Goal: Task Accomplishment & Management: Complete application form

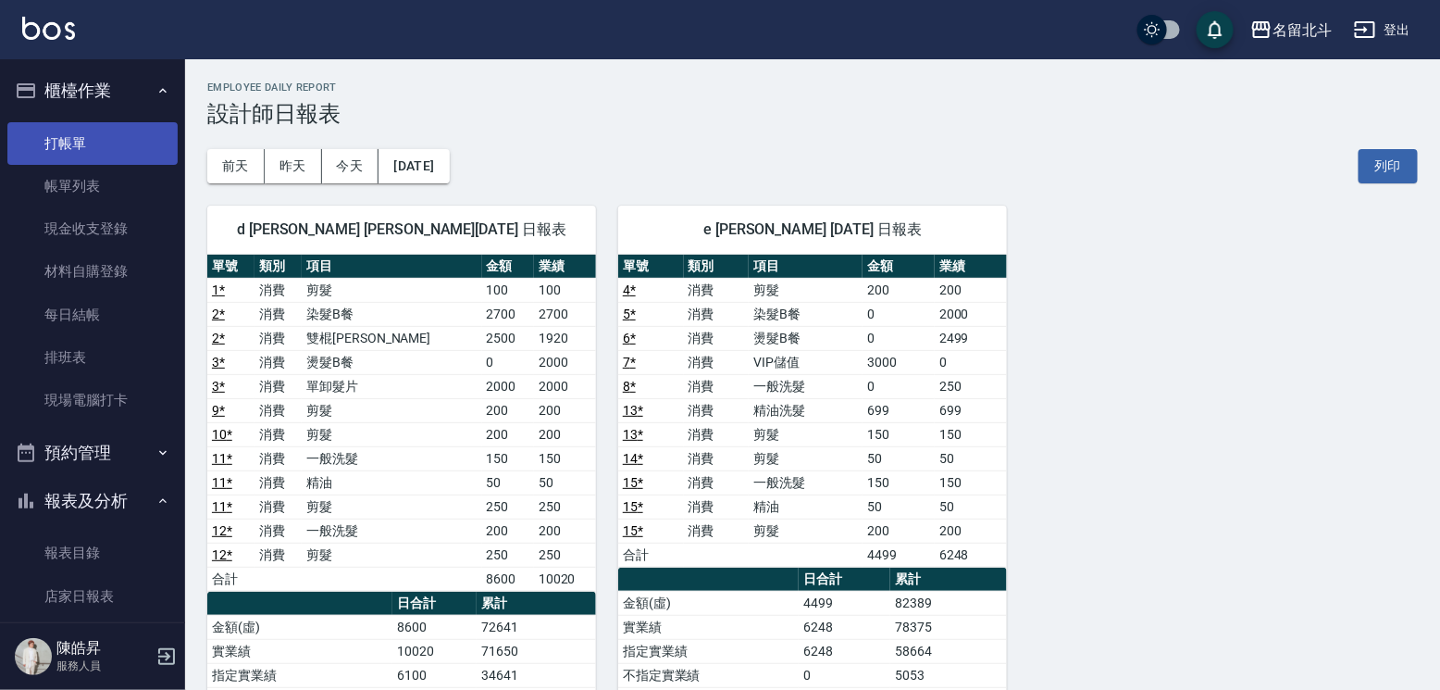
click at [119, 131] on link "打帳單" at bounding box center [92, 143] width 170 height 43
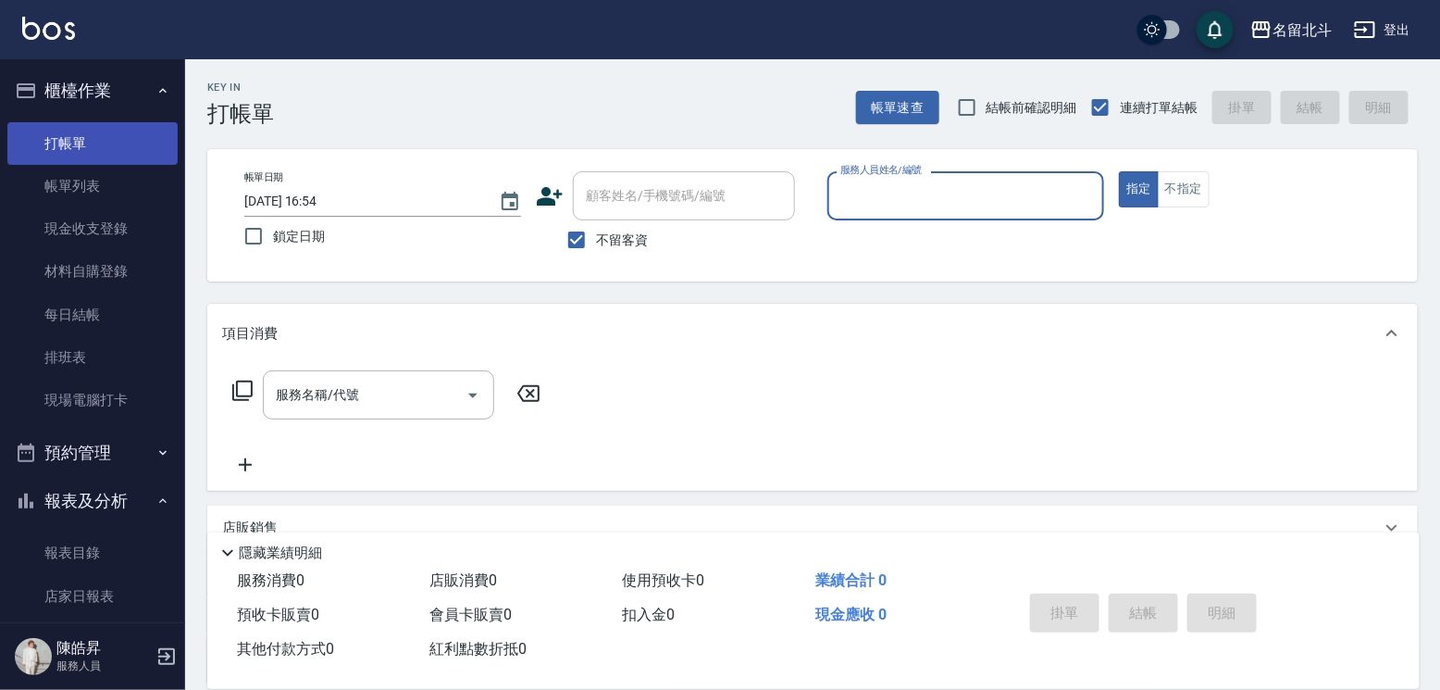
type input "ㄇ"
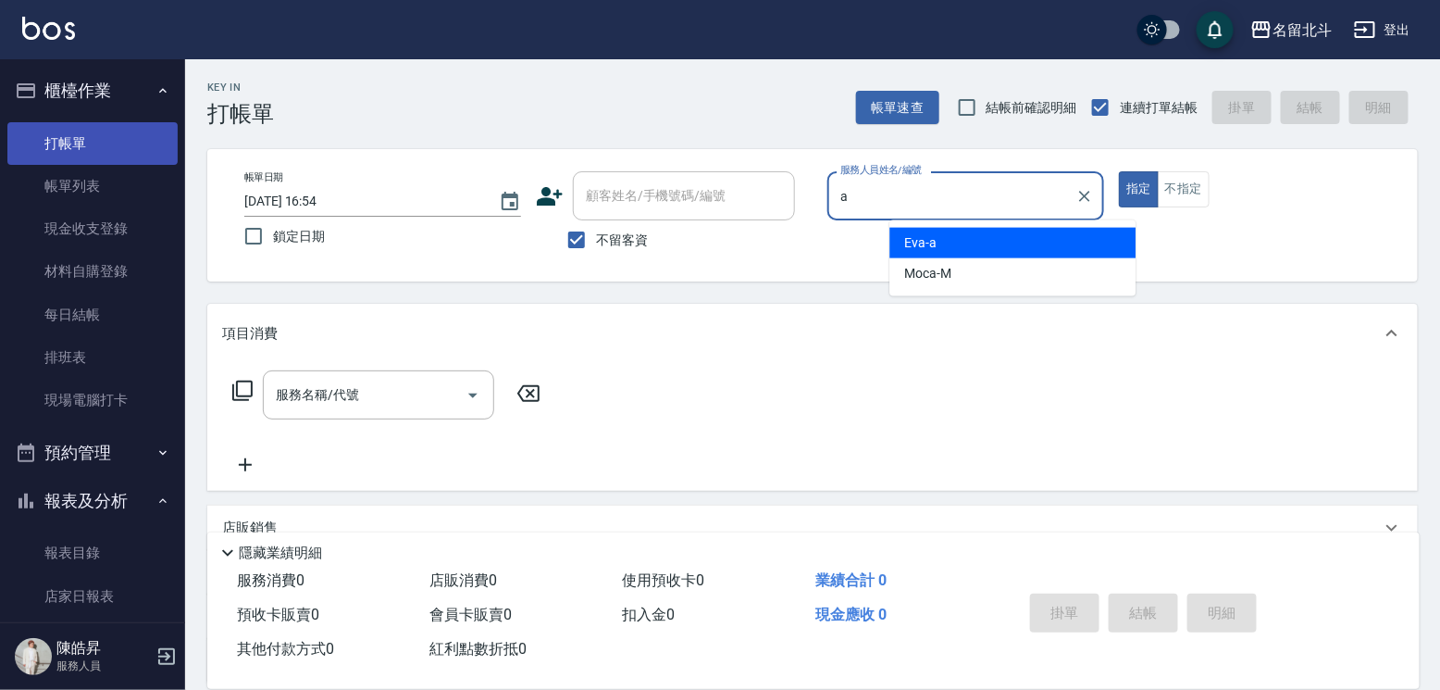
type input "[PERSON_NAME]-a"
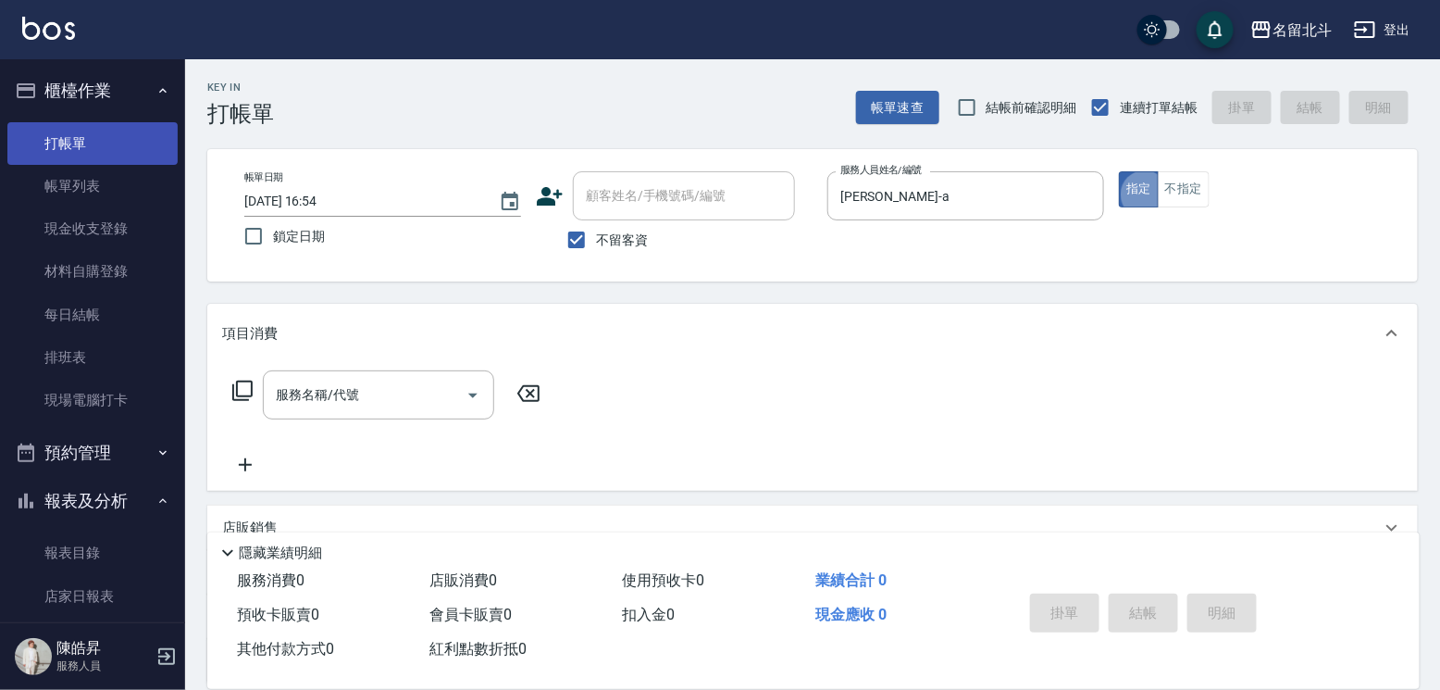
type button "true"
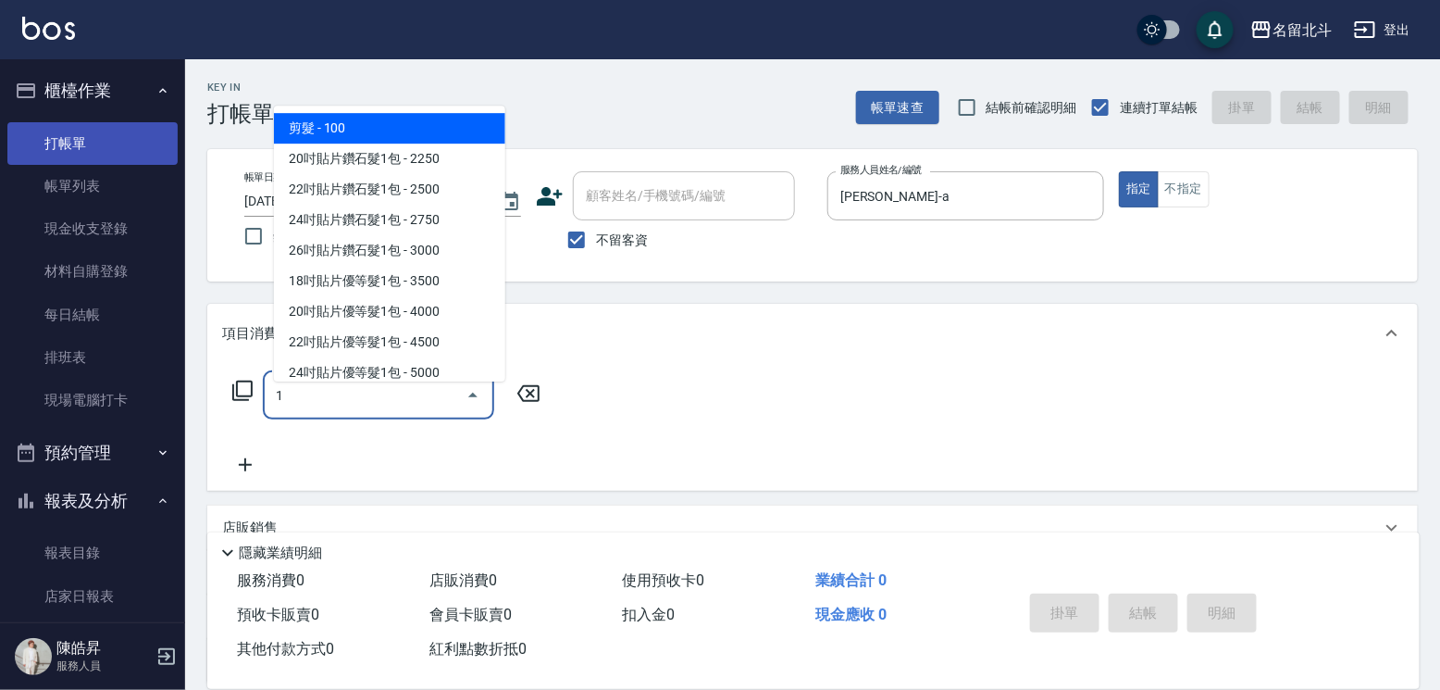
type input "剪髮(1)"
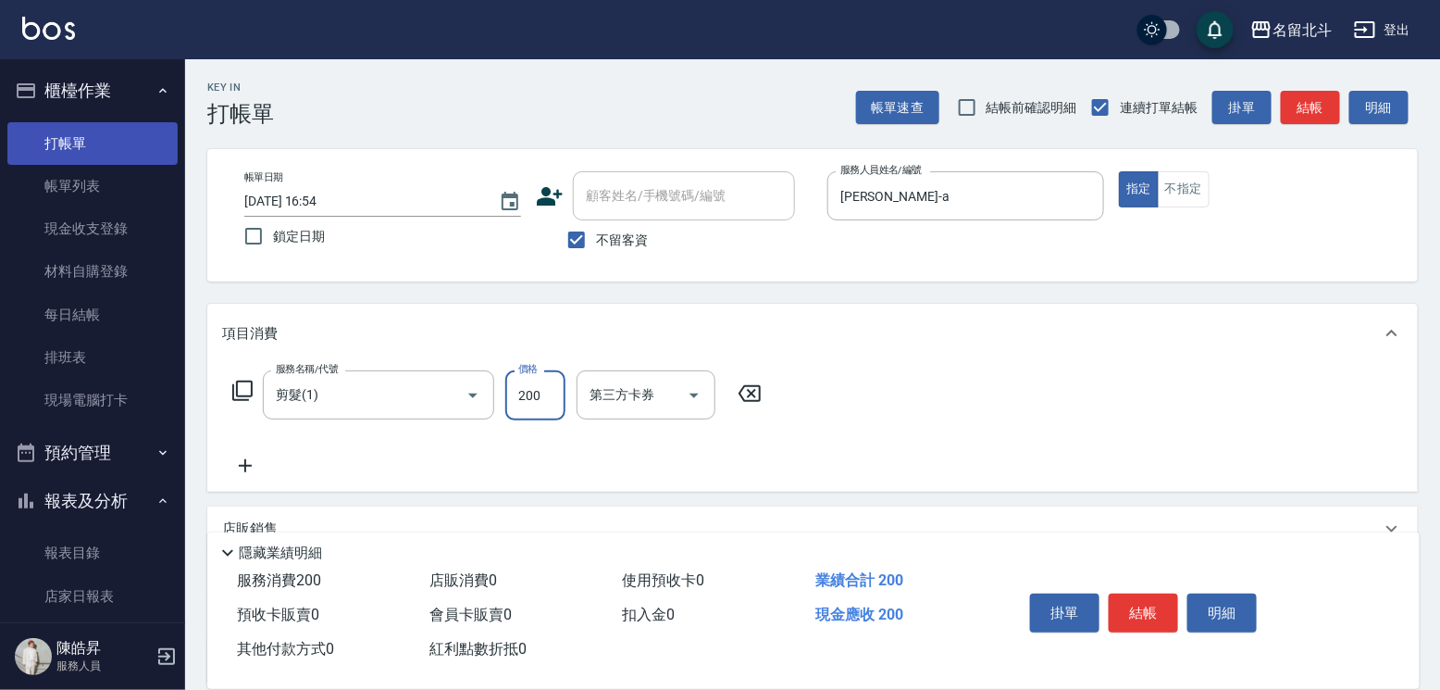
type input "200"
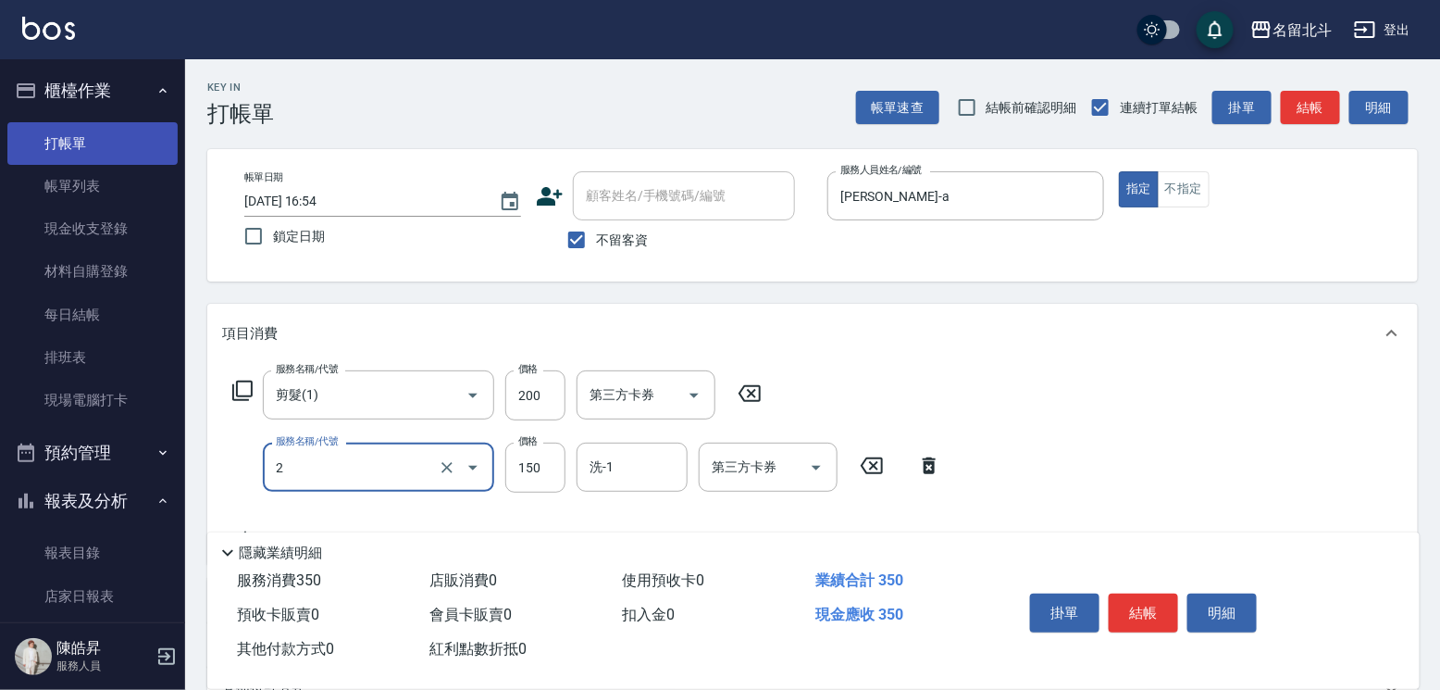
type input "一般洗髮(2)"
type input "200"
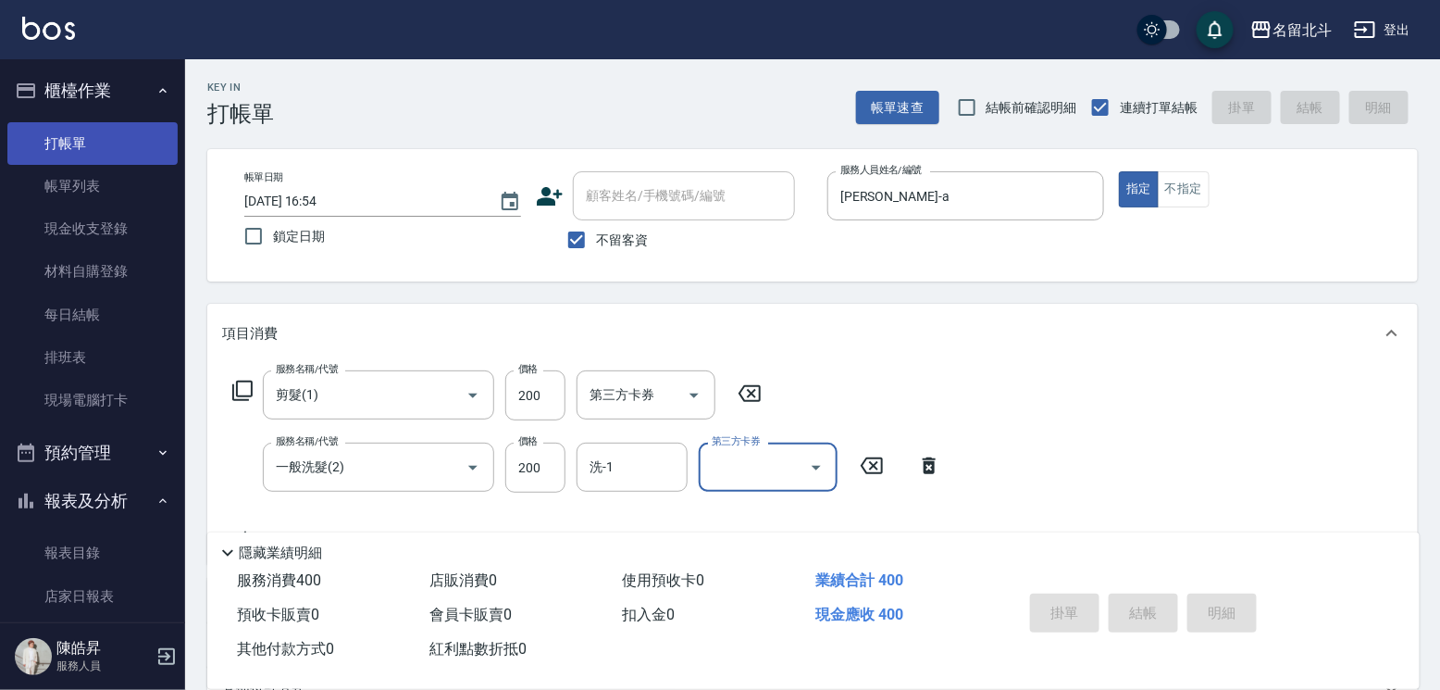
type input "[DATE] 16:55"
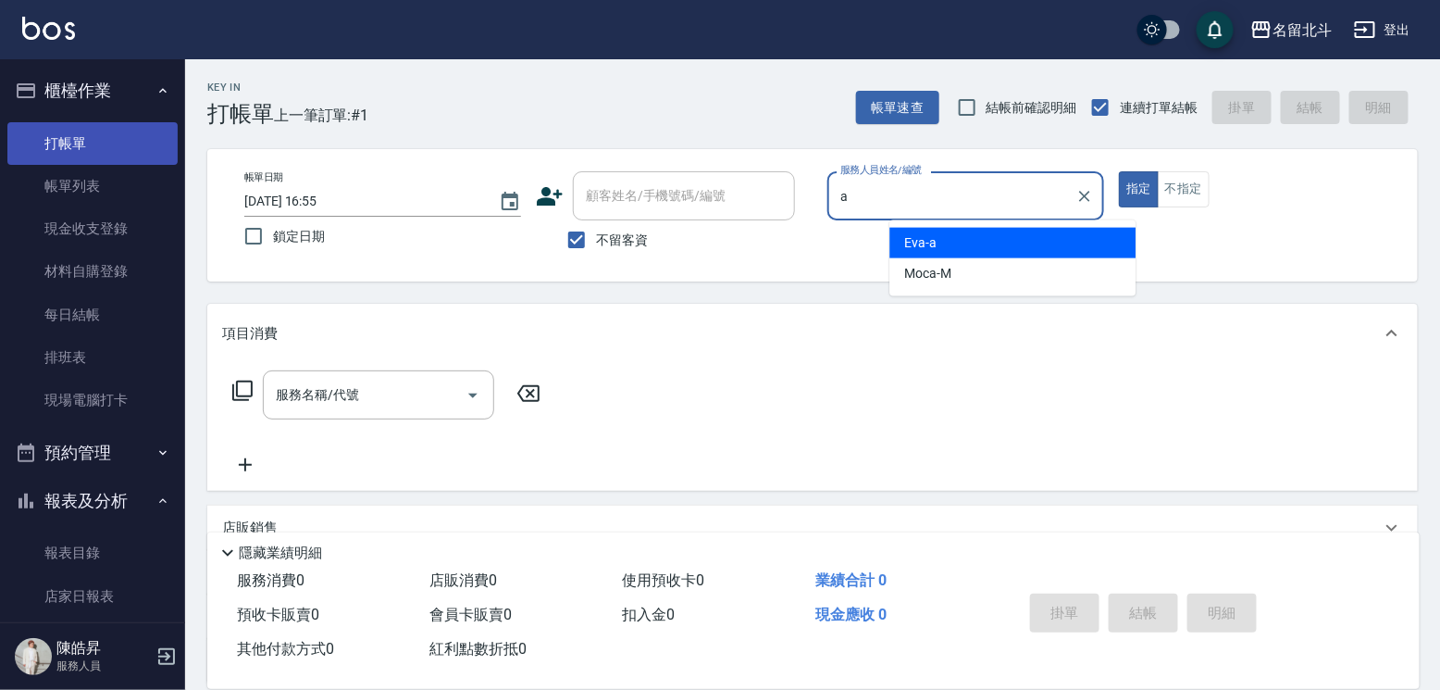
type input "[PERSON_NAME]-a"
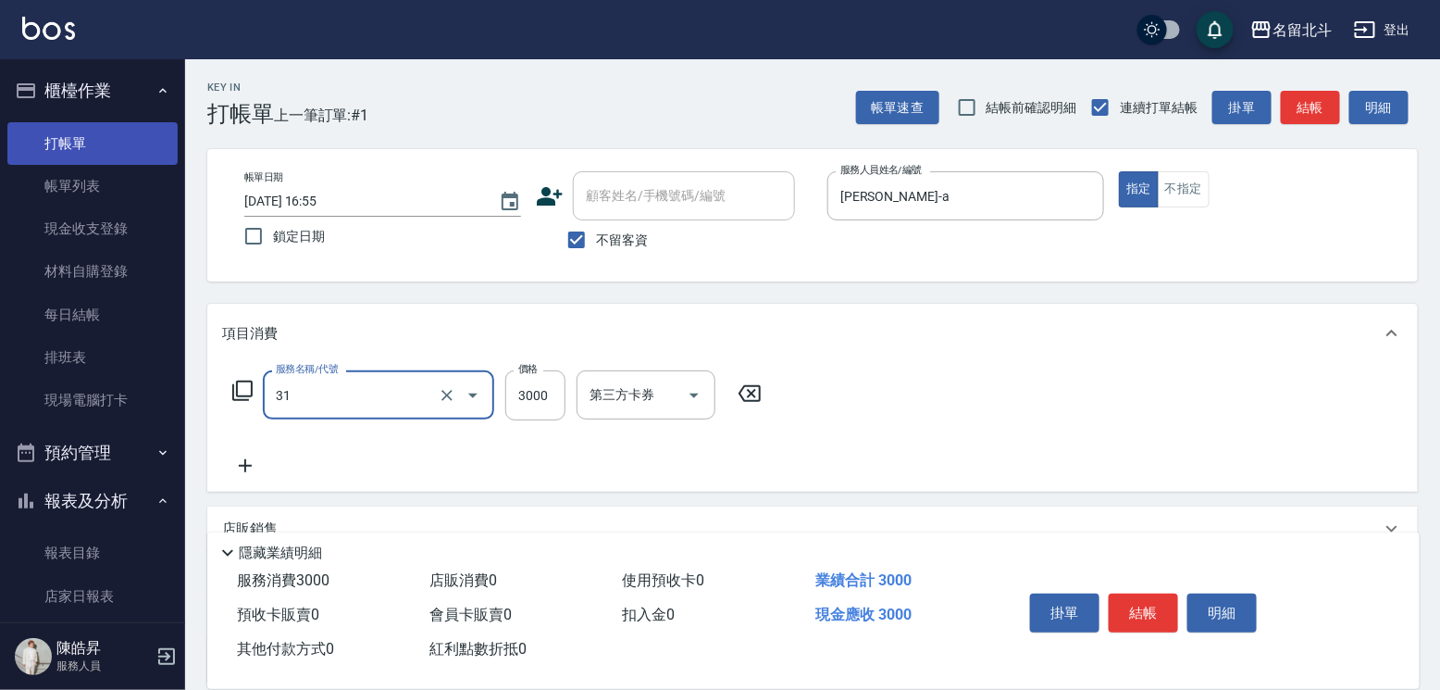
type input "燙髮B餐(31)"
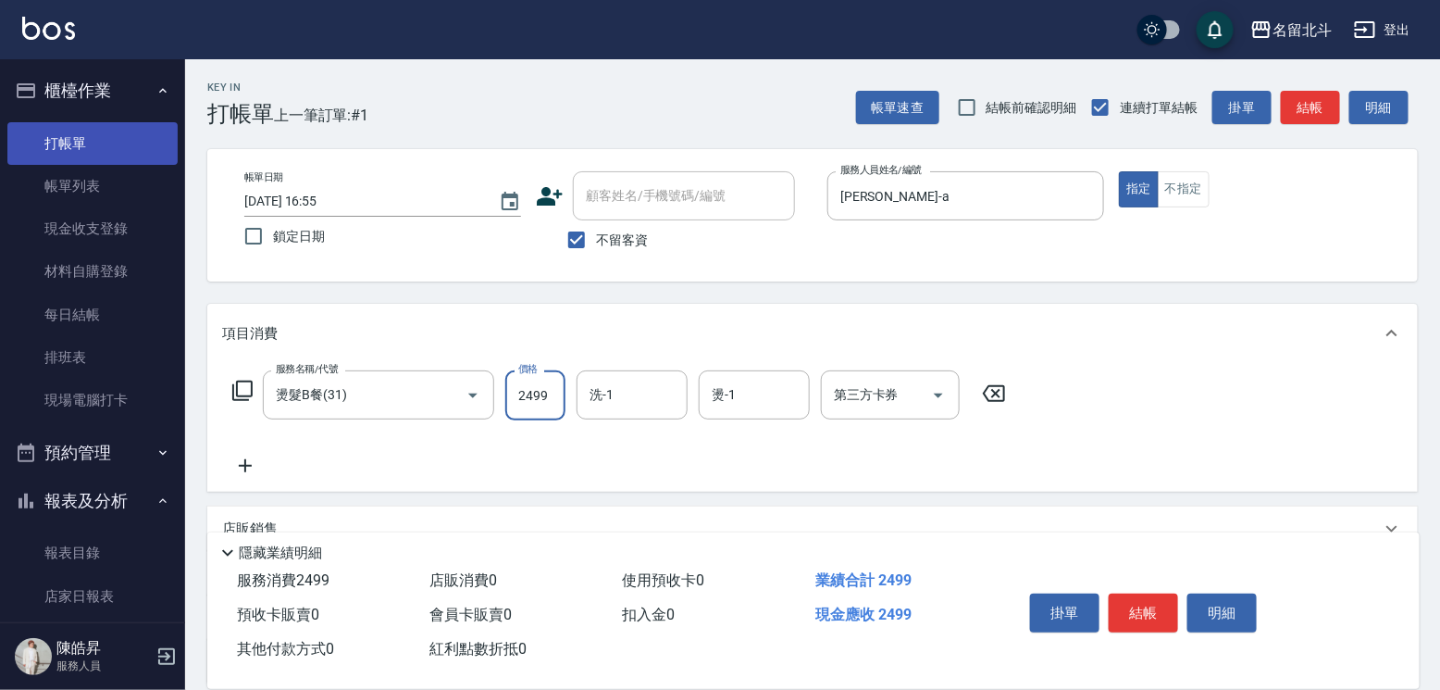
type input "2499"
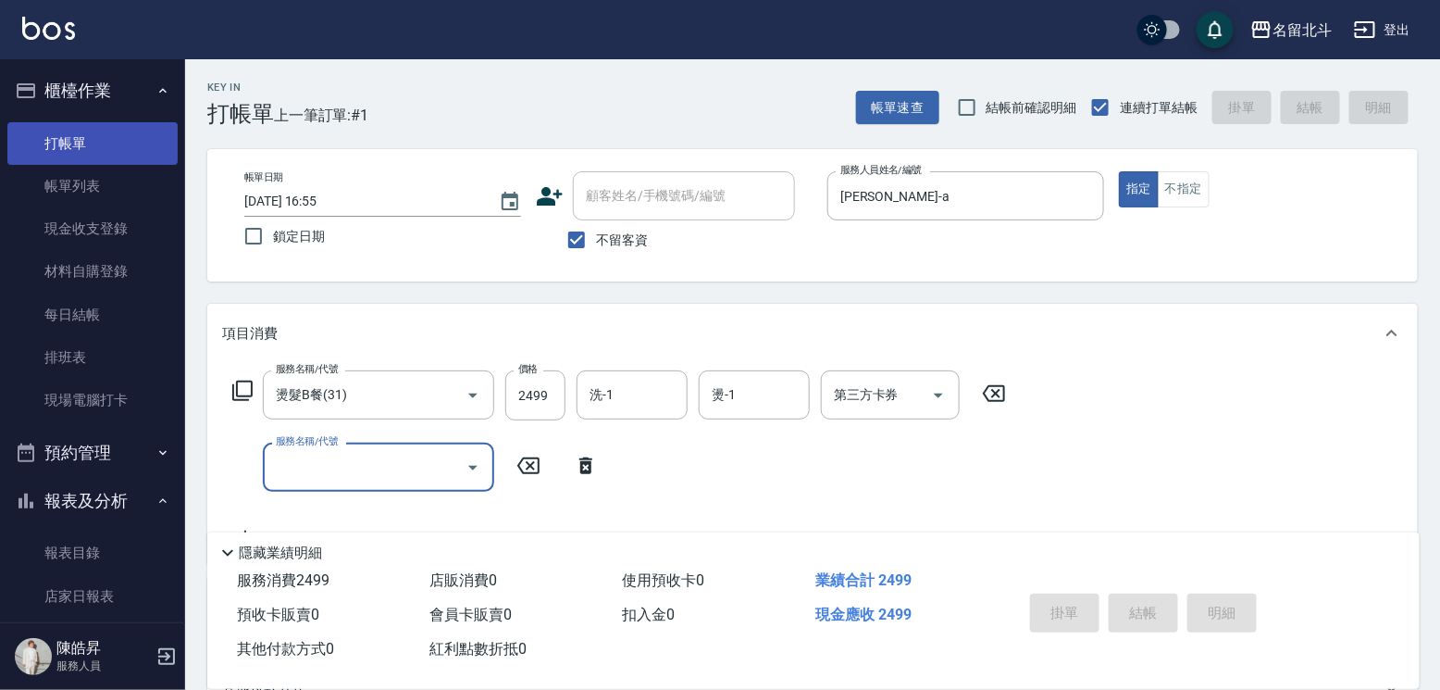
type input "[DATE] 16:56"
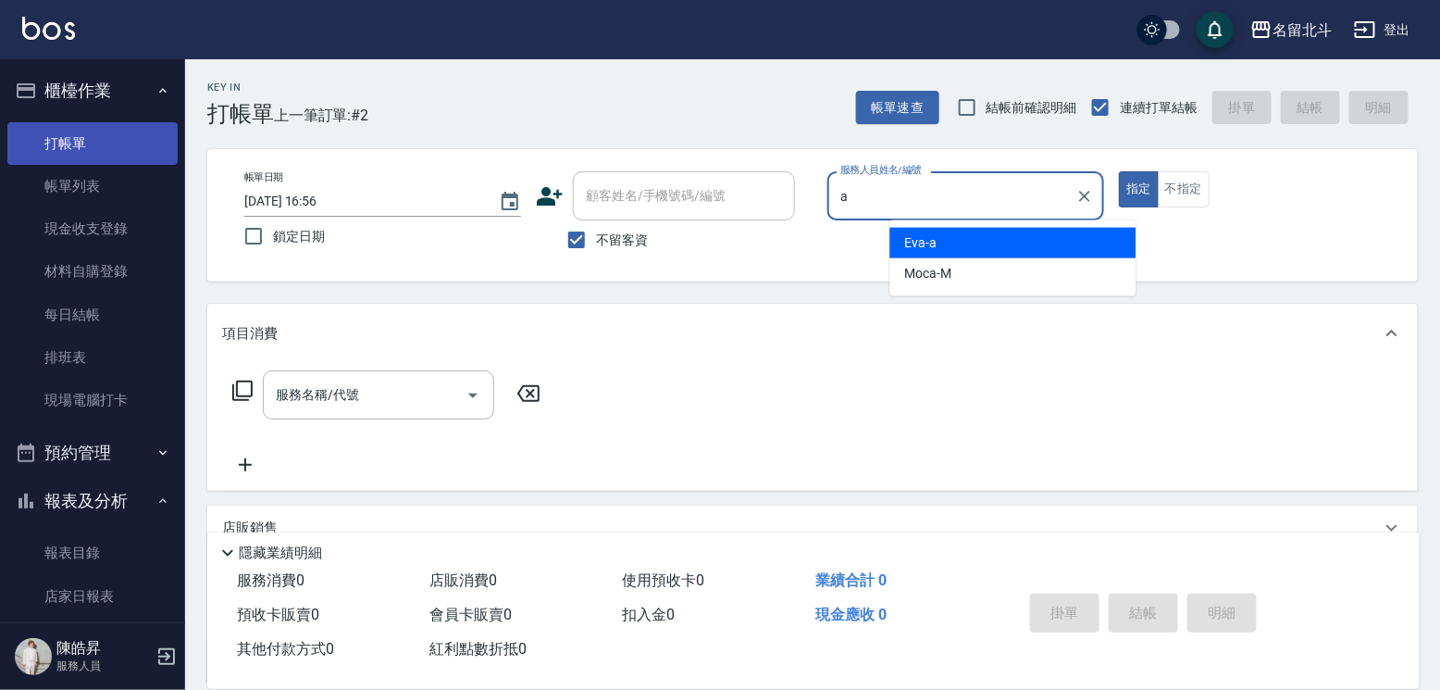
type input "[PERSON_NAME]-a"
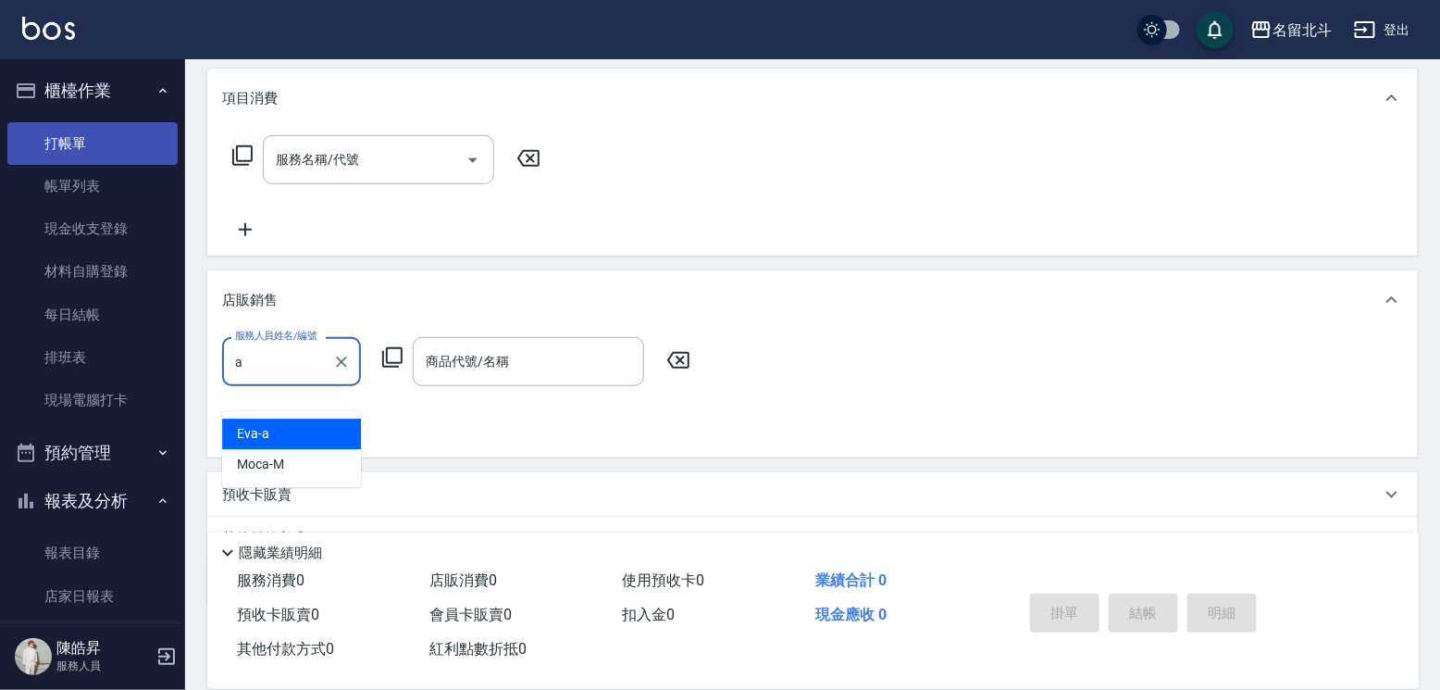
type input "[PERSON_NAME]-a"
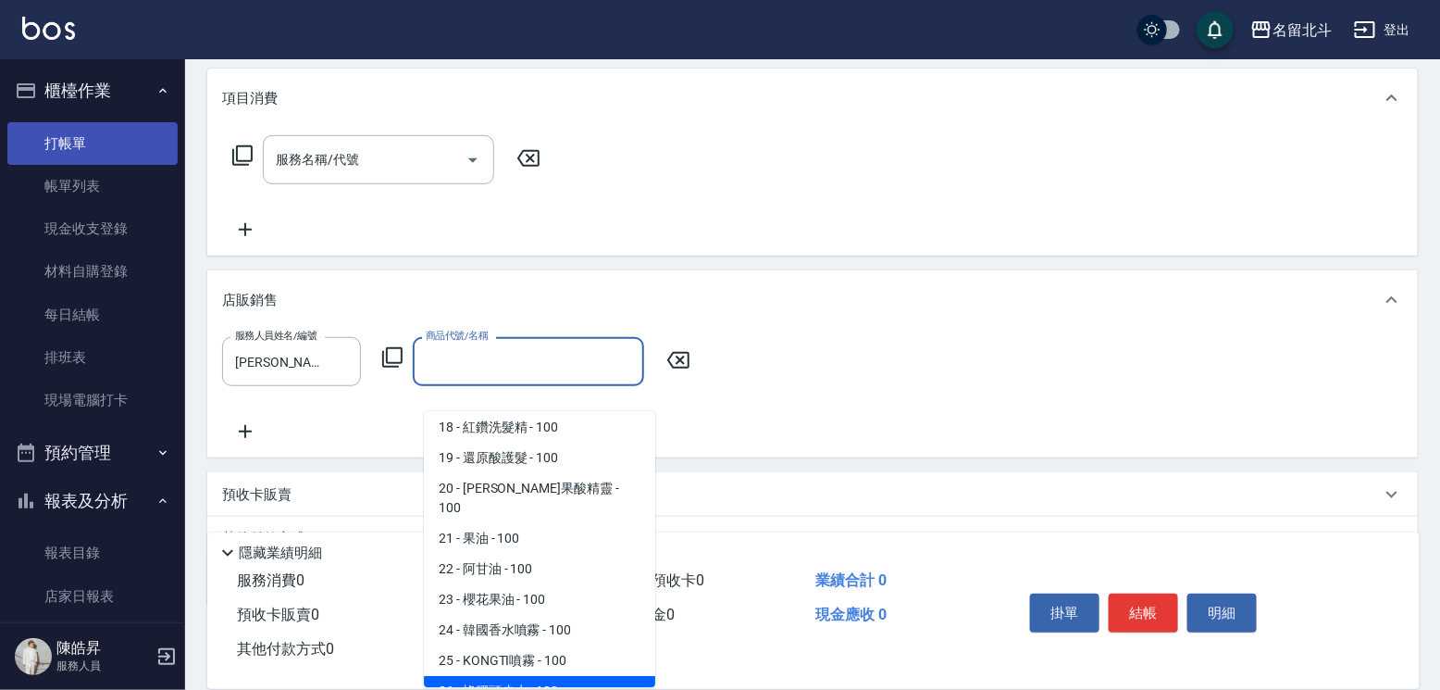
scroll to position [555, 0]
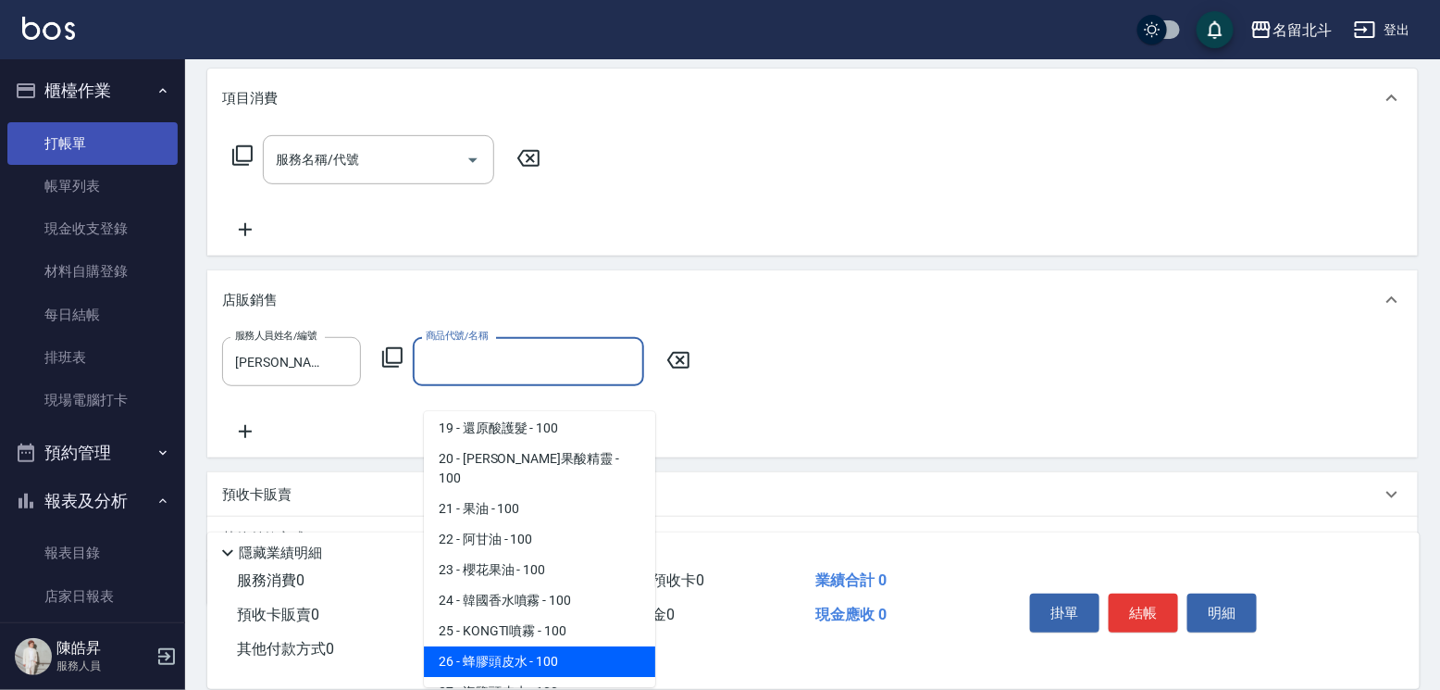
type input "蜂膠頭皮水"
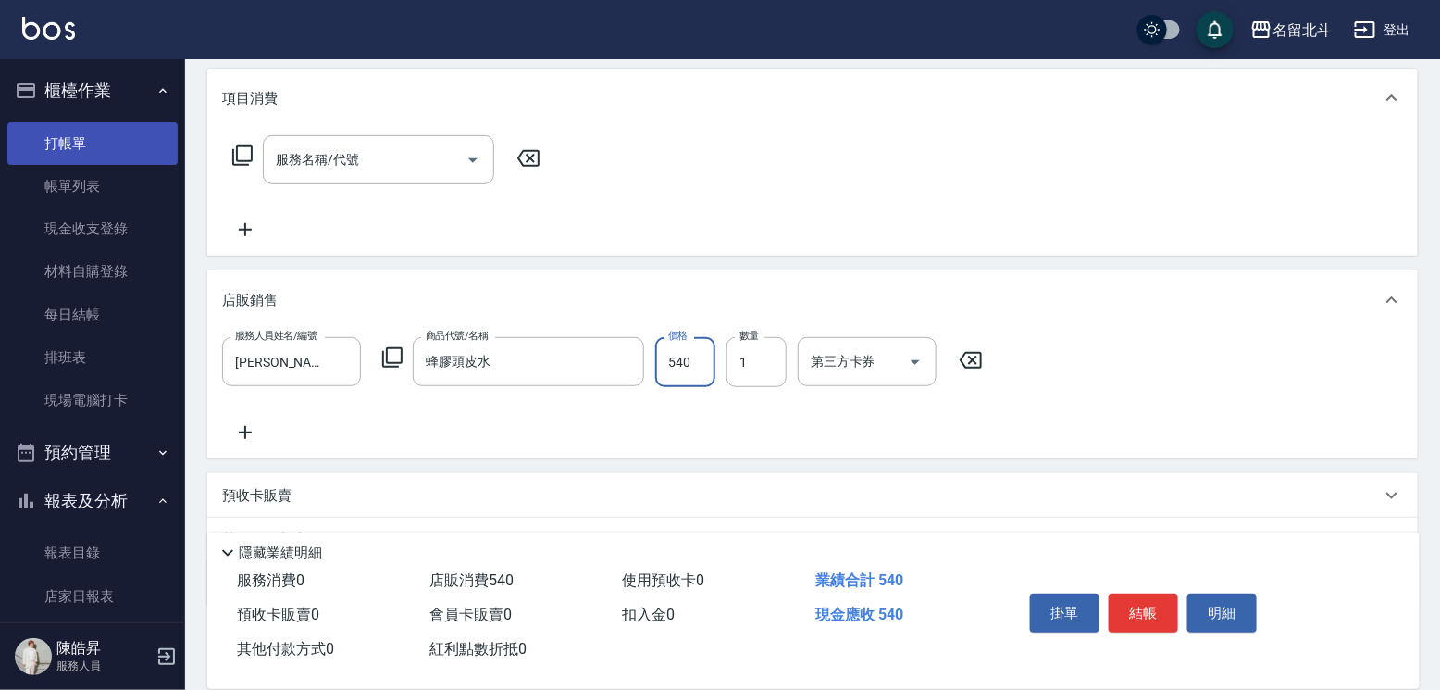
type input "540"
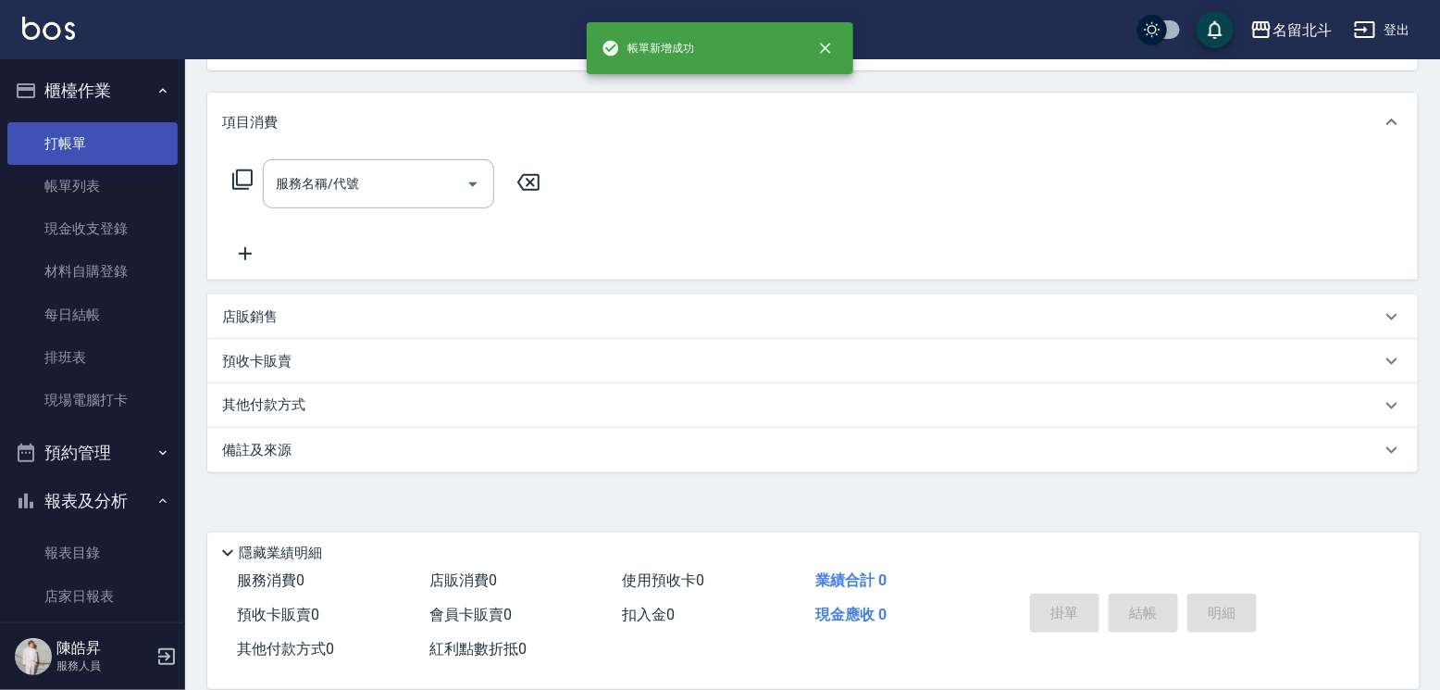
scroll to position [0, 0]
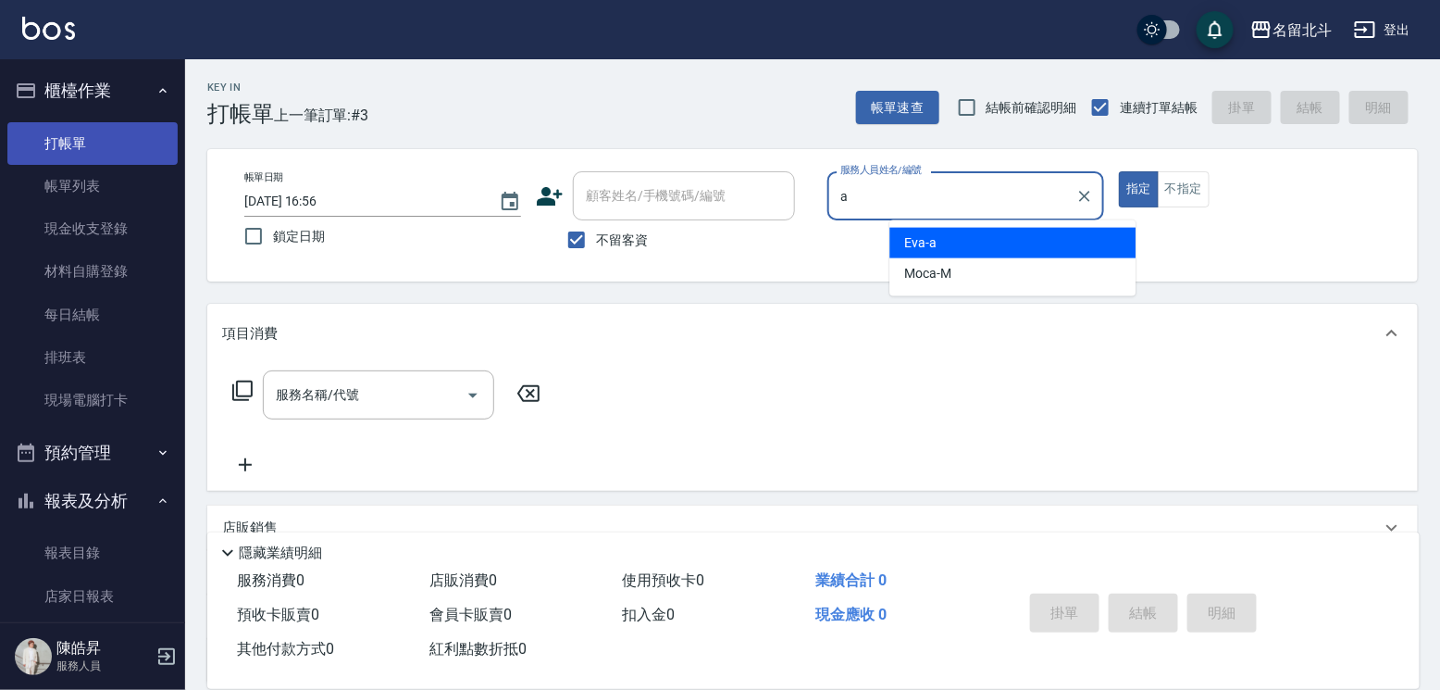
type input "[PERSON_NAME]-a"
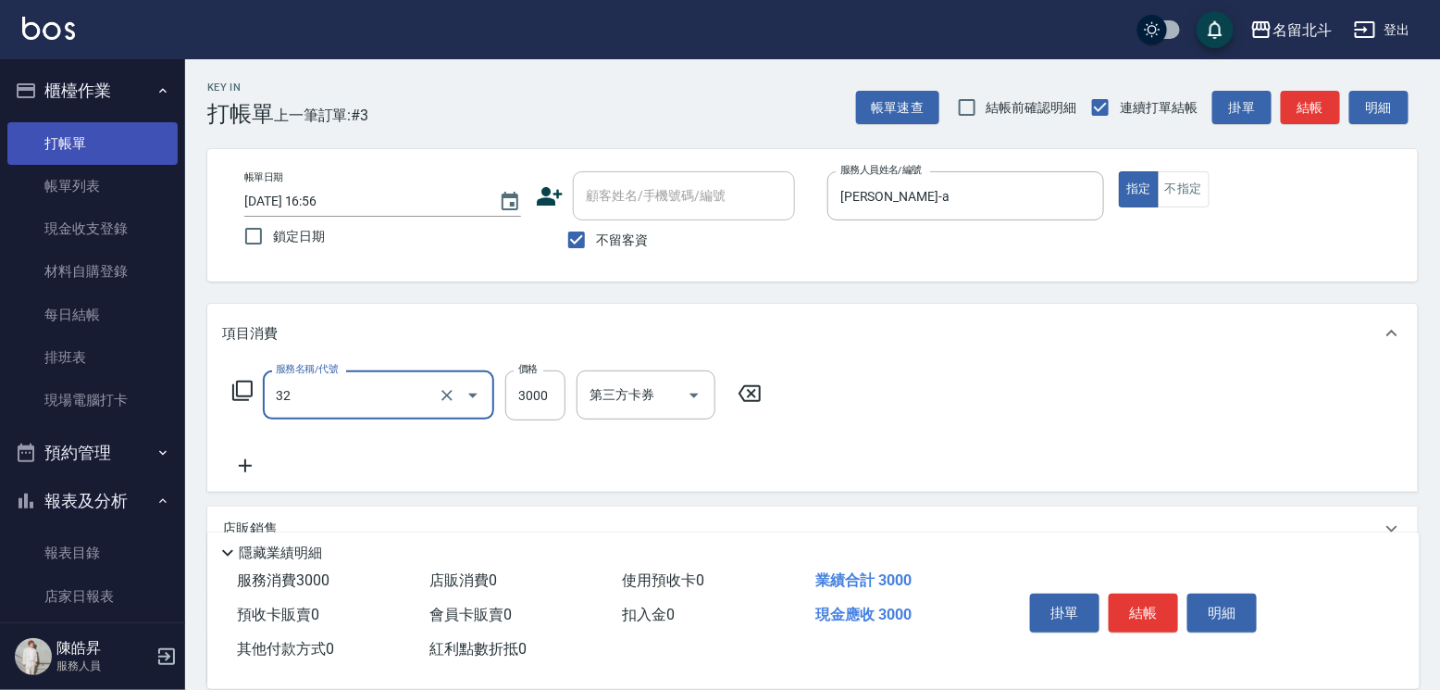
type input "染髮A餐(32)"
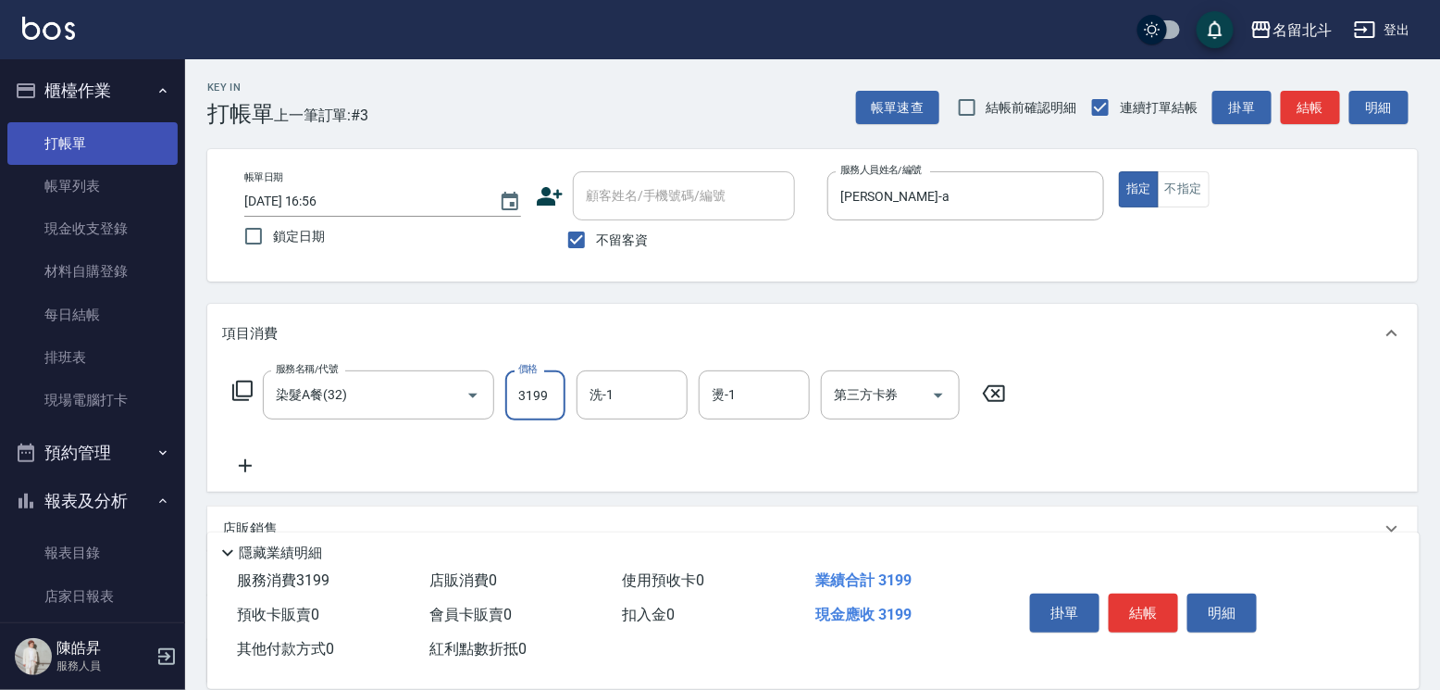
type input "3199"
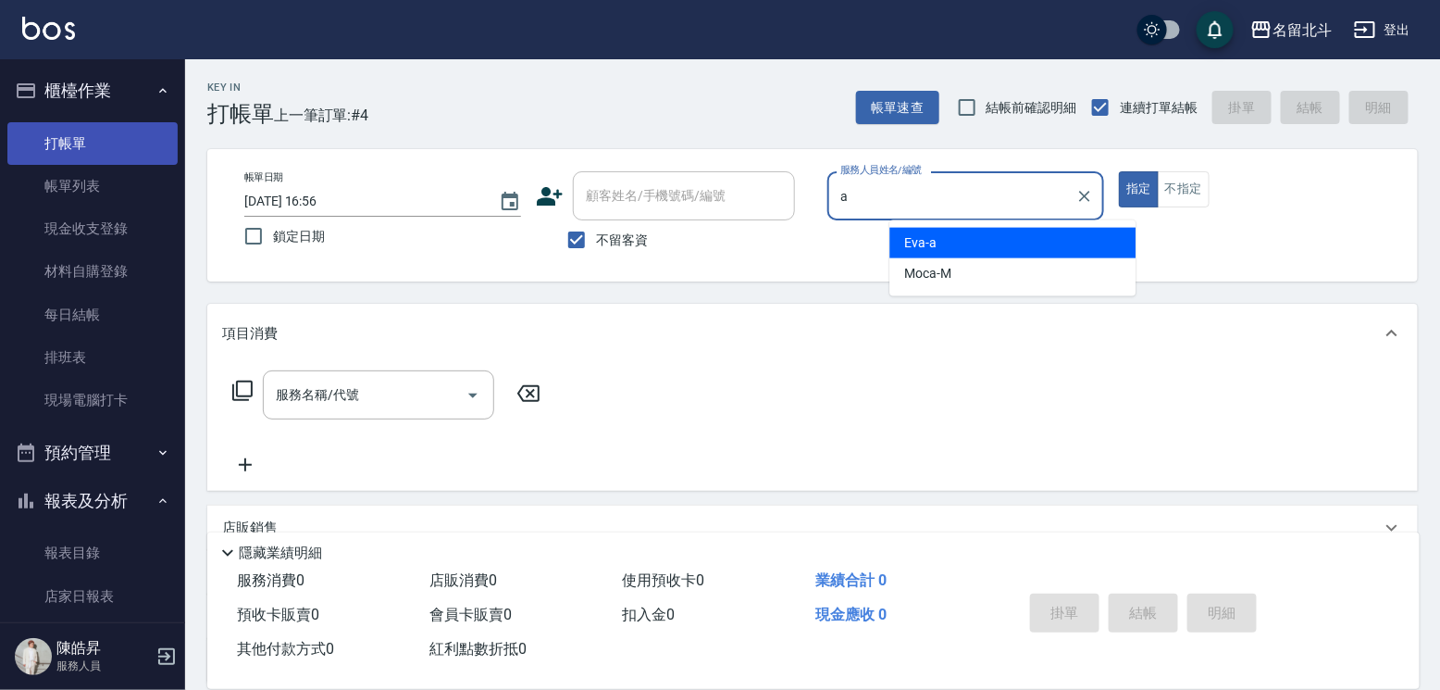
type input "[PERSON_NAME]-a"
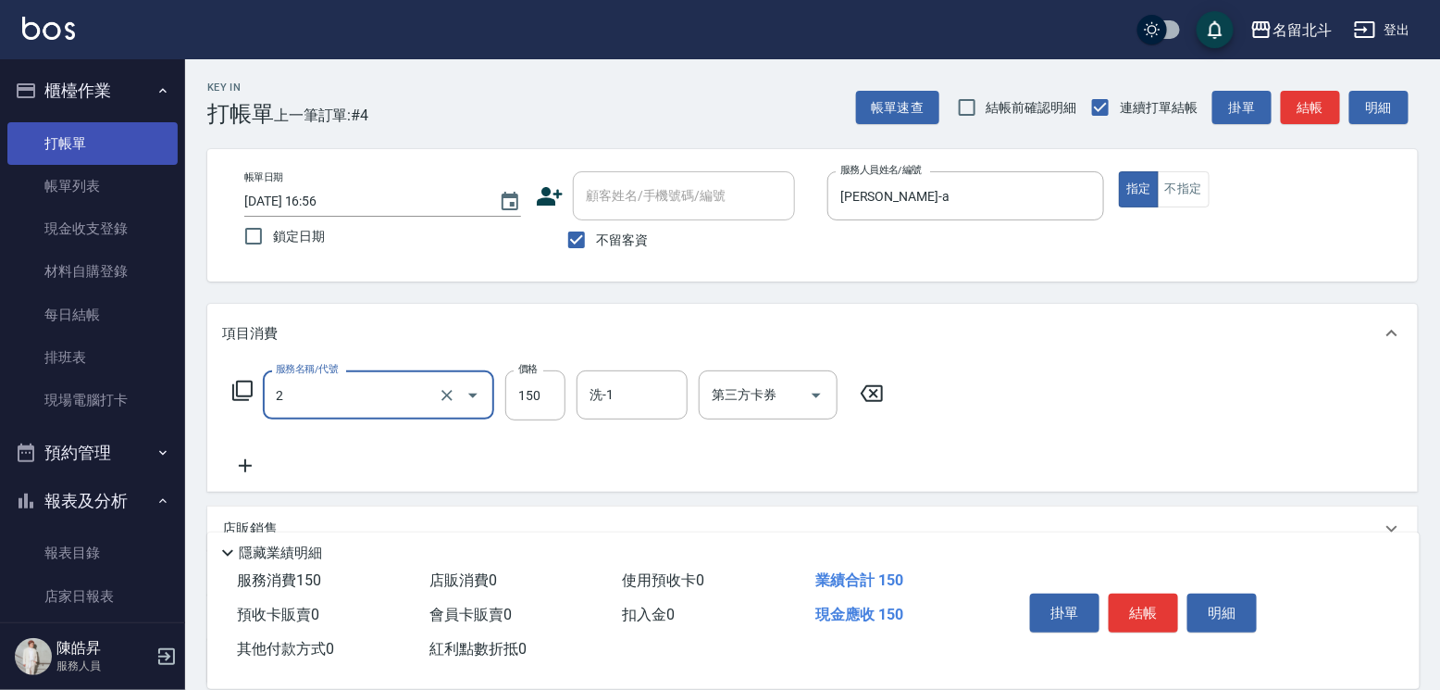
type input "一般洗髮(2)"
type input "200"
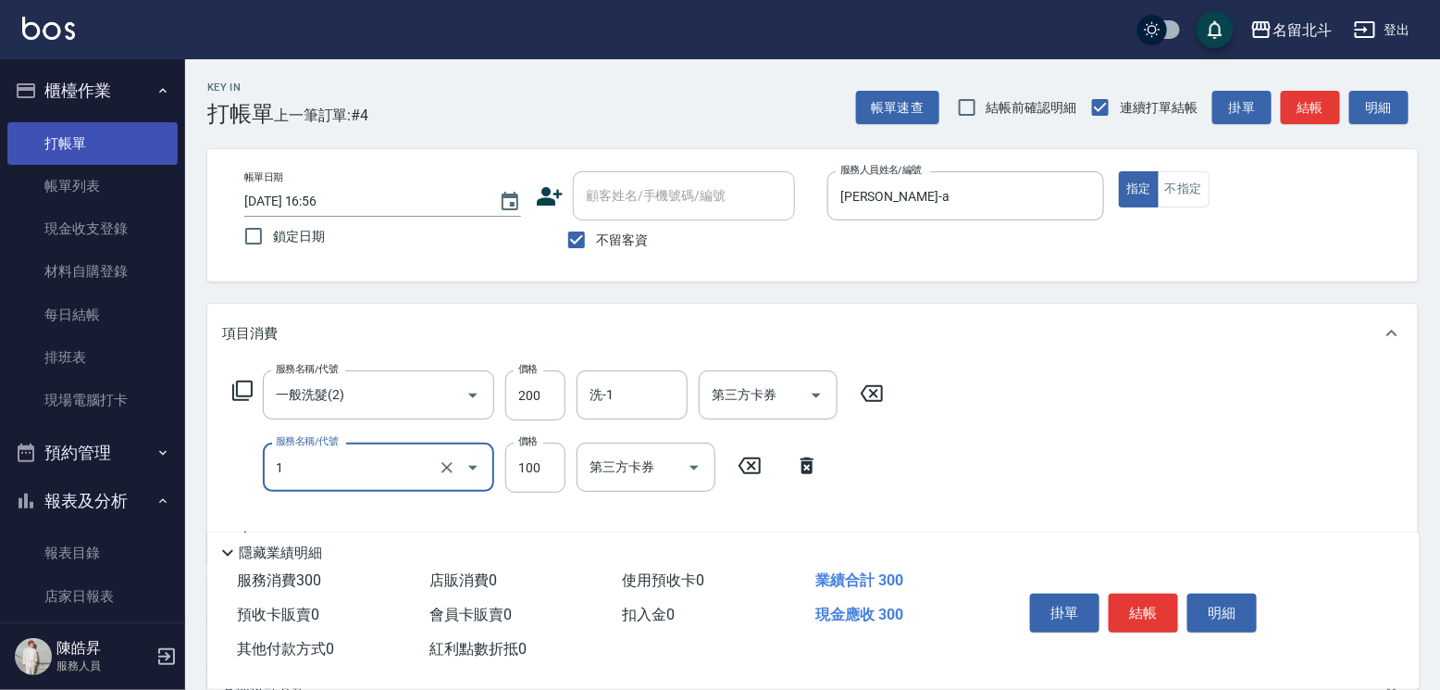
type input "剪髮(1)"
type input "200"
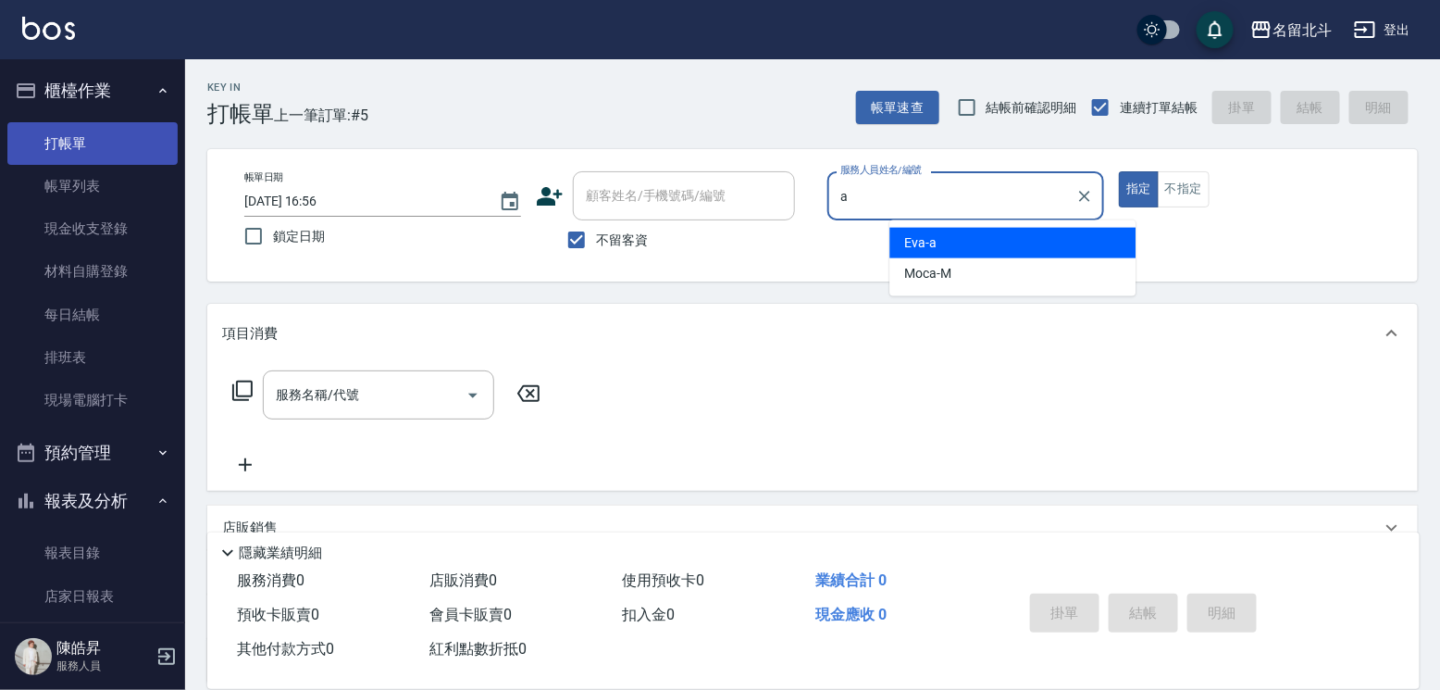
type input "[PERSON_NAME]-a"
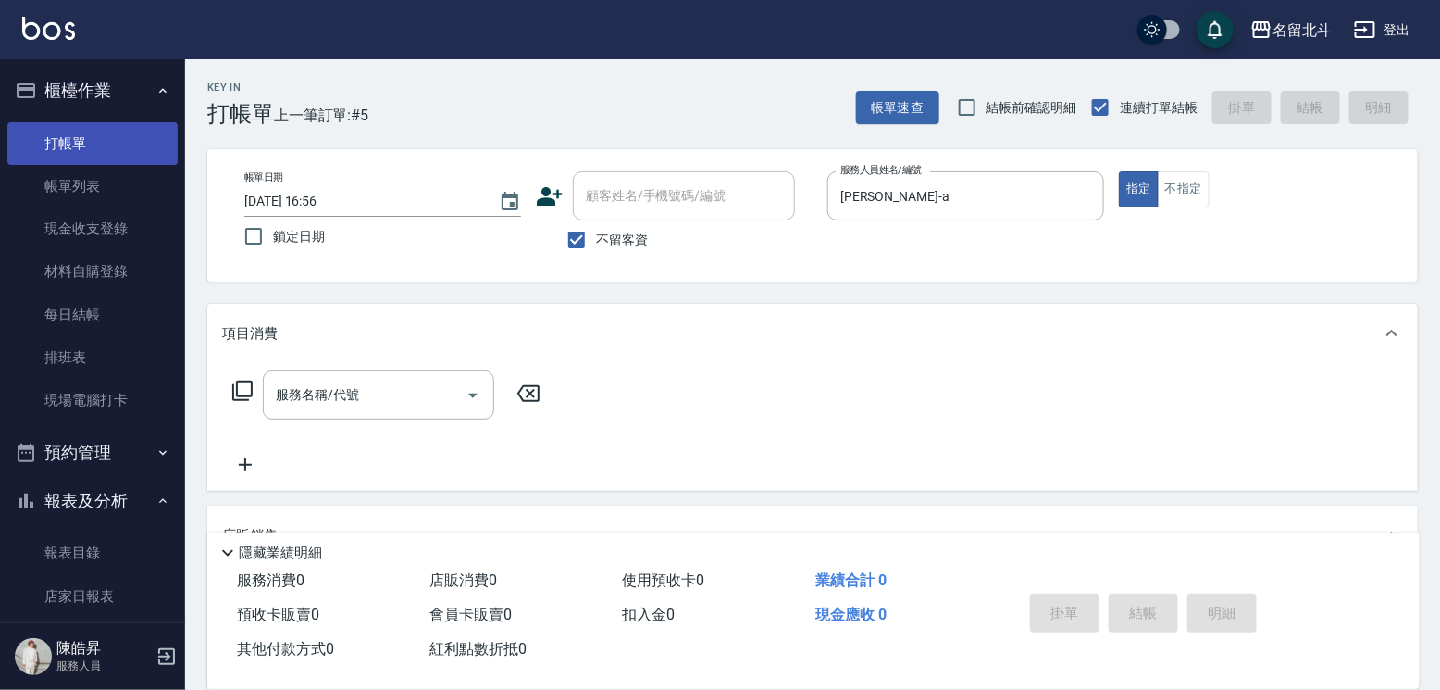
type input "[PERSON_NAME]-a"
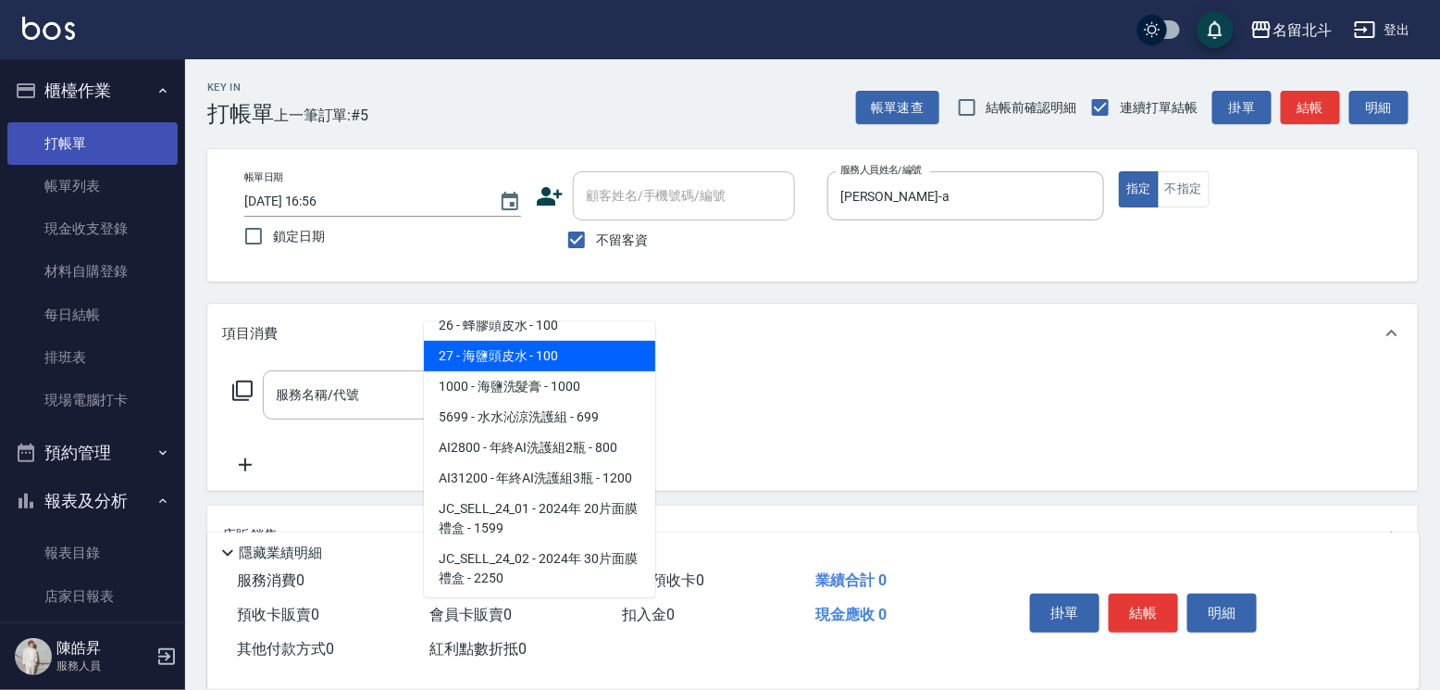
scroll to position [770, 0]
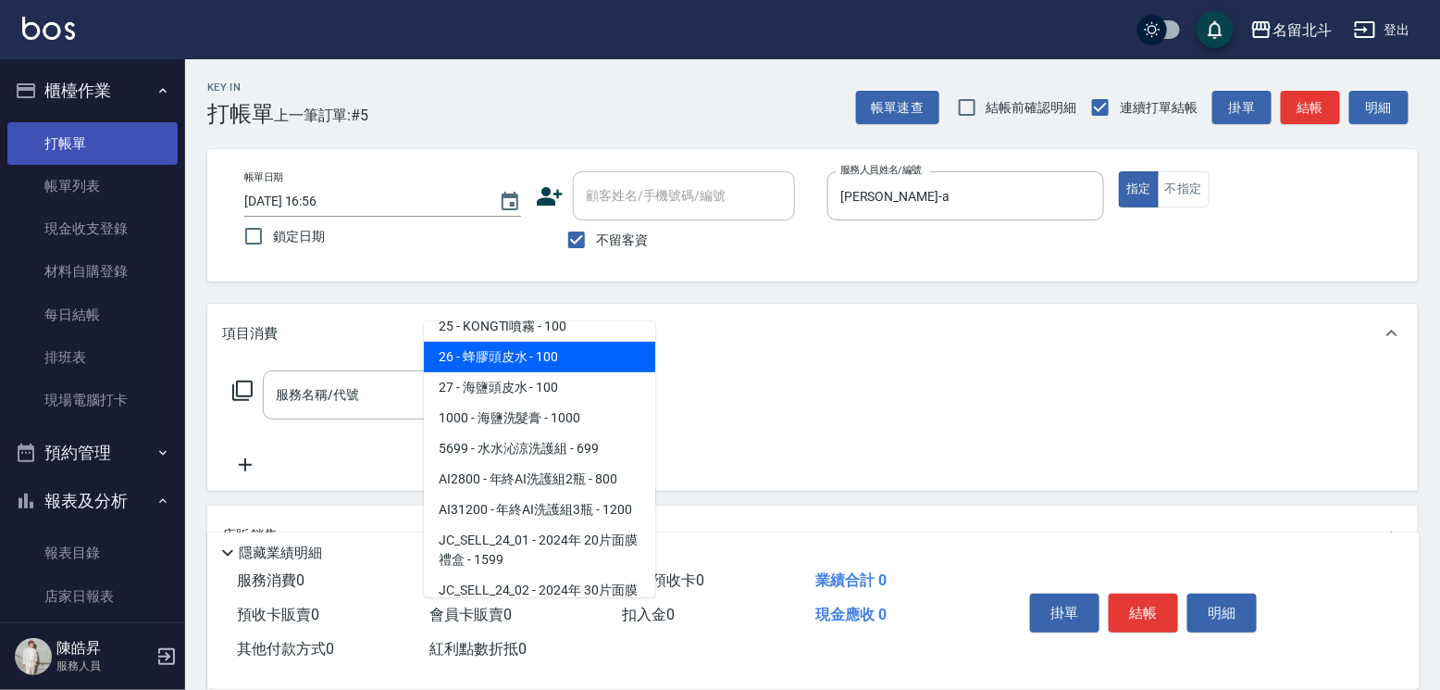
type input "蜂膠頭皮水"
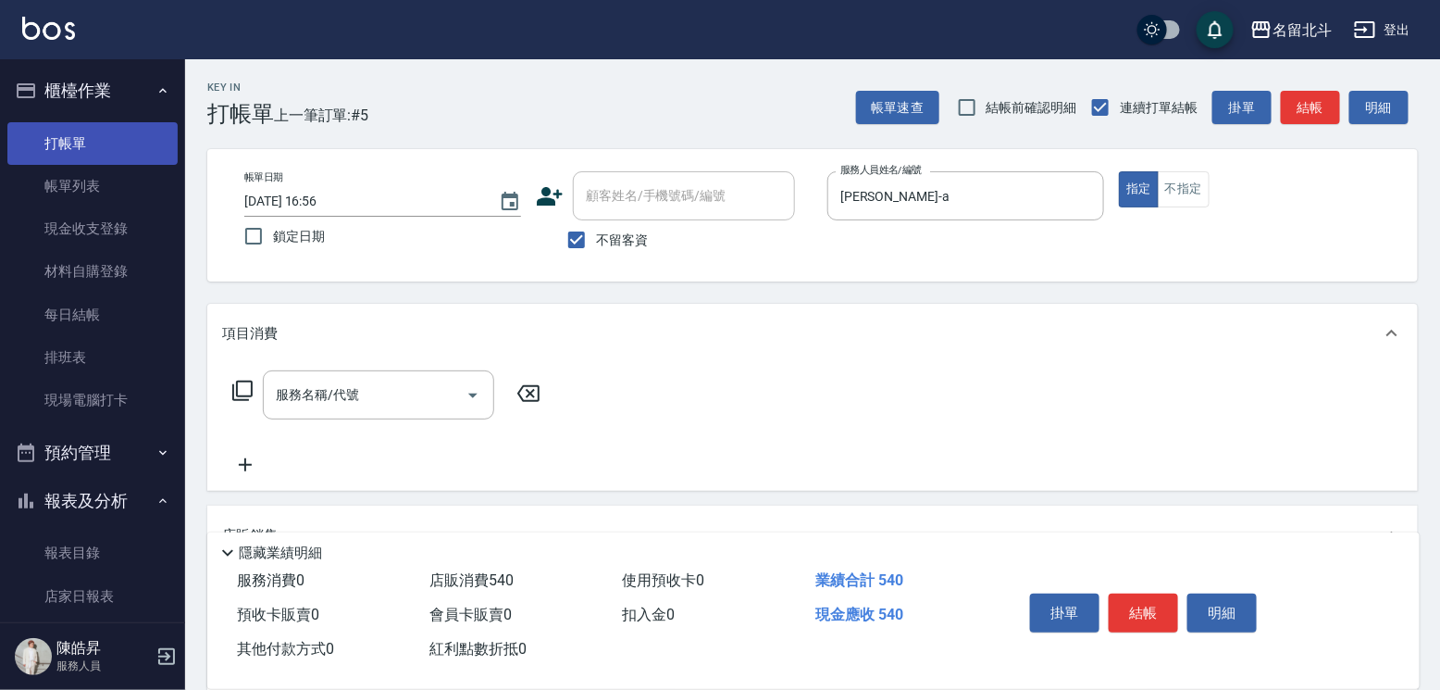
type input "540"
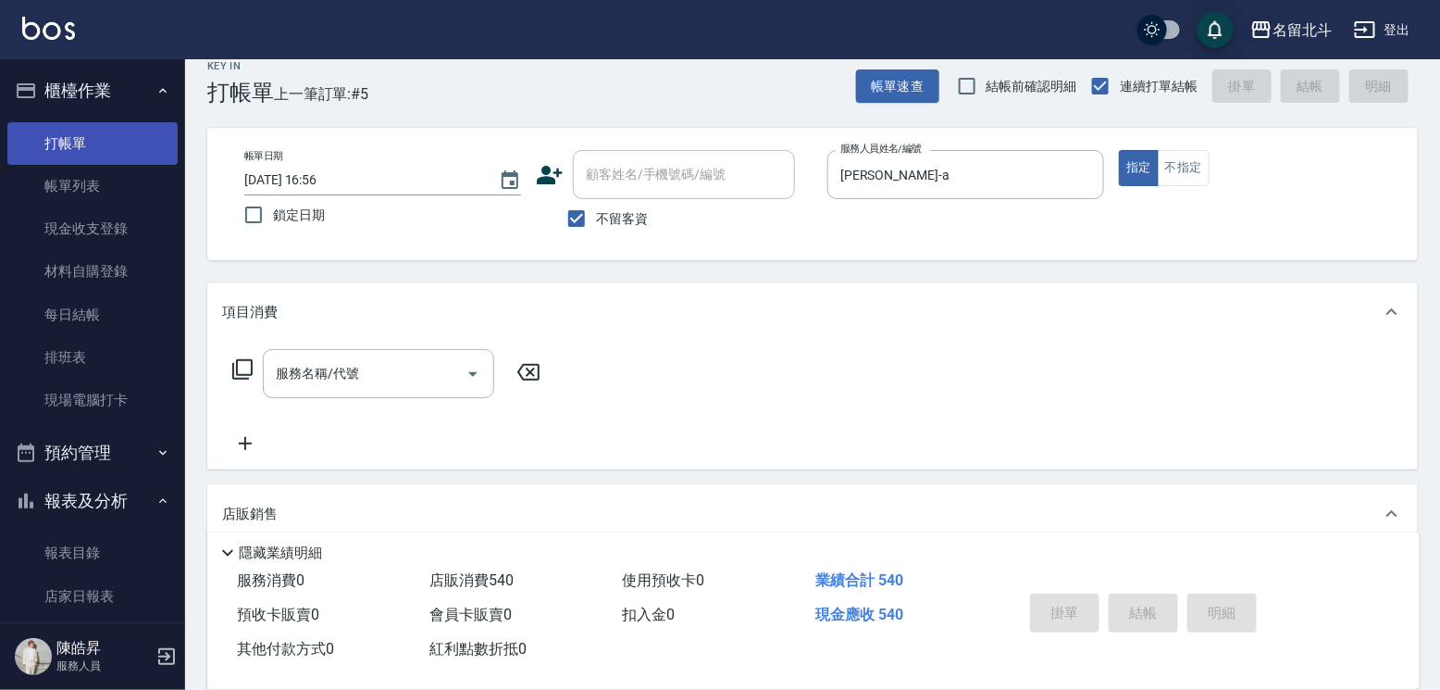
type input "[DATE] 16:57"
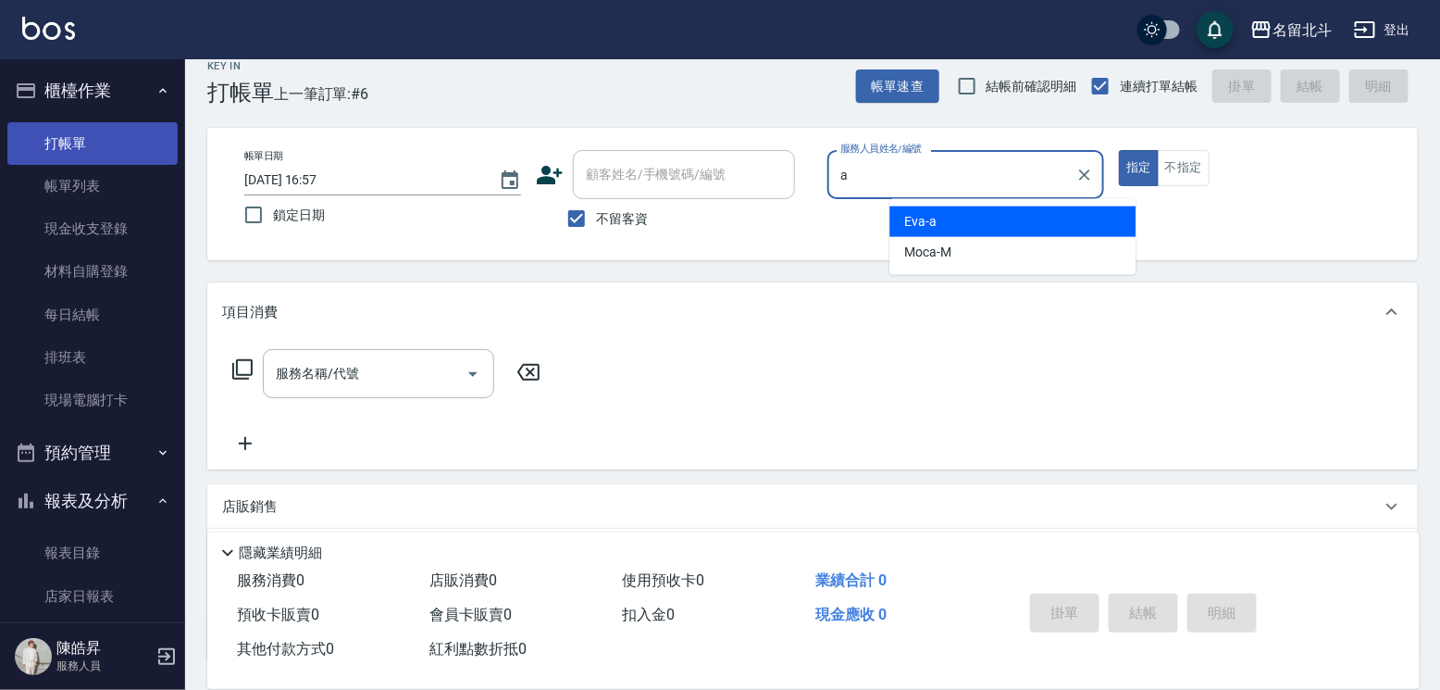
type input "[PERSON_NAME]-a"
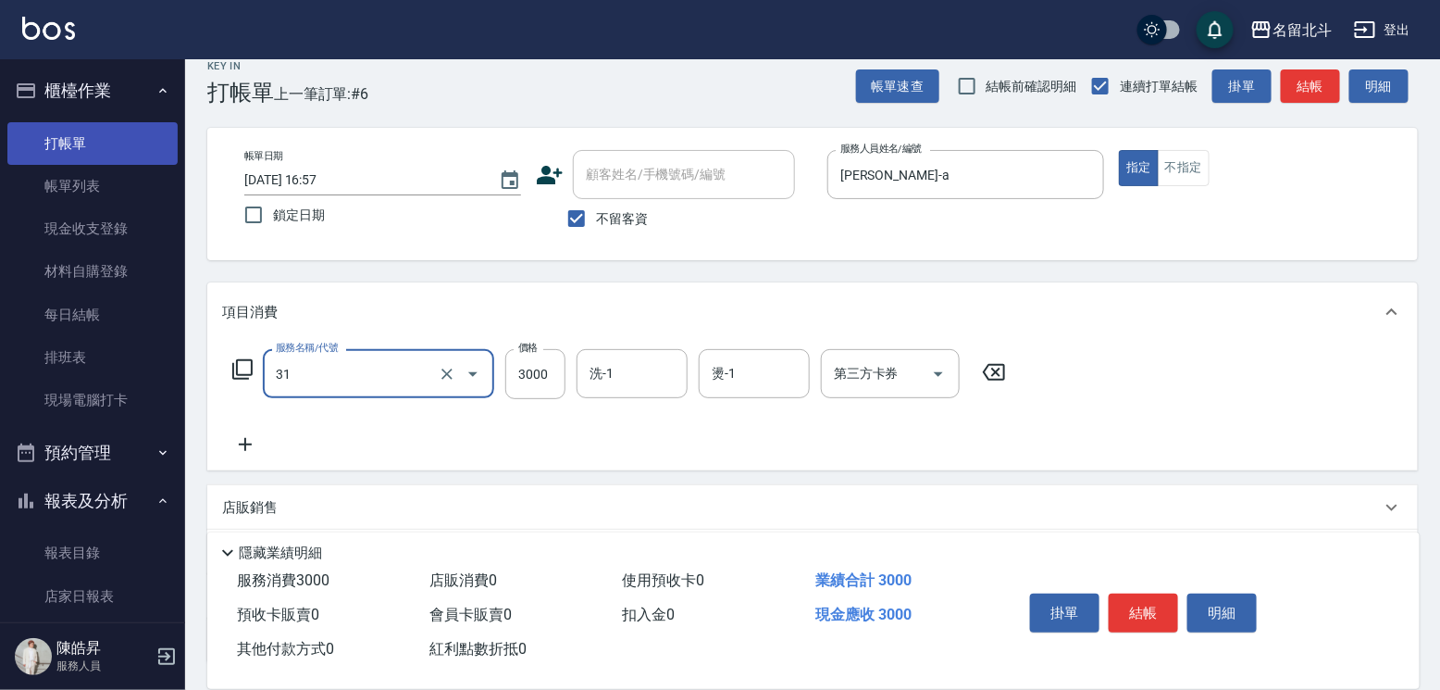
type input "燙髮B餐(31)"
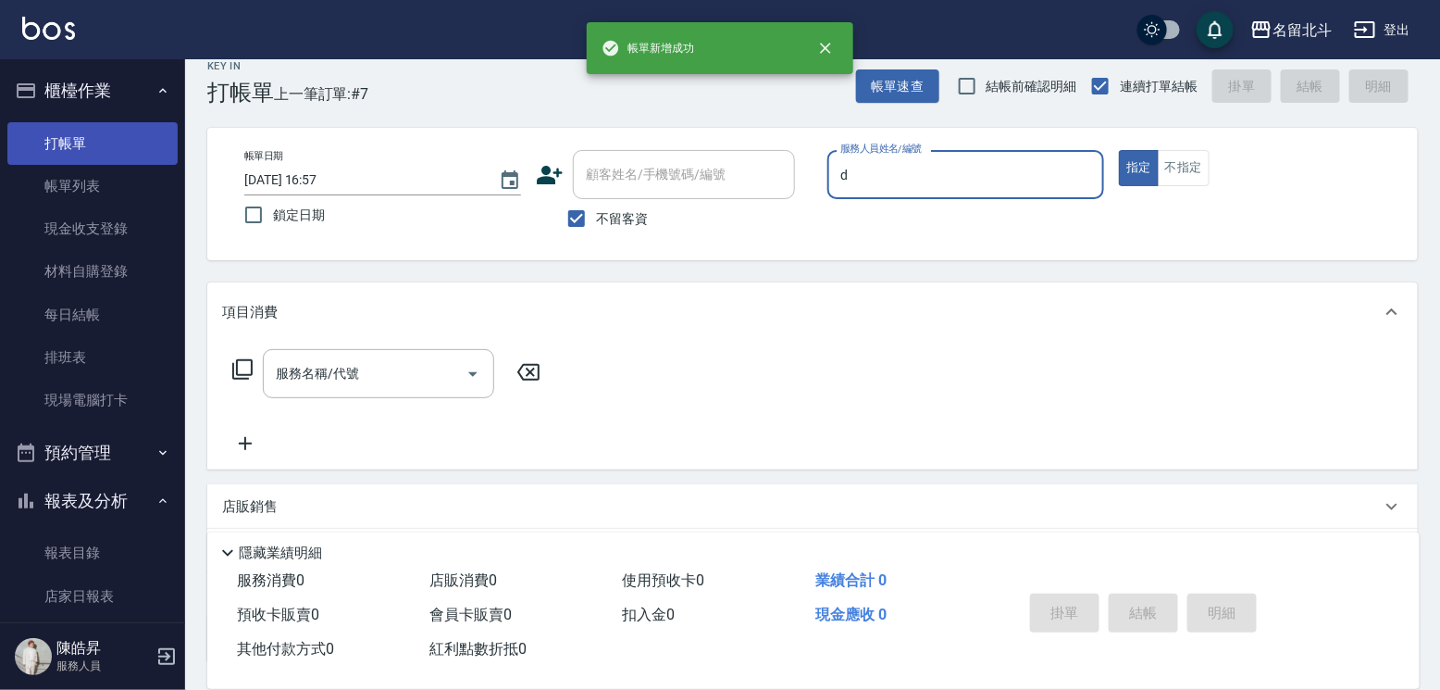
type input "[PERSON_NAME] -d"
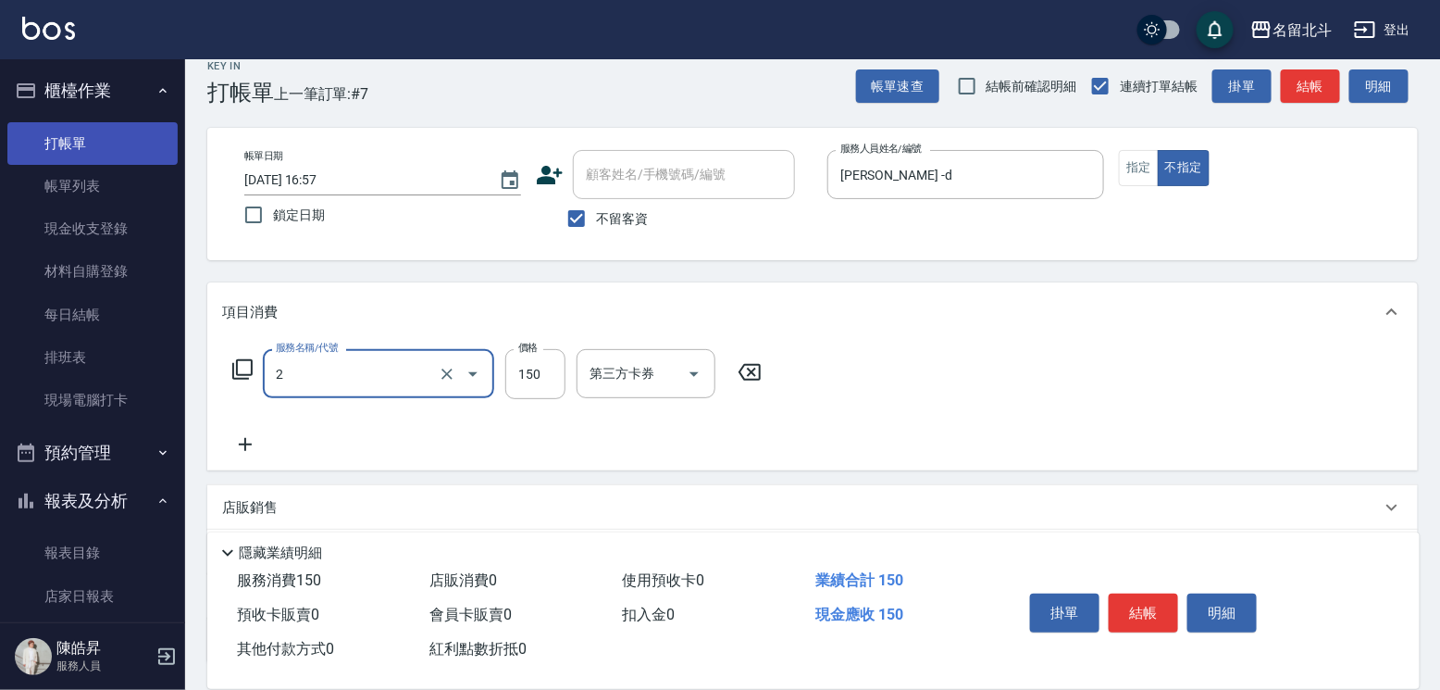
type input "一般洗髮(2)"
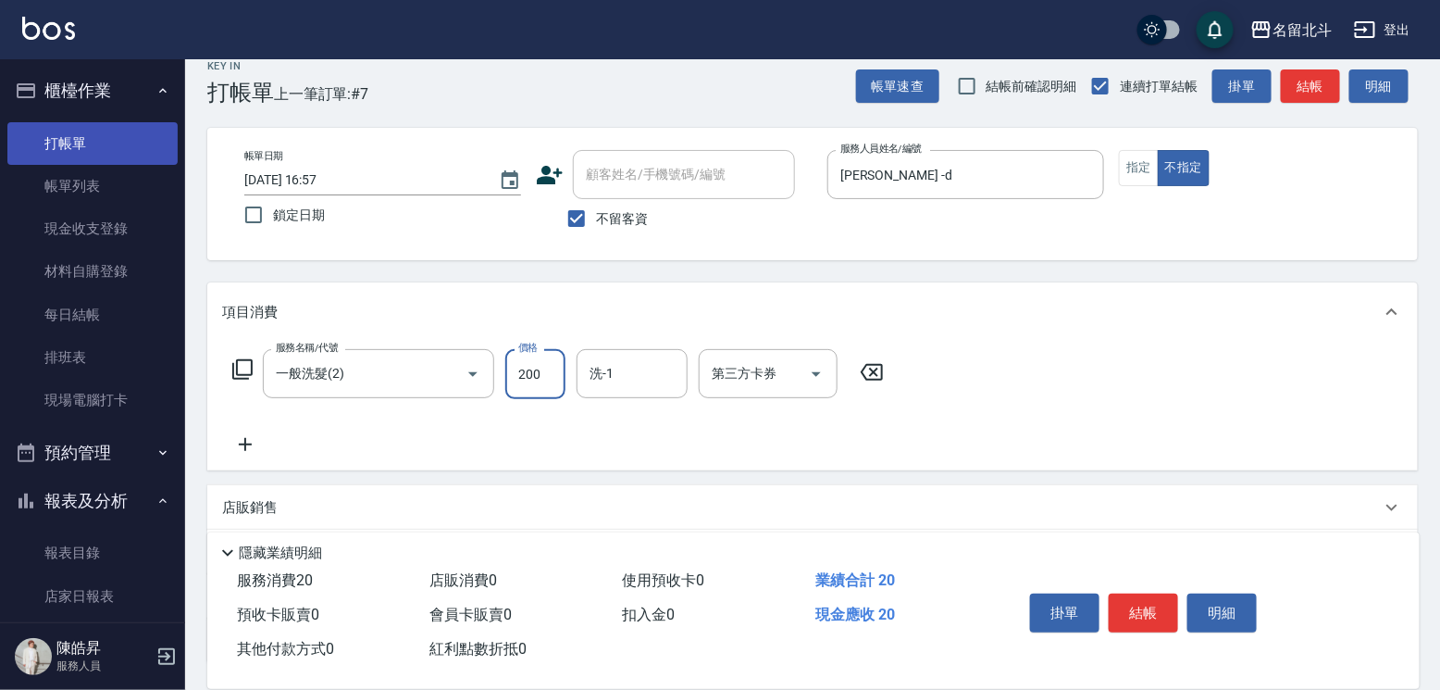
type input "200"
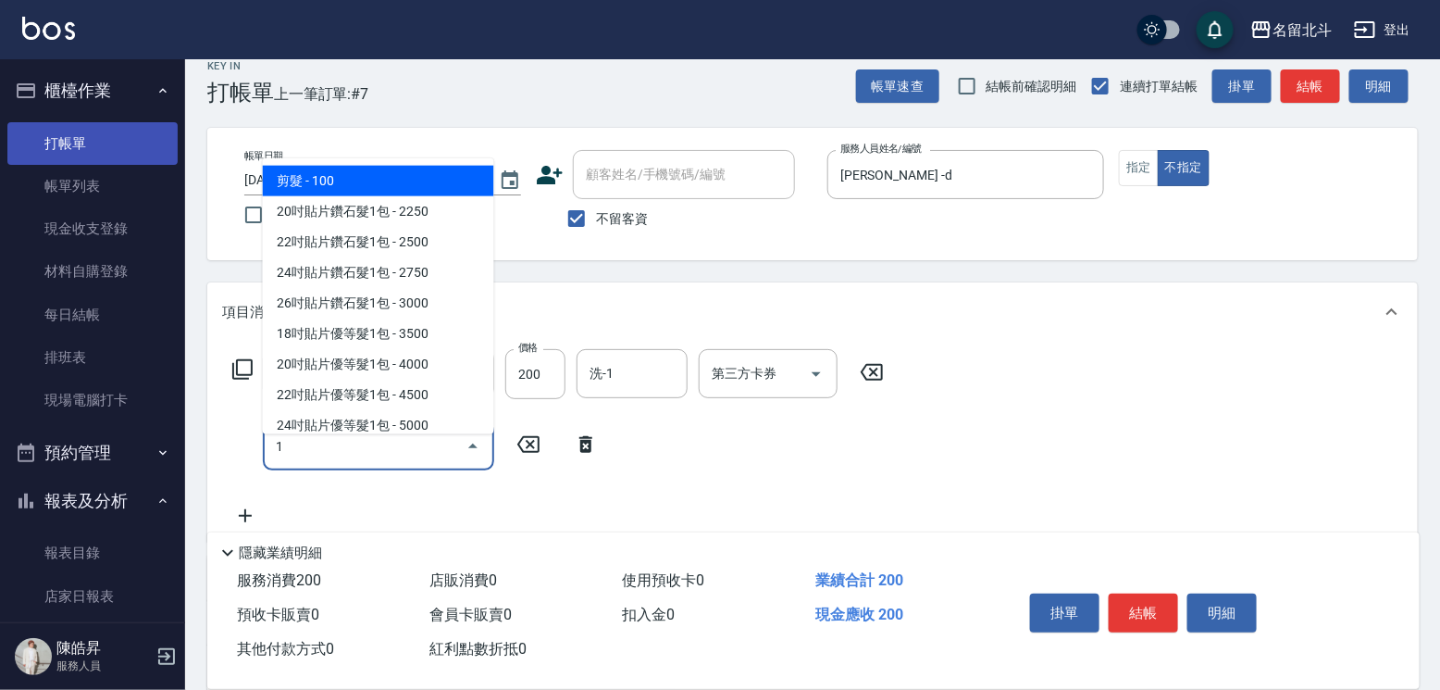
type input "剪髮(1)"
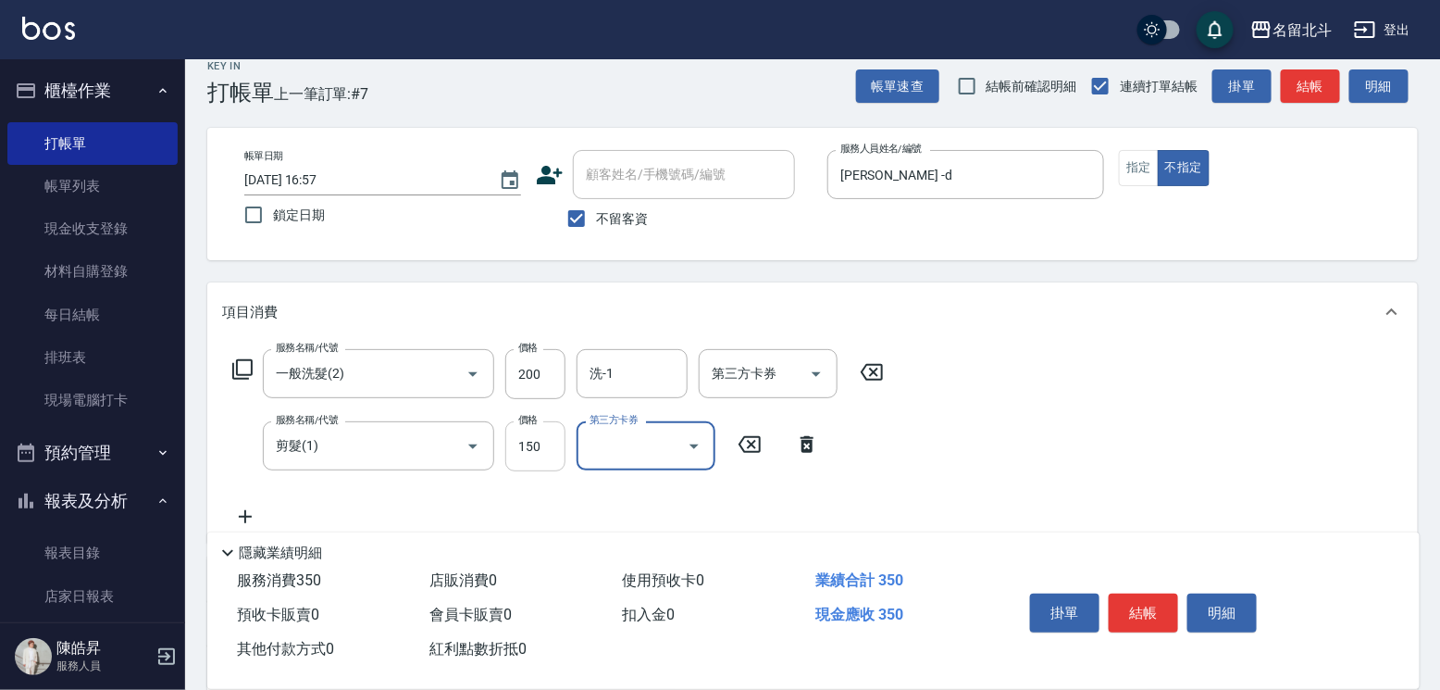
click at [534, 461] on input "150" at bounding box center [535, 446] width 60 height 50
type input "118"
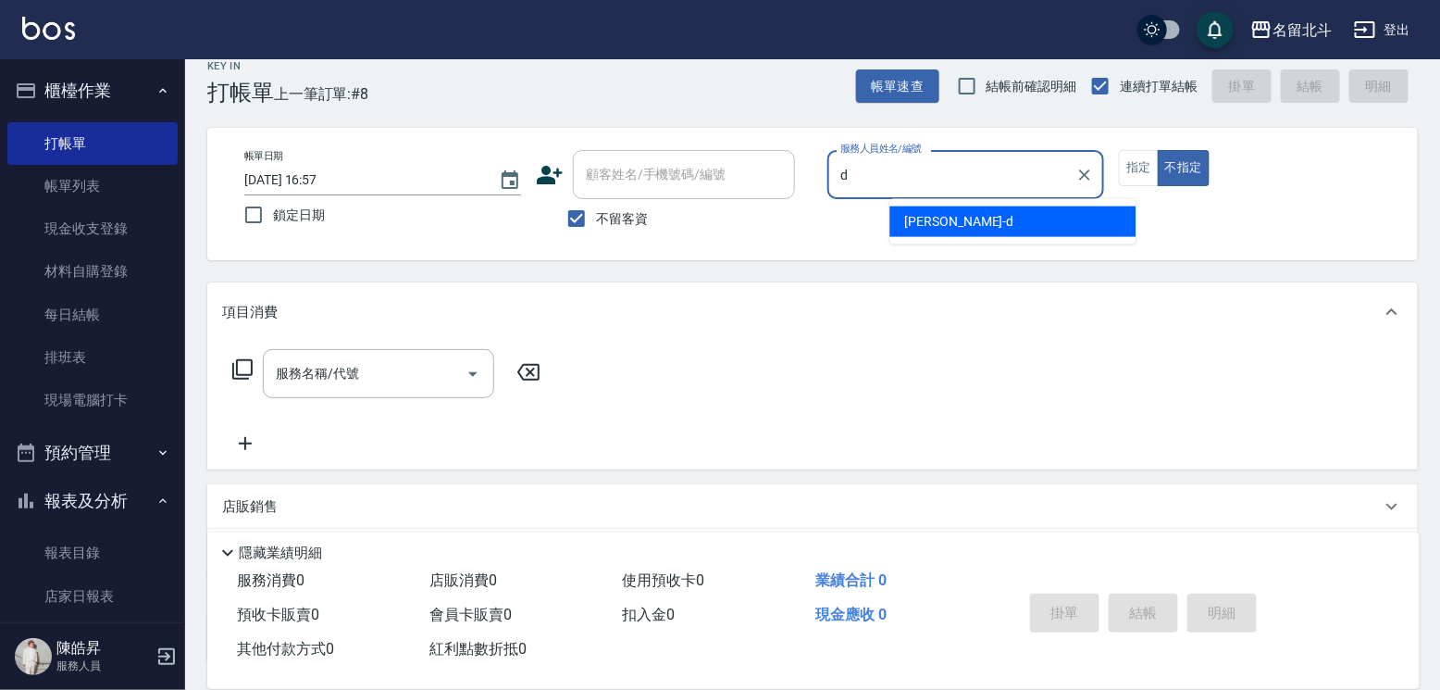
type input "[PERSON_NAME] -d"
type button "false"
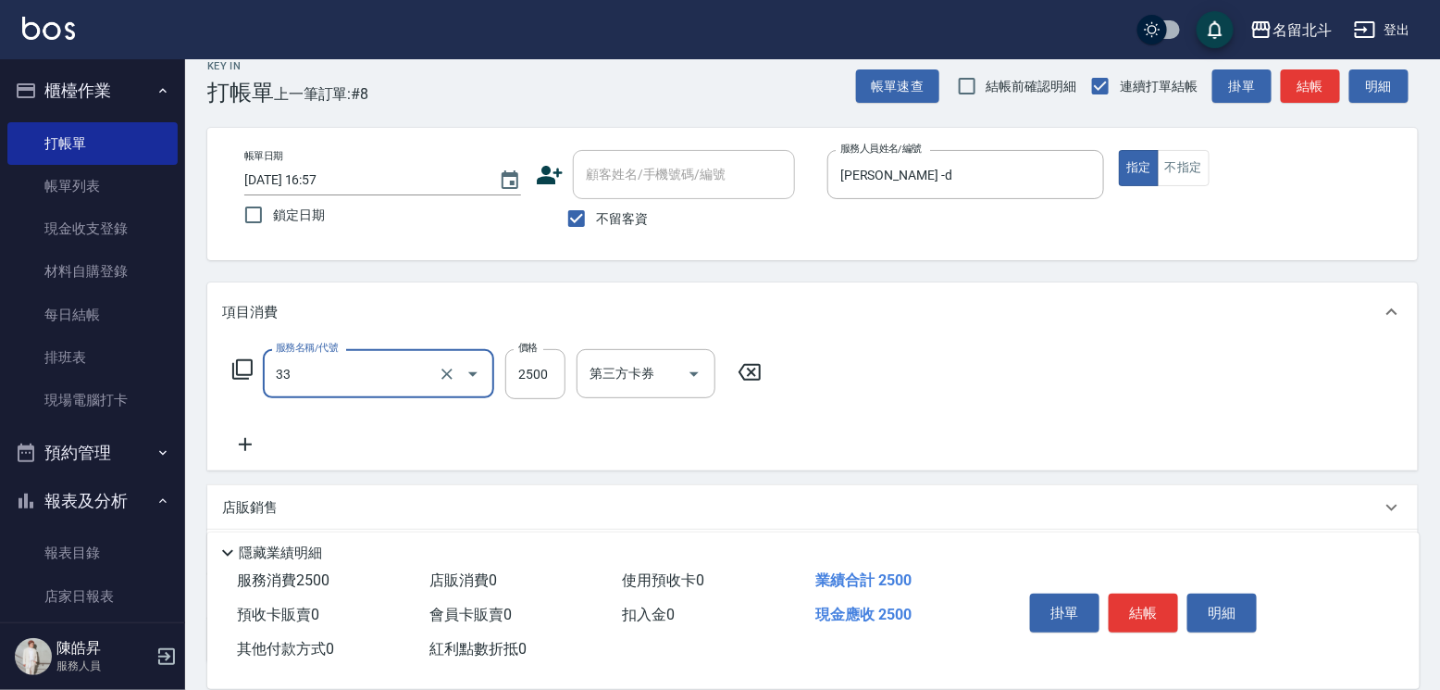
type input "染髮B餐(33)"
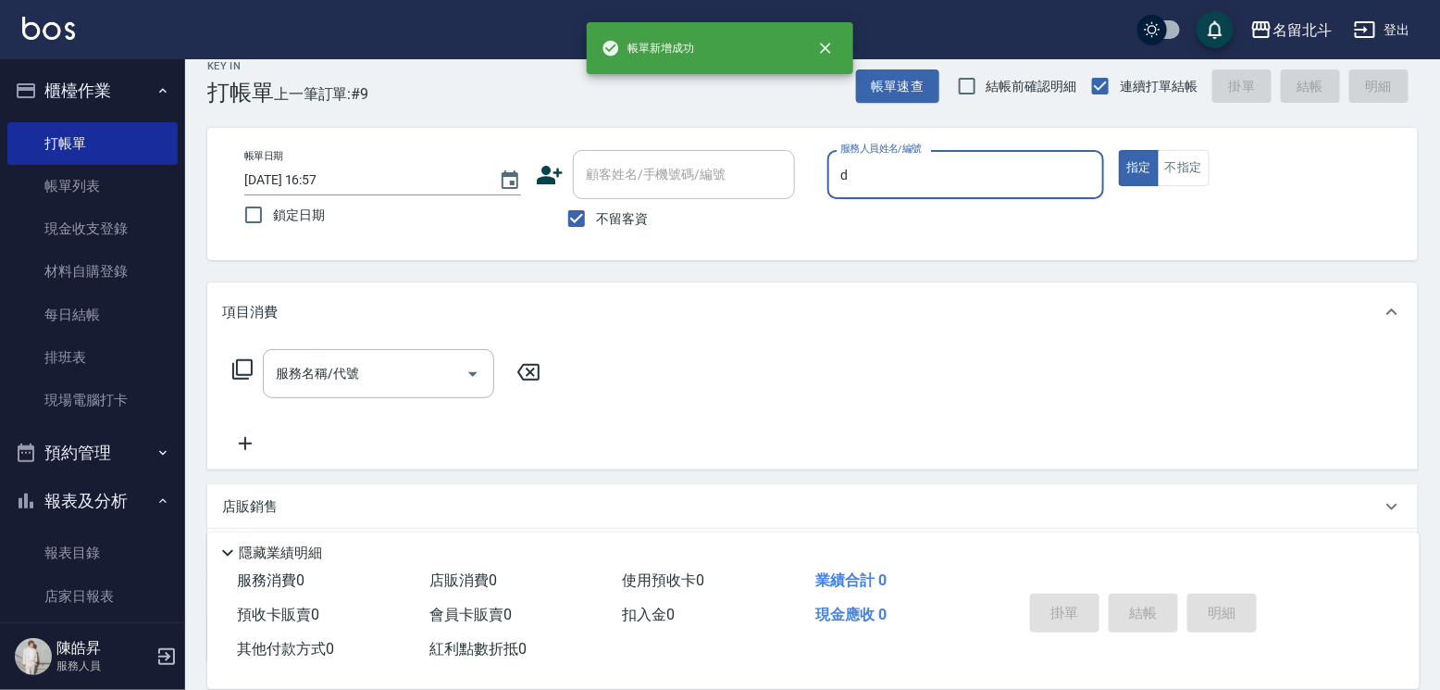
type input "[PERSON_NAME] -d"
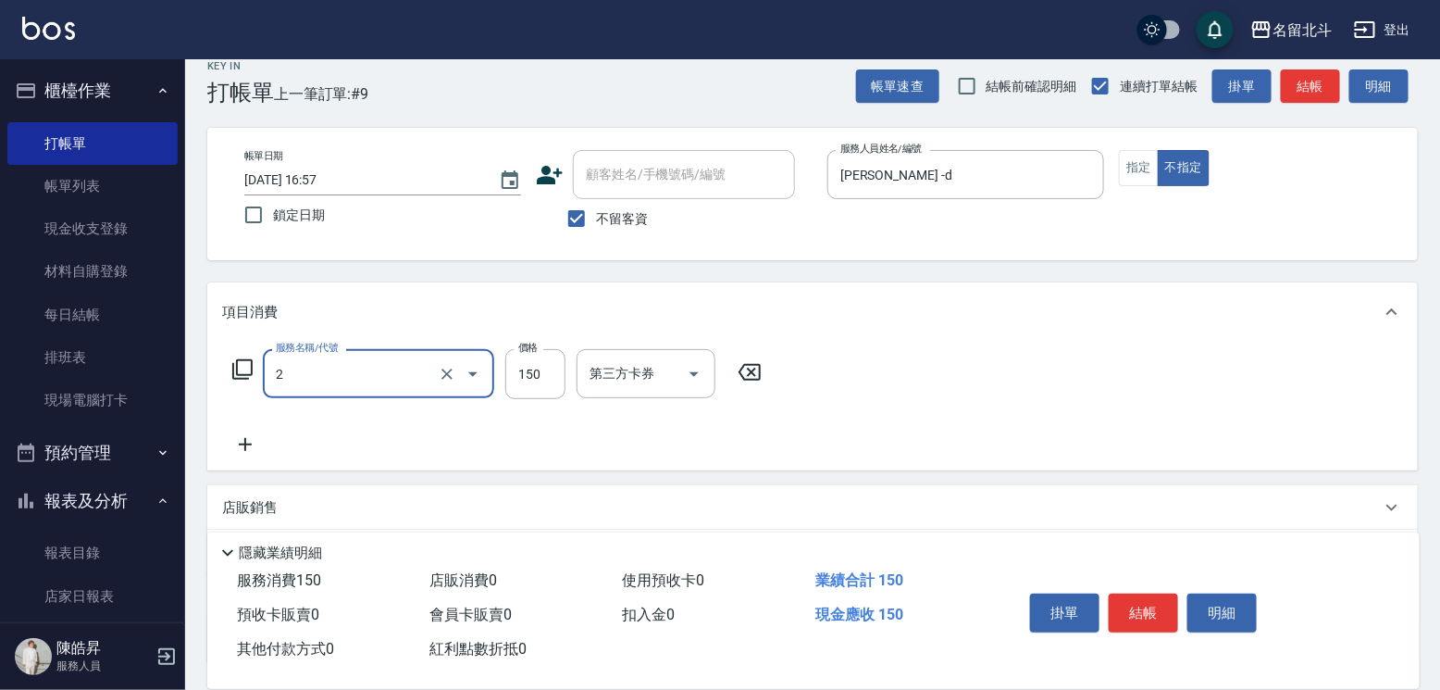
type input "一般洗髮(2)"
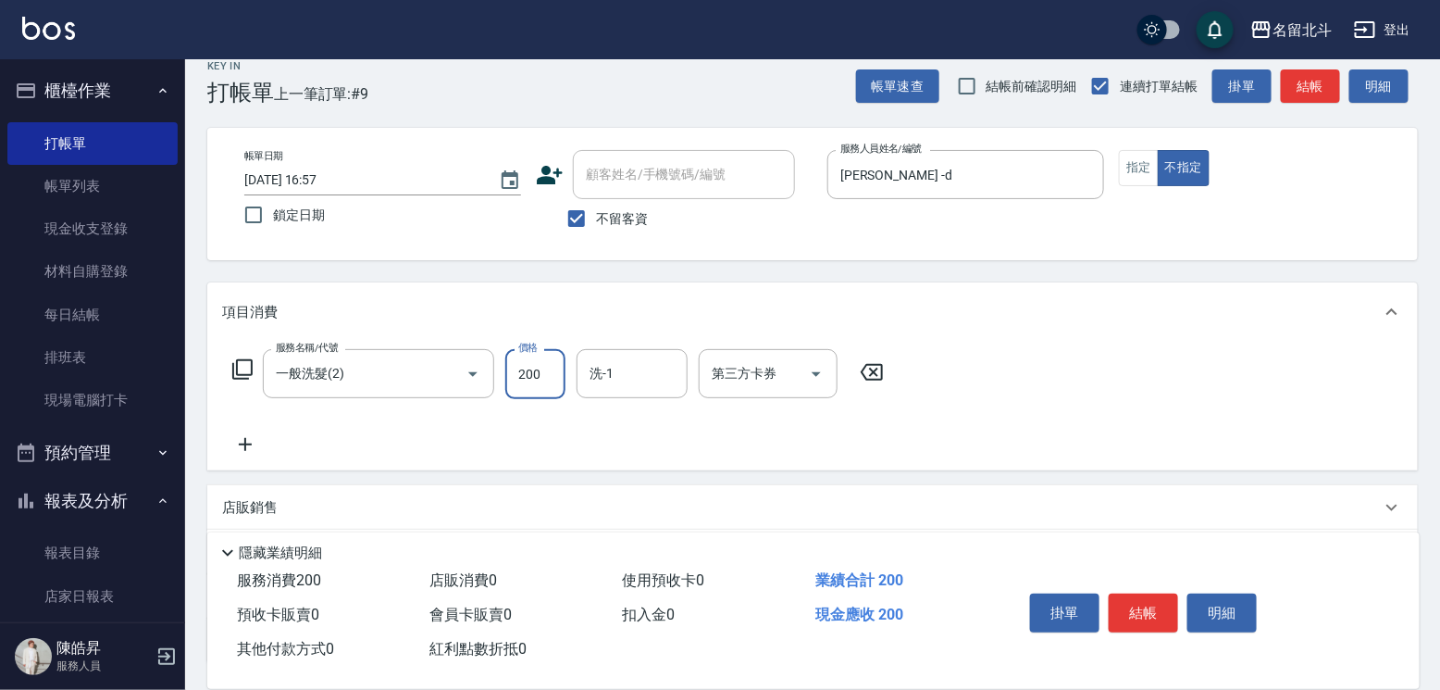
type input "200"
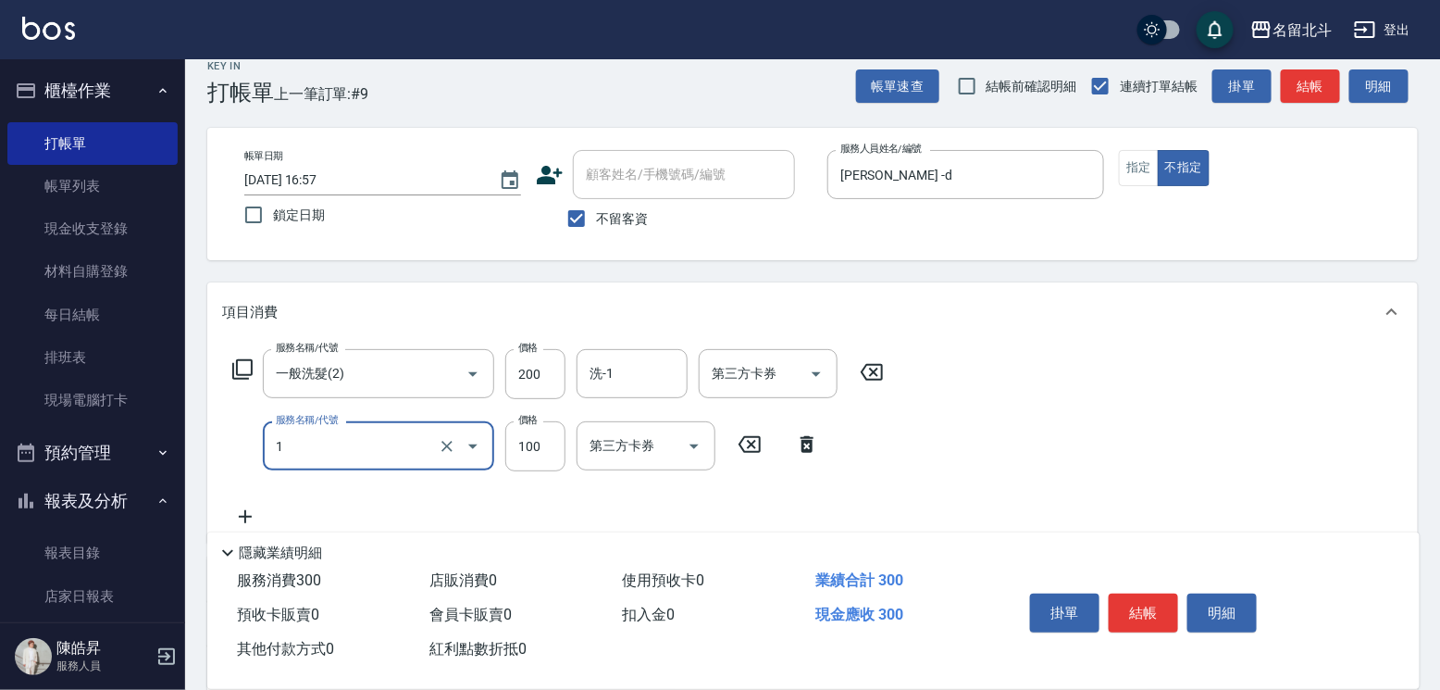
type input "剪髮(1)"
type input "118"
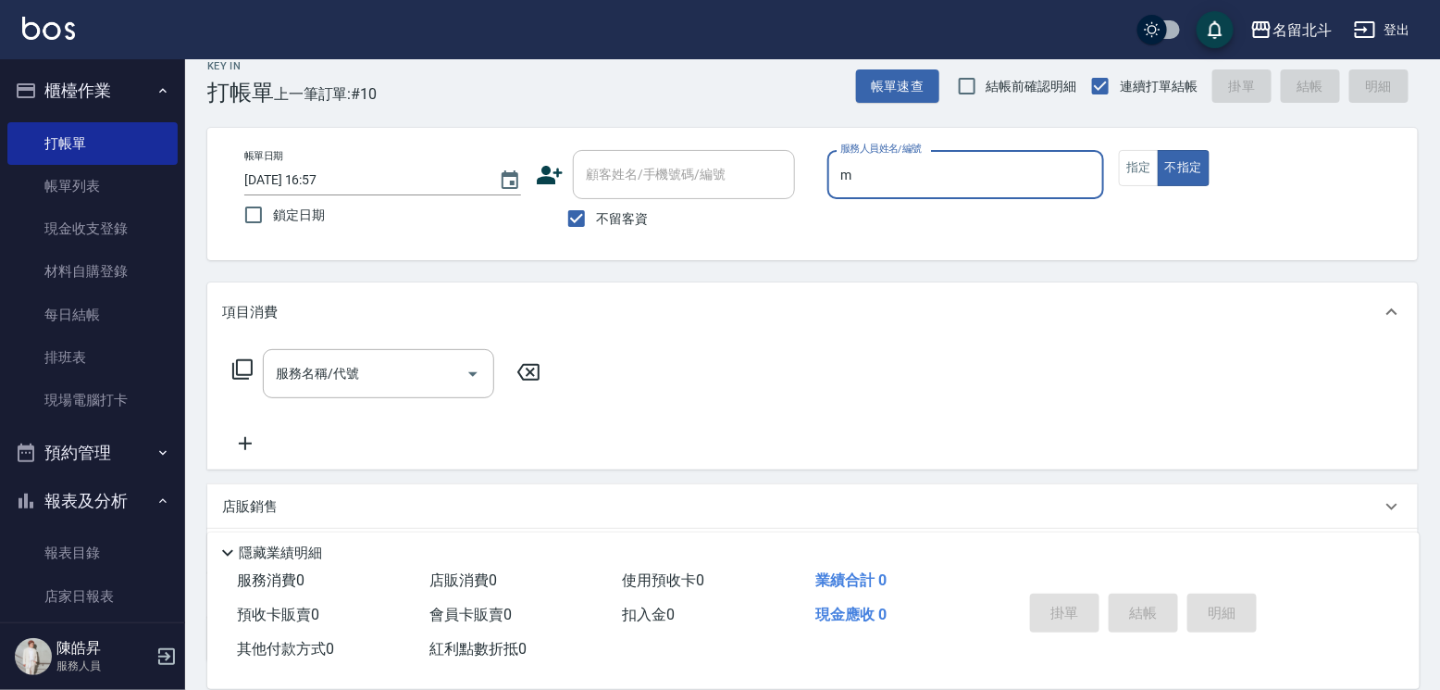
type input "Moca-M"
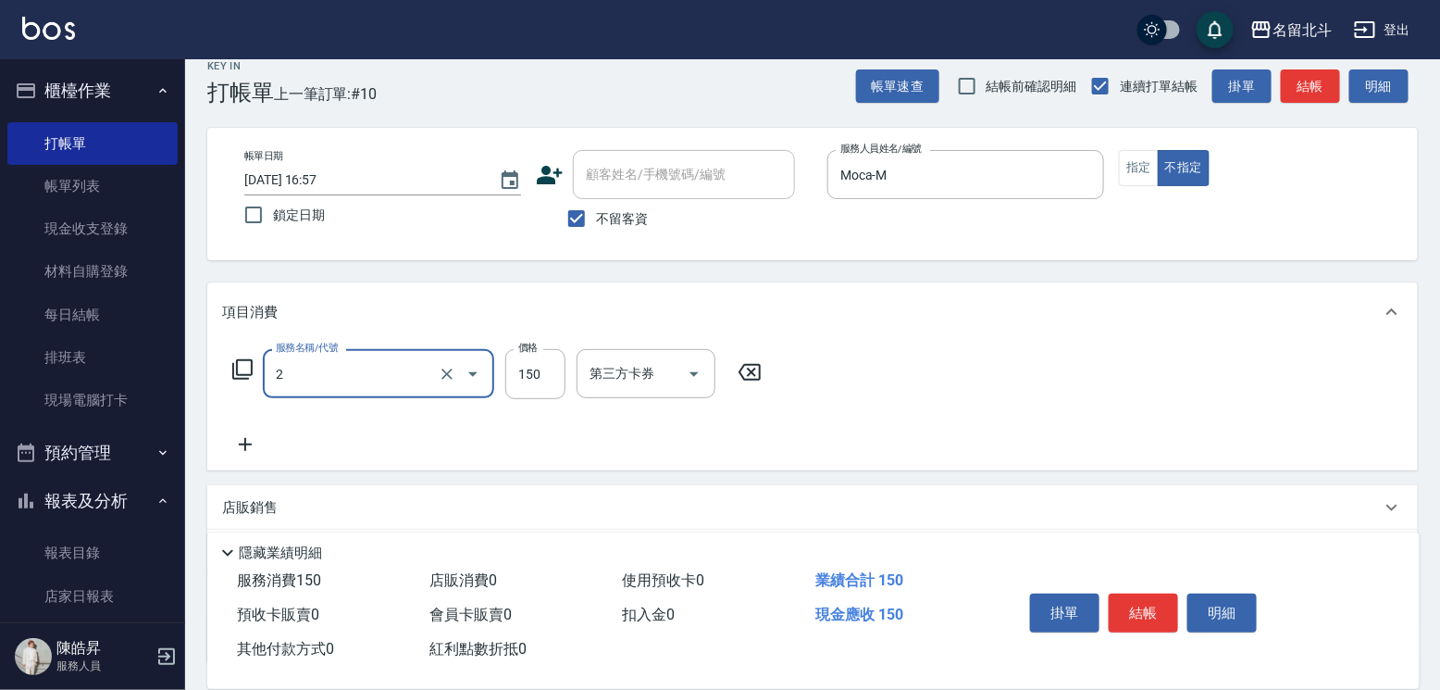
type input "一般洗髮(2)"
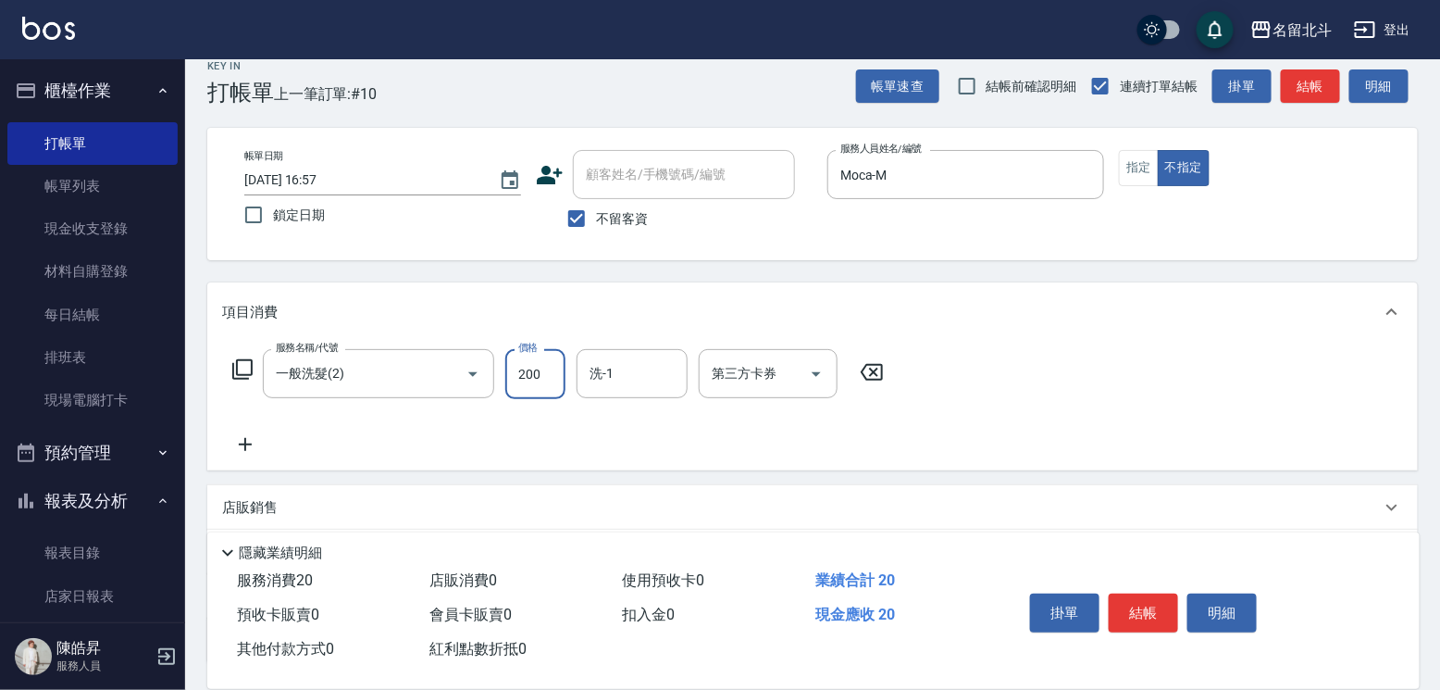
type input "200"
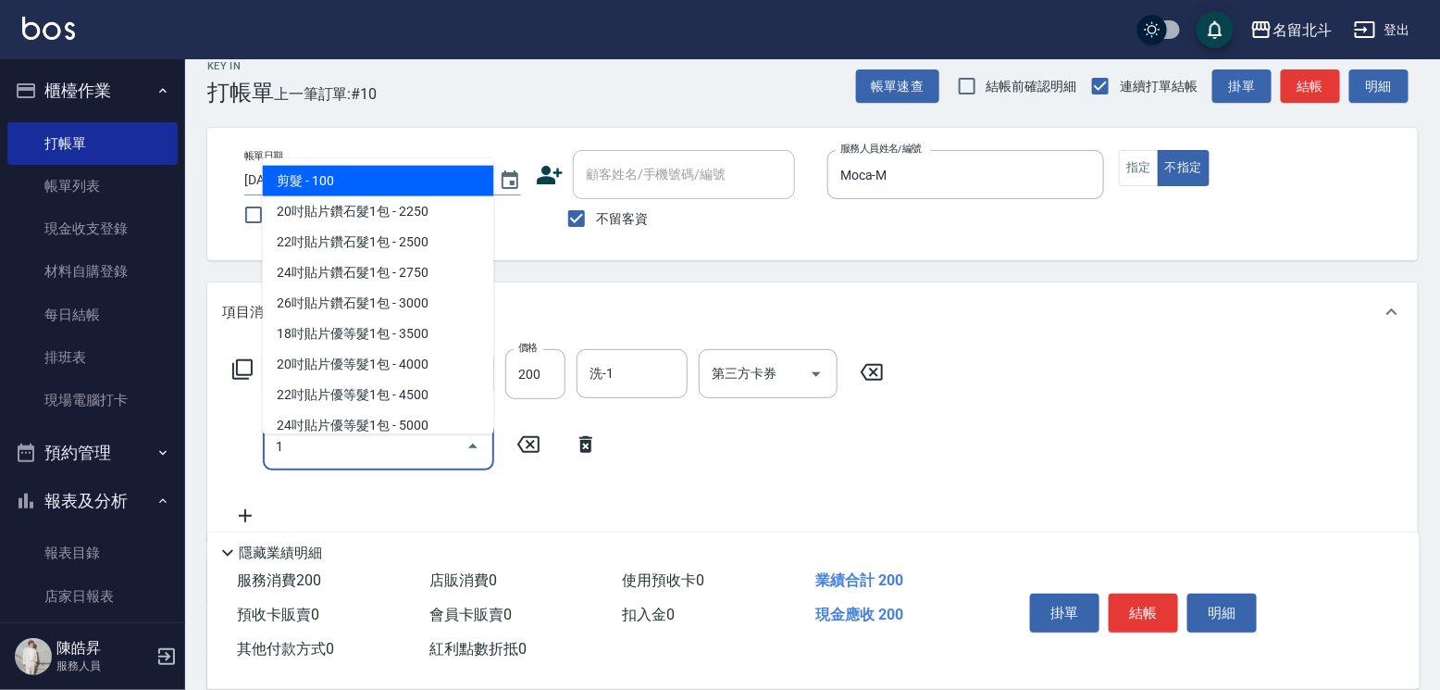
type input "剪髮(1)"
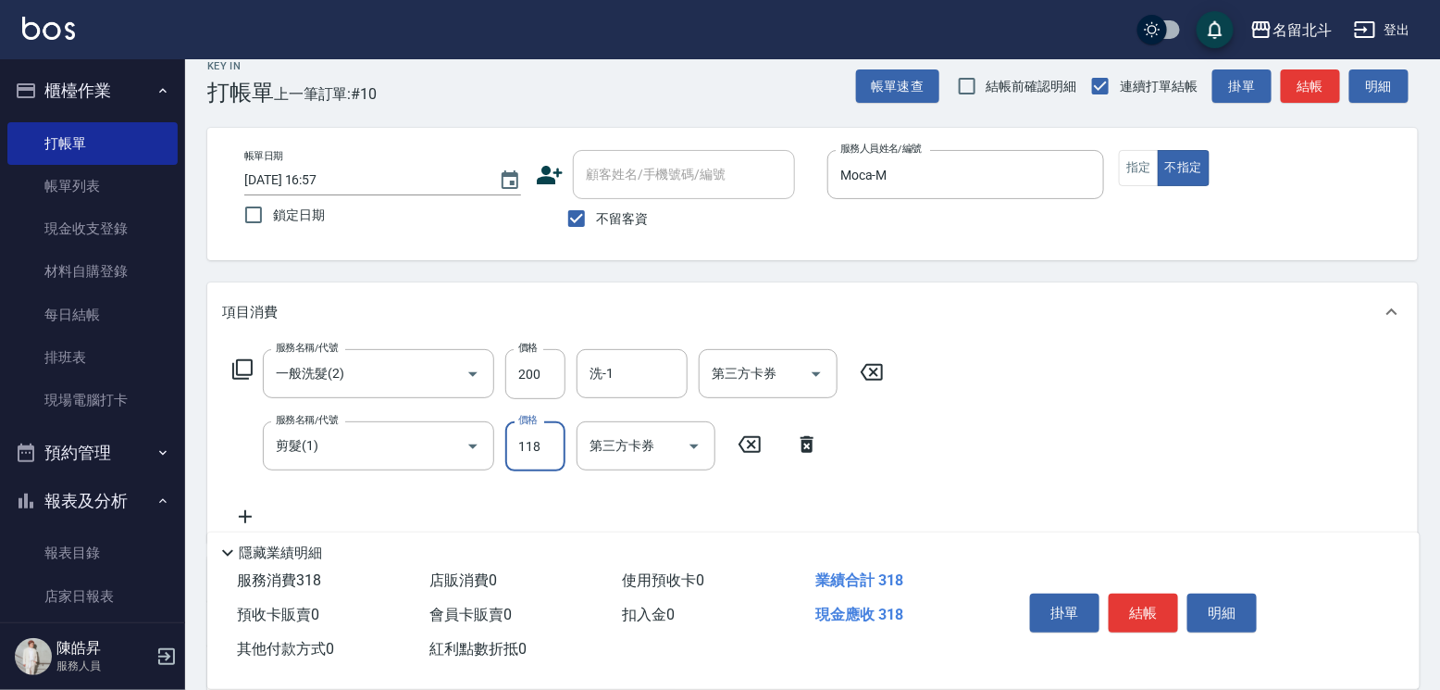
type input "118"
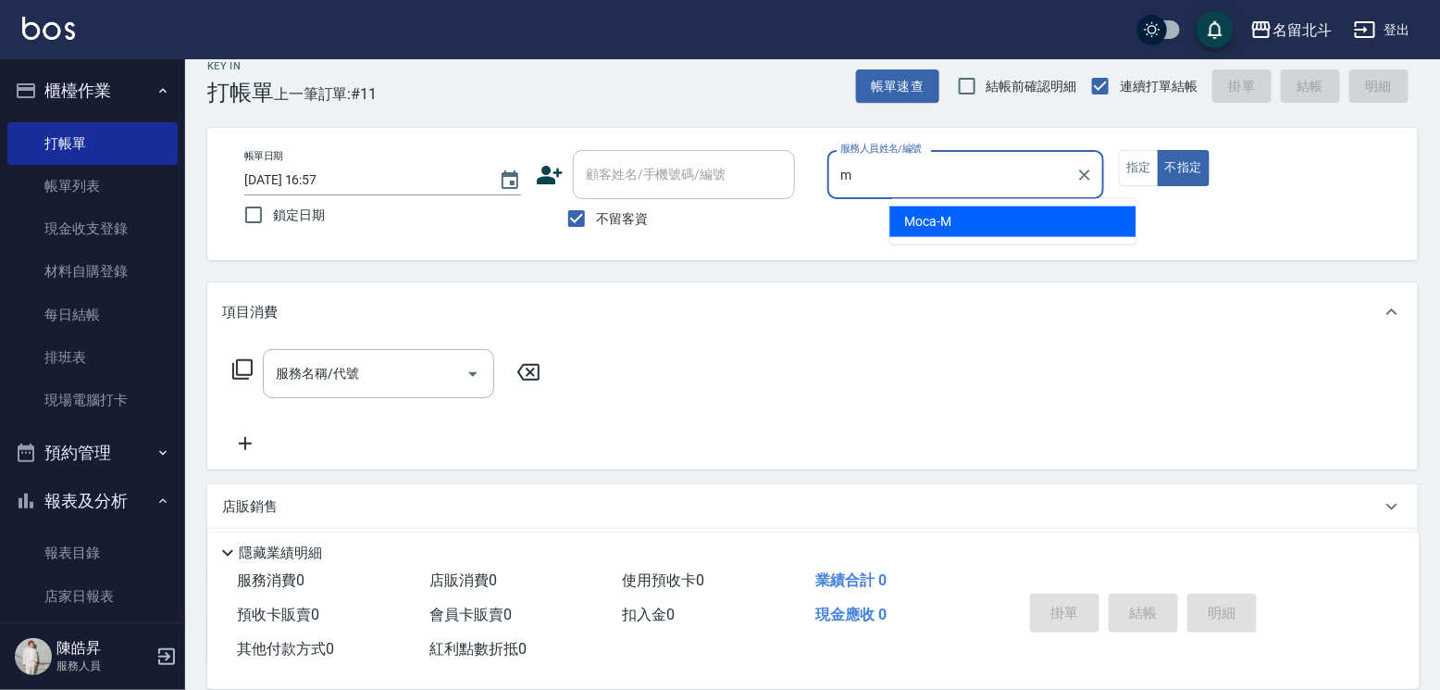
type input "Moca-M"
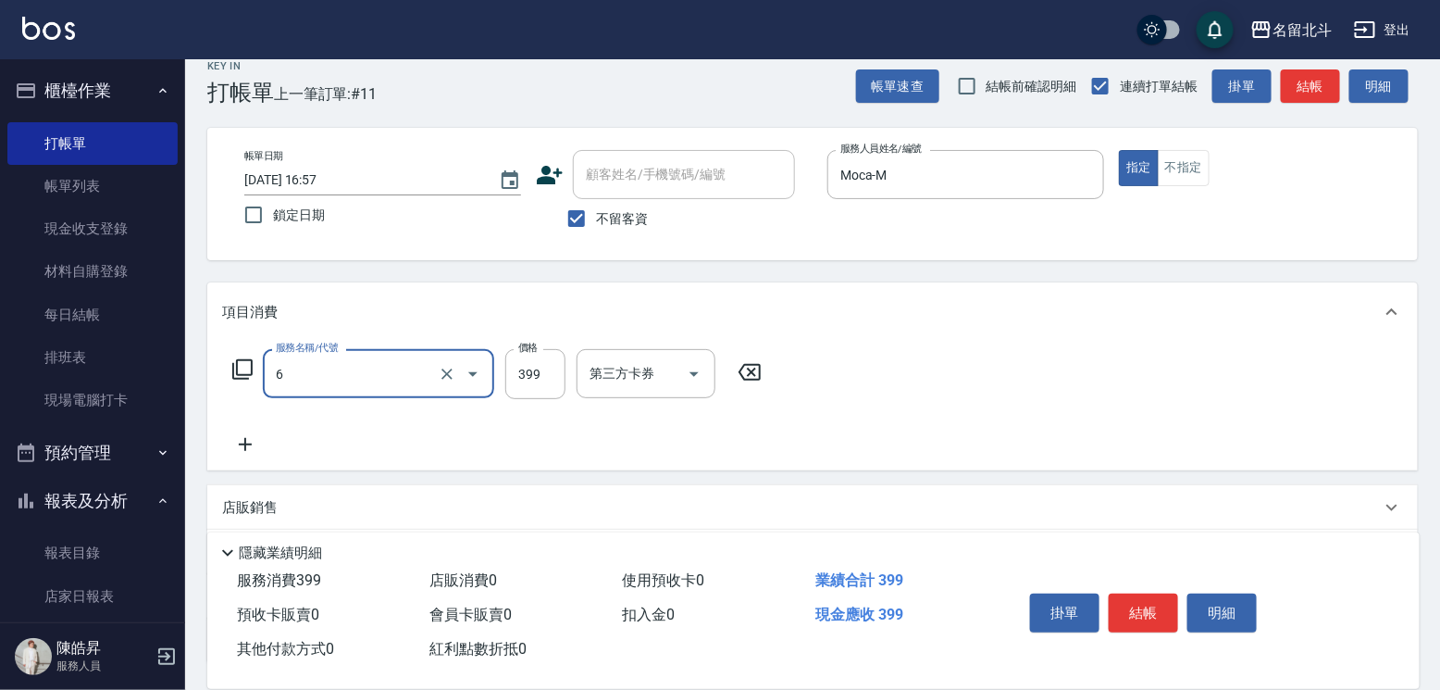
type input "海鹽SPA(6)"
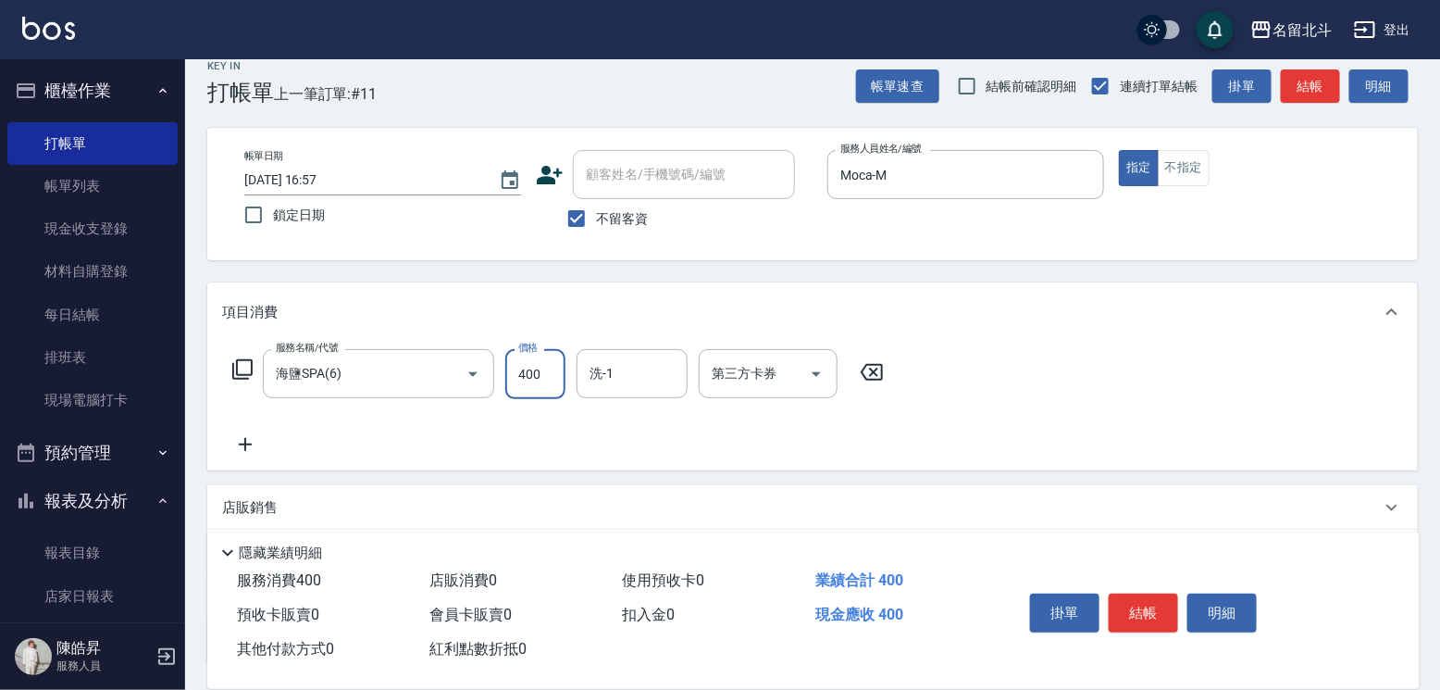
type input "400"
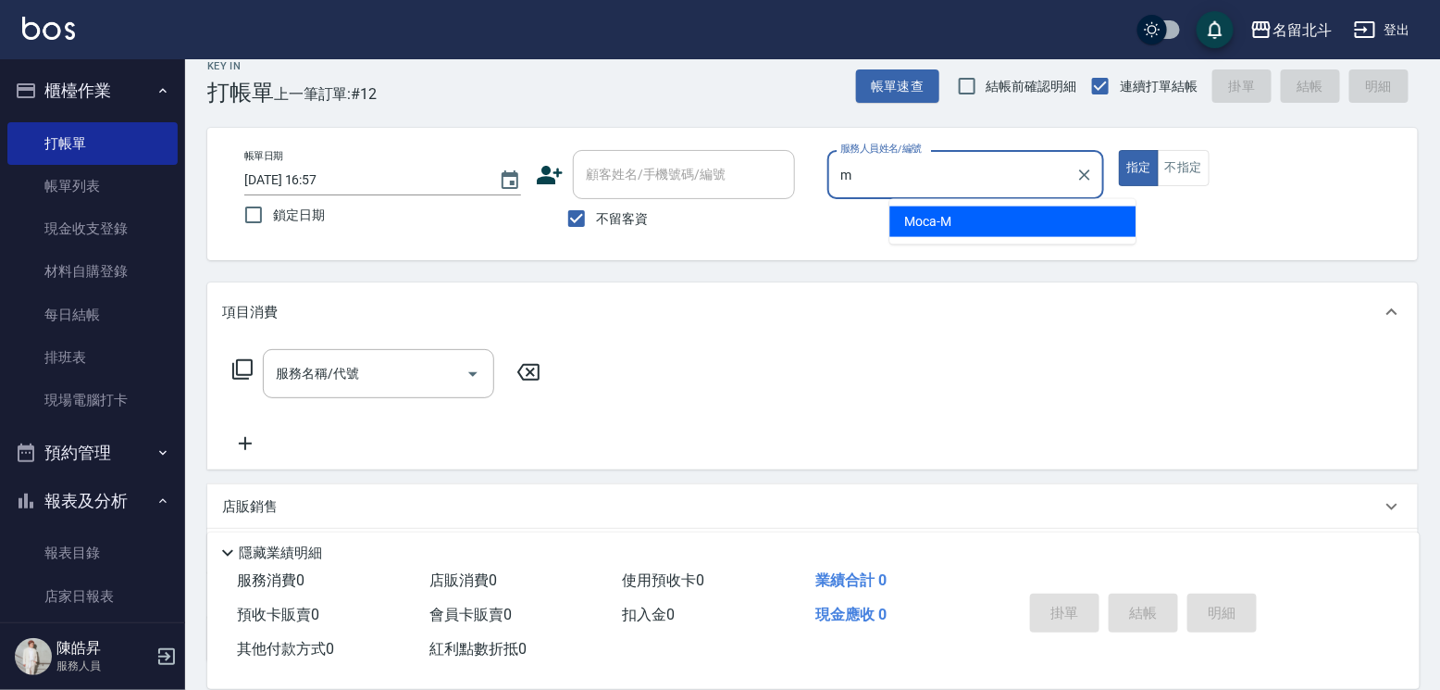
type input "Moca-M"
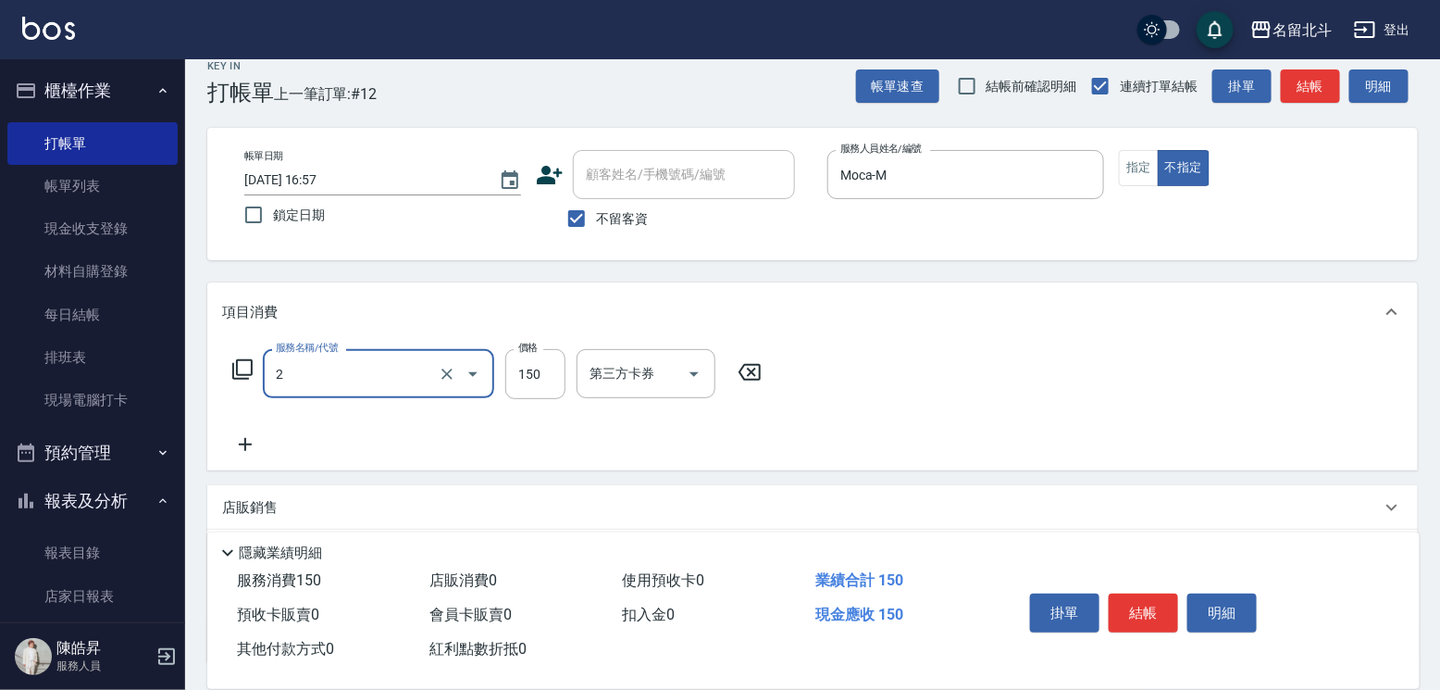
type input "一般洗髮(2)"
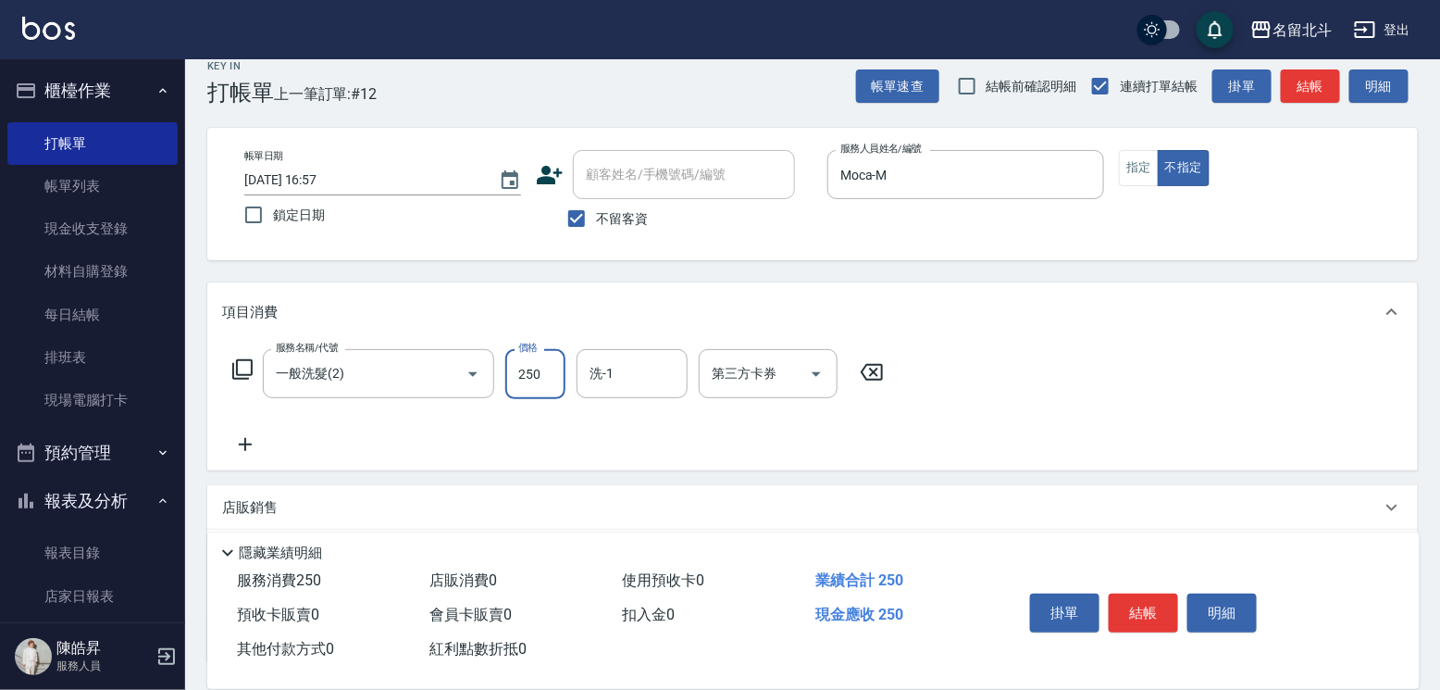
type input "250"
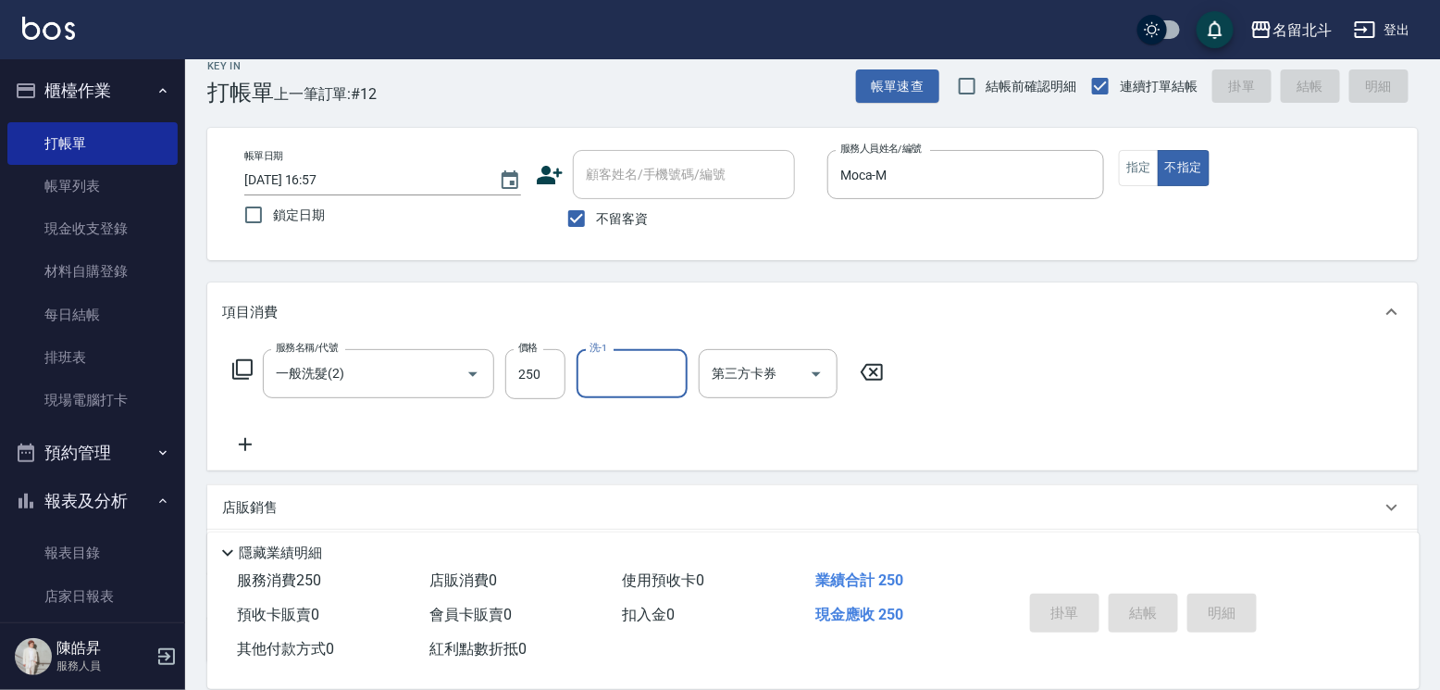
type input "[DATE] 16:58"
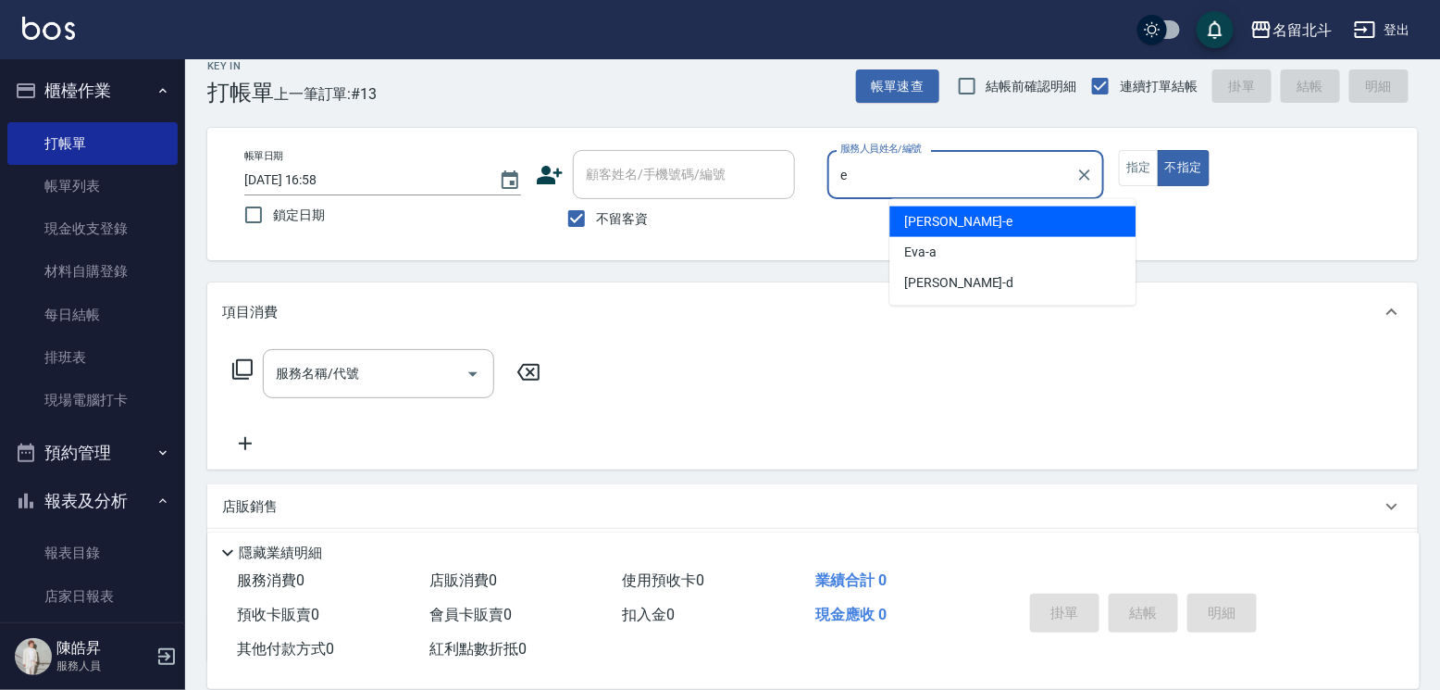
type input "[PERSON_NAME]-e"
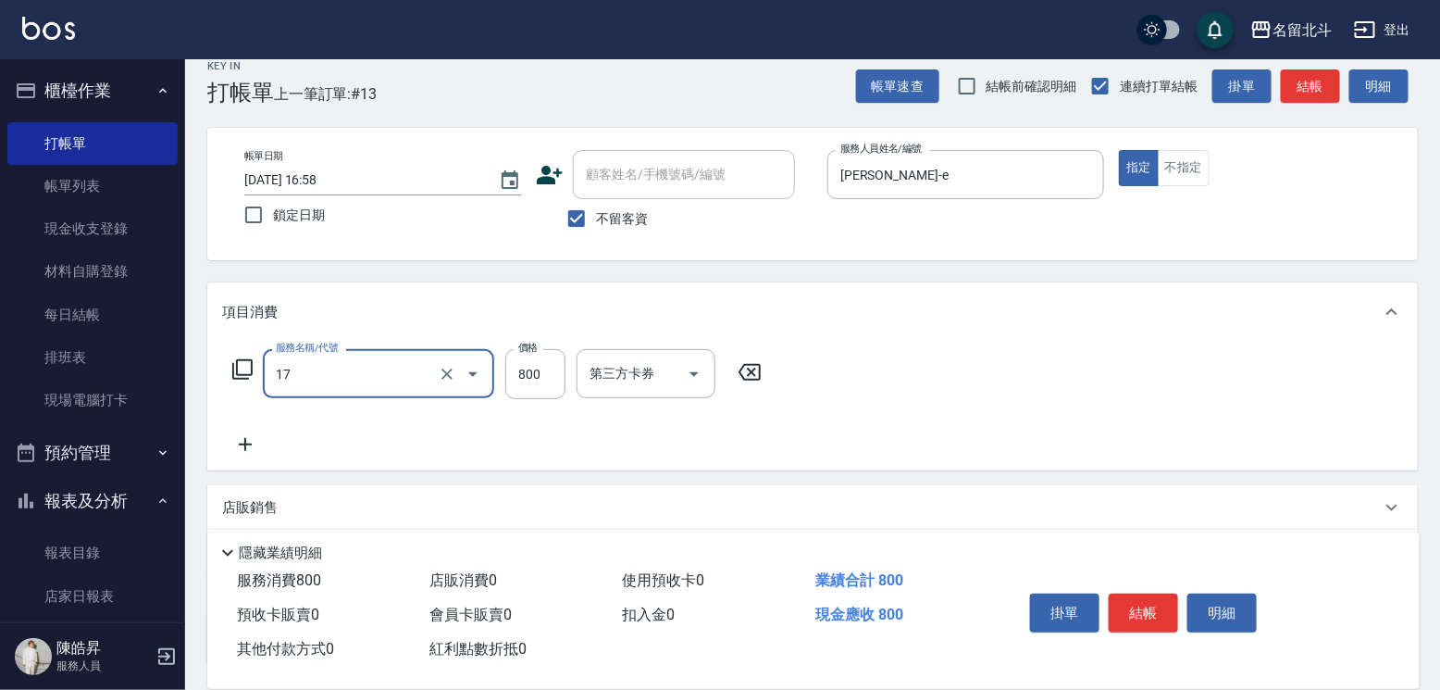
type input "染髮(17)"
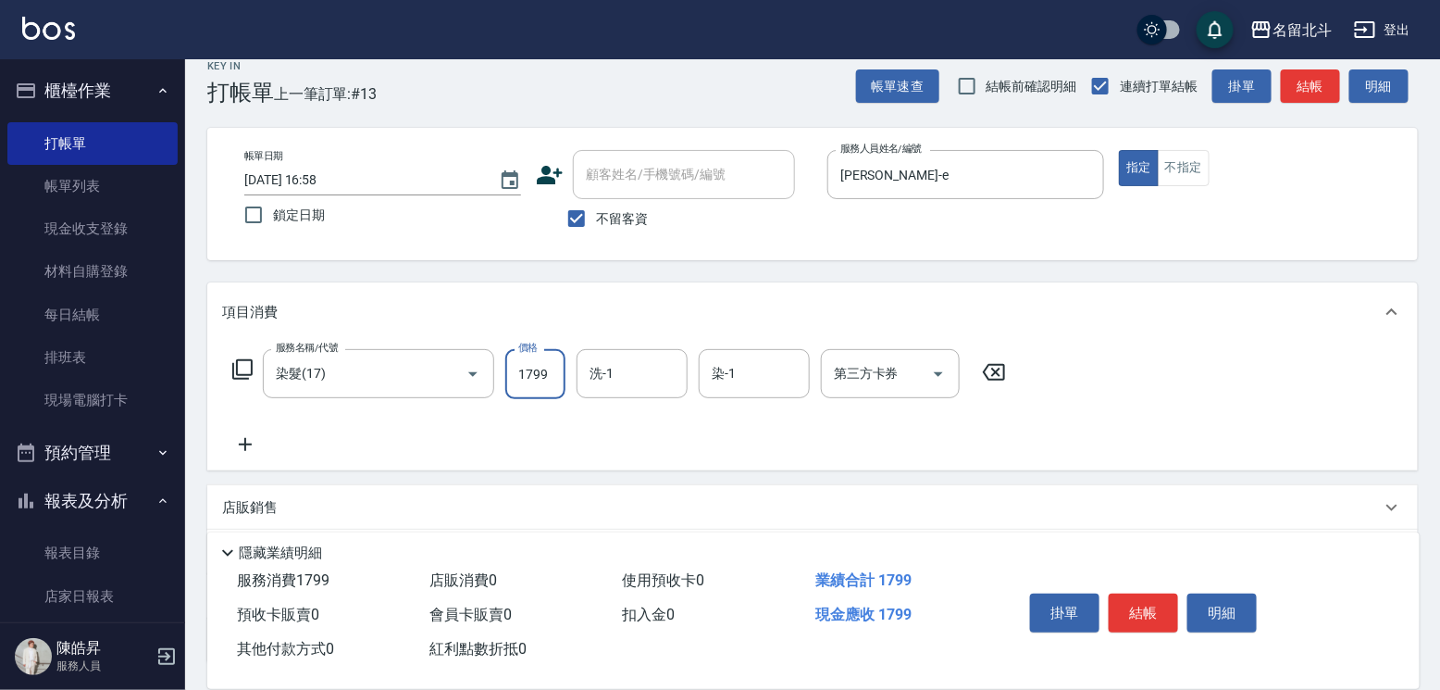
type input "1799"
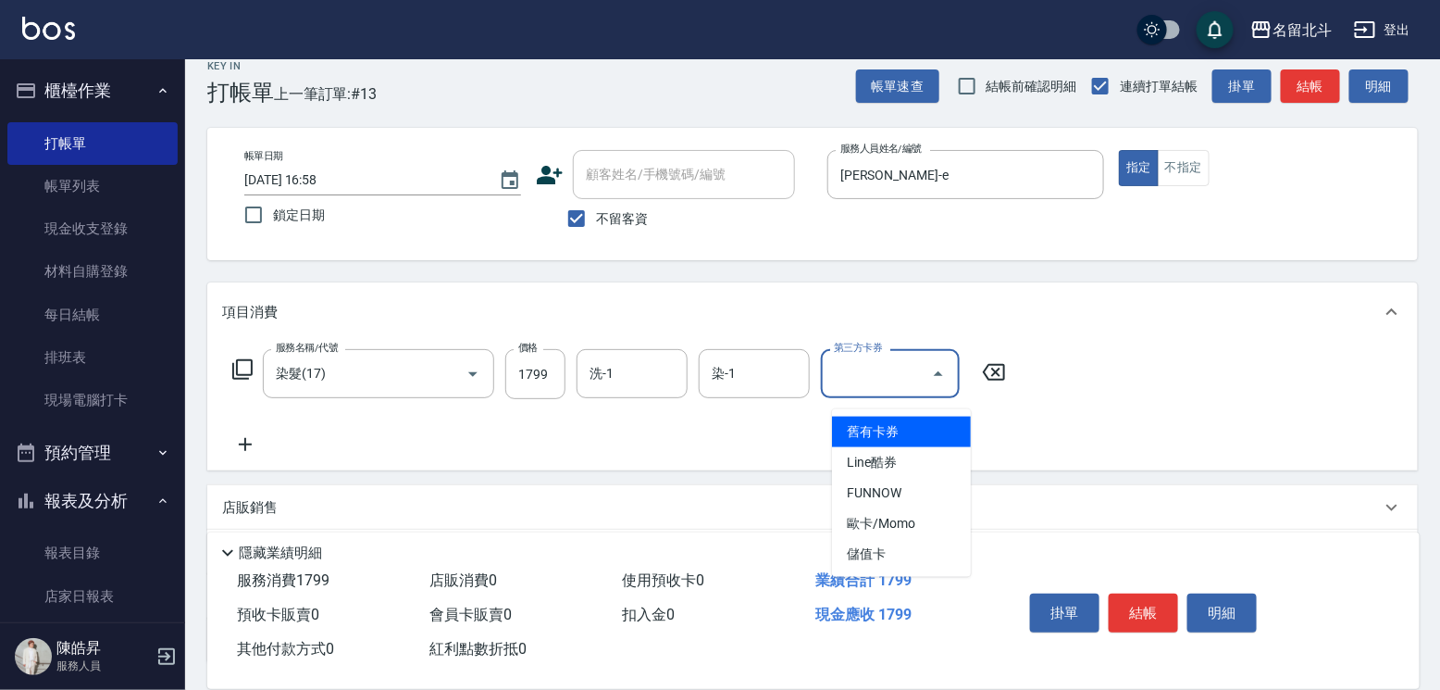
type input "儲值卡"
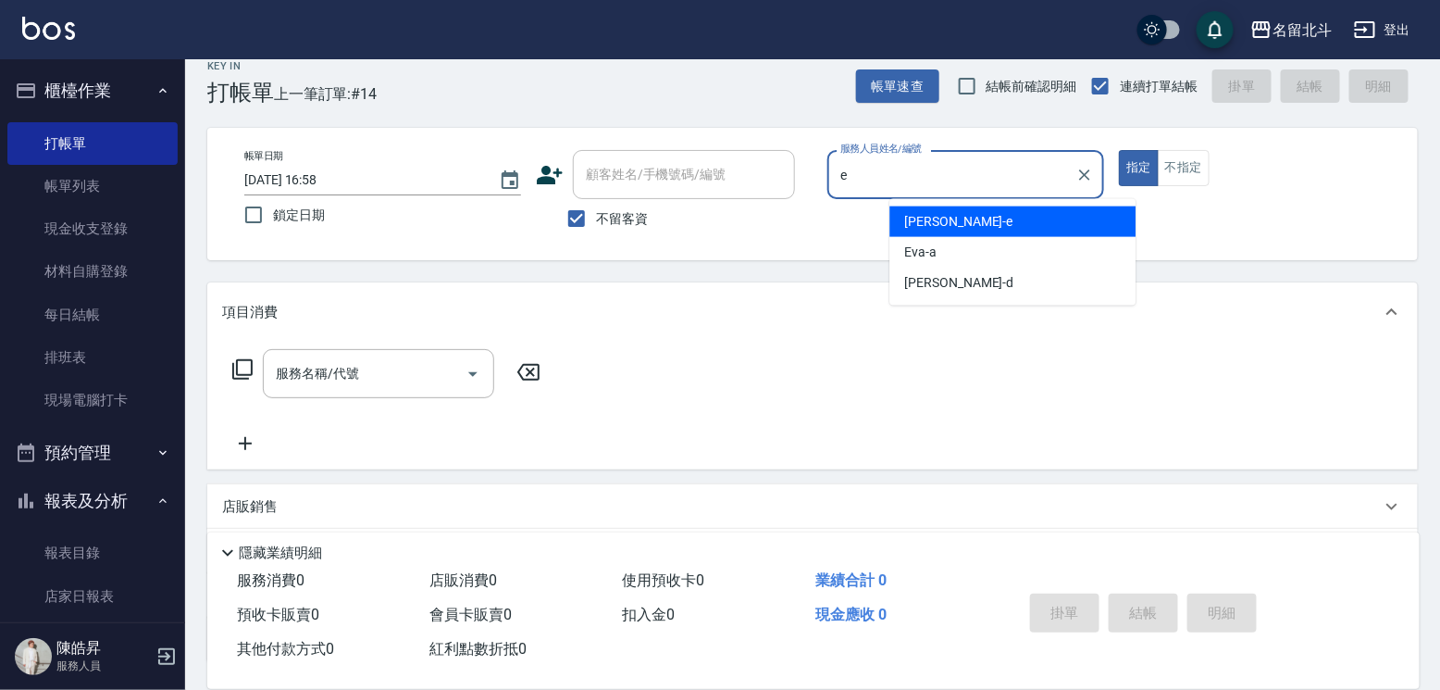
type input "[PERSON_NAME]-e"
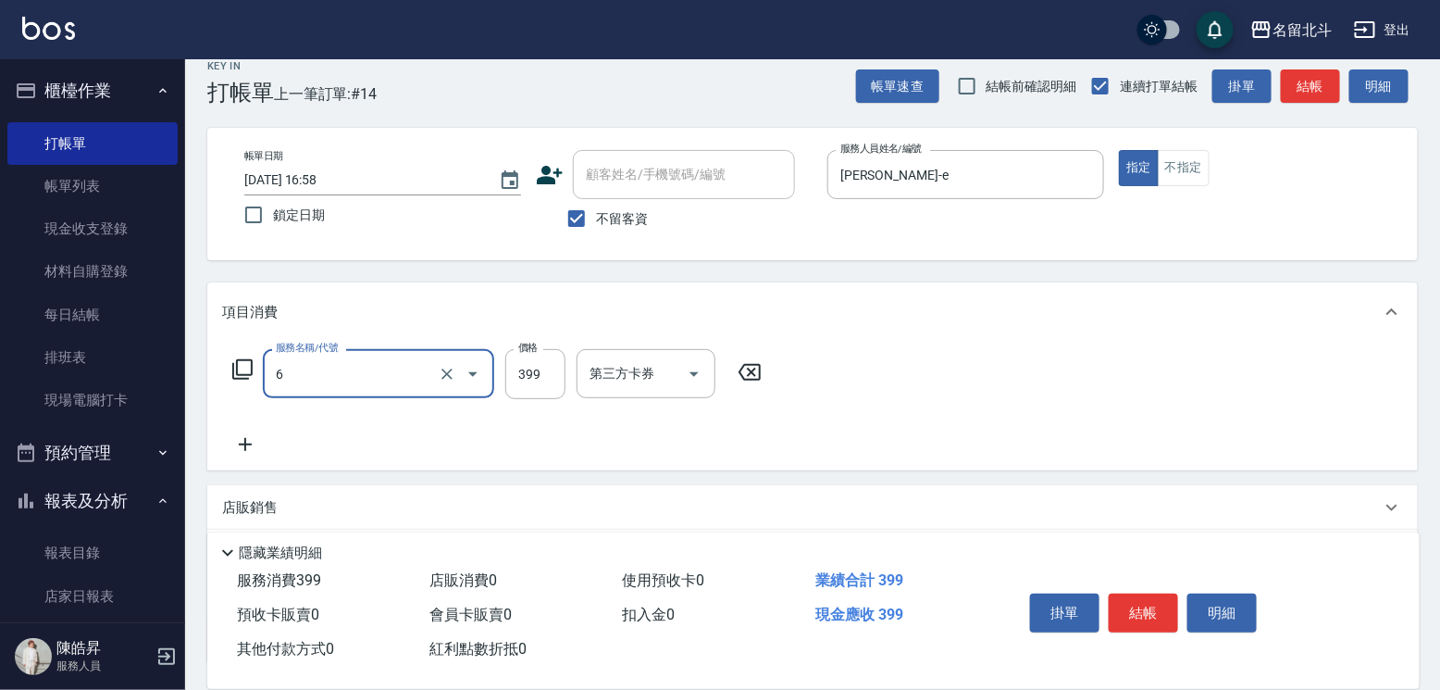
type input "海鹽SPA(6)"
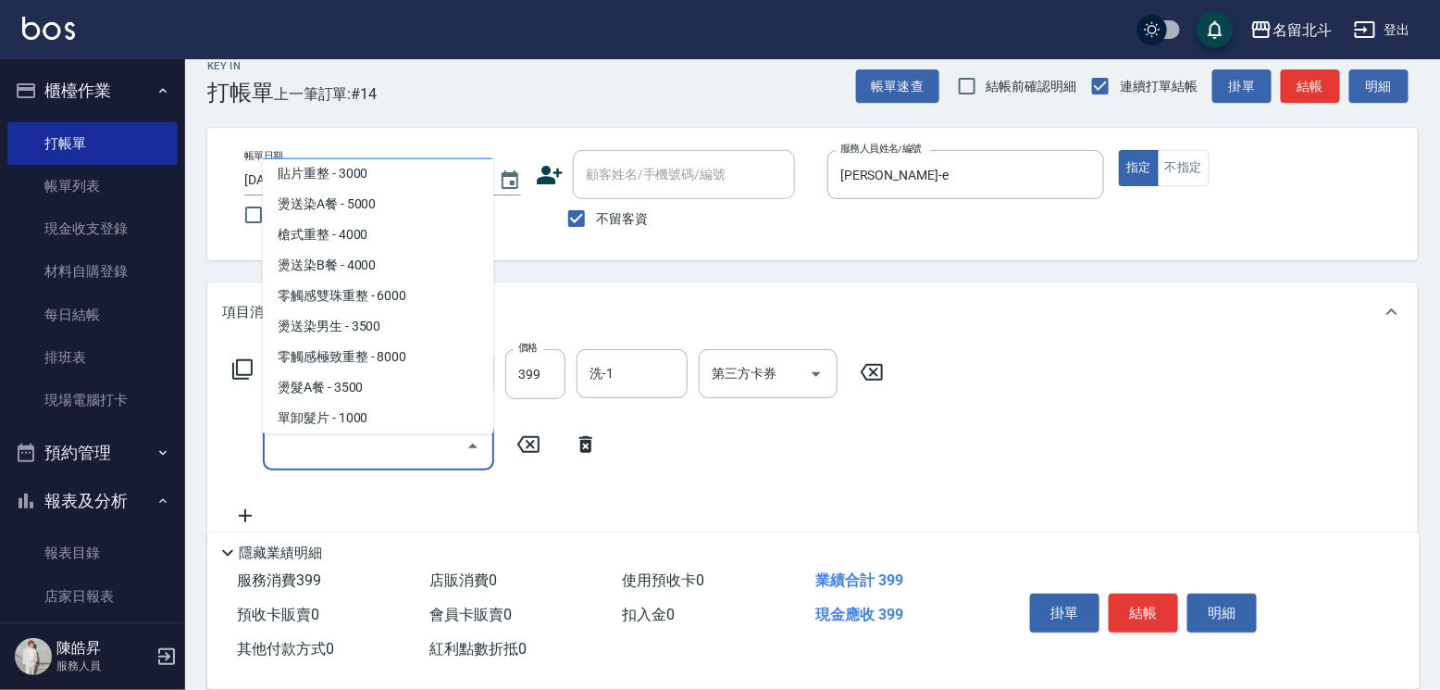
scroll to position [1686, 0]
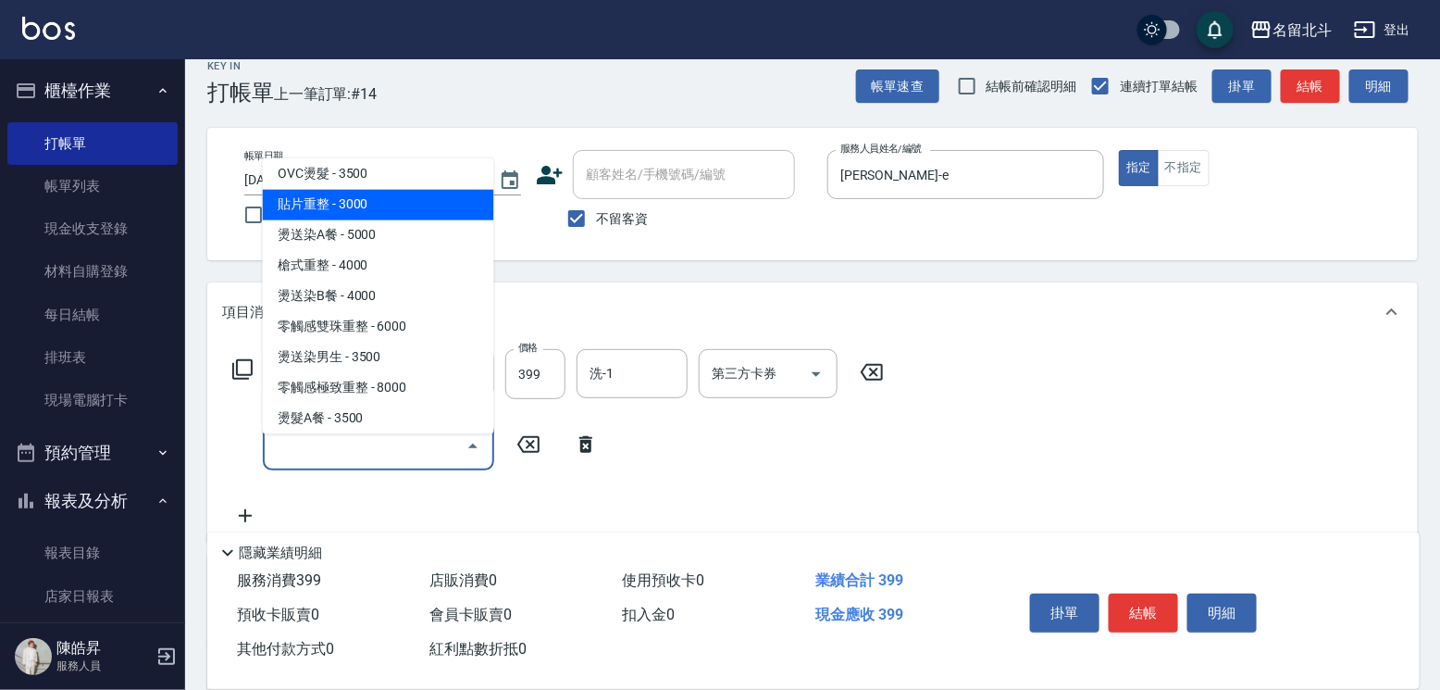
type input "貼片重整(00027)"
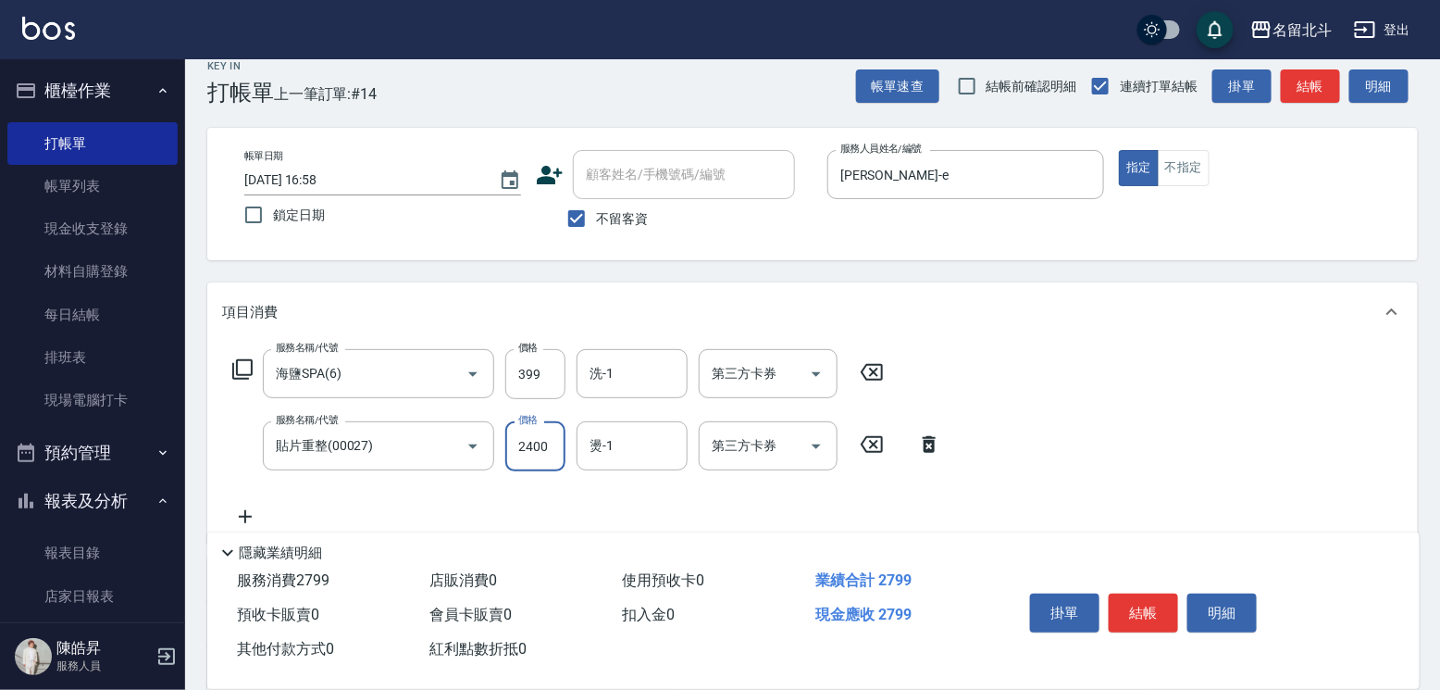
type input "2400"
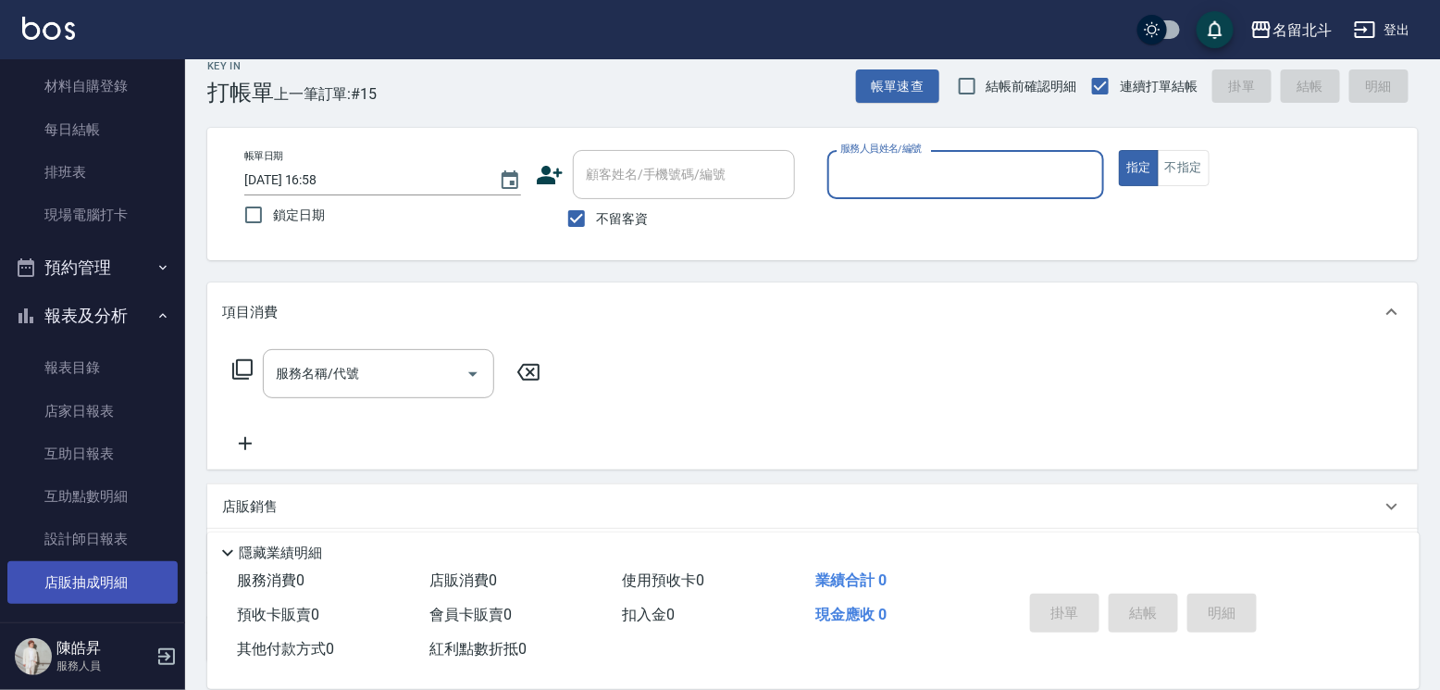
scroll to position [311, 0]
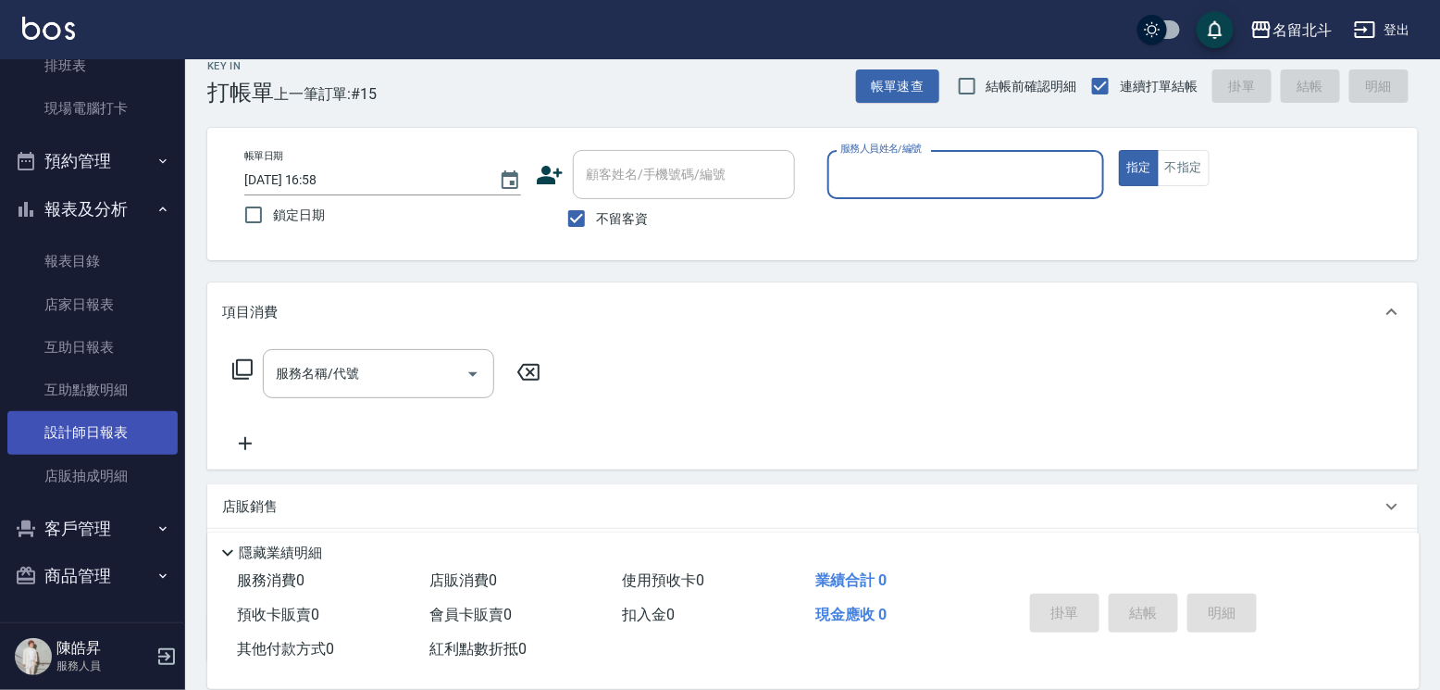
click at [120, 423] on link "設計師日報表" at bounding box center [92, 432] width 170 height 43
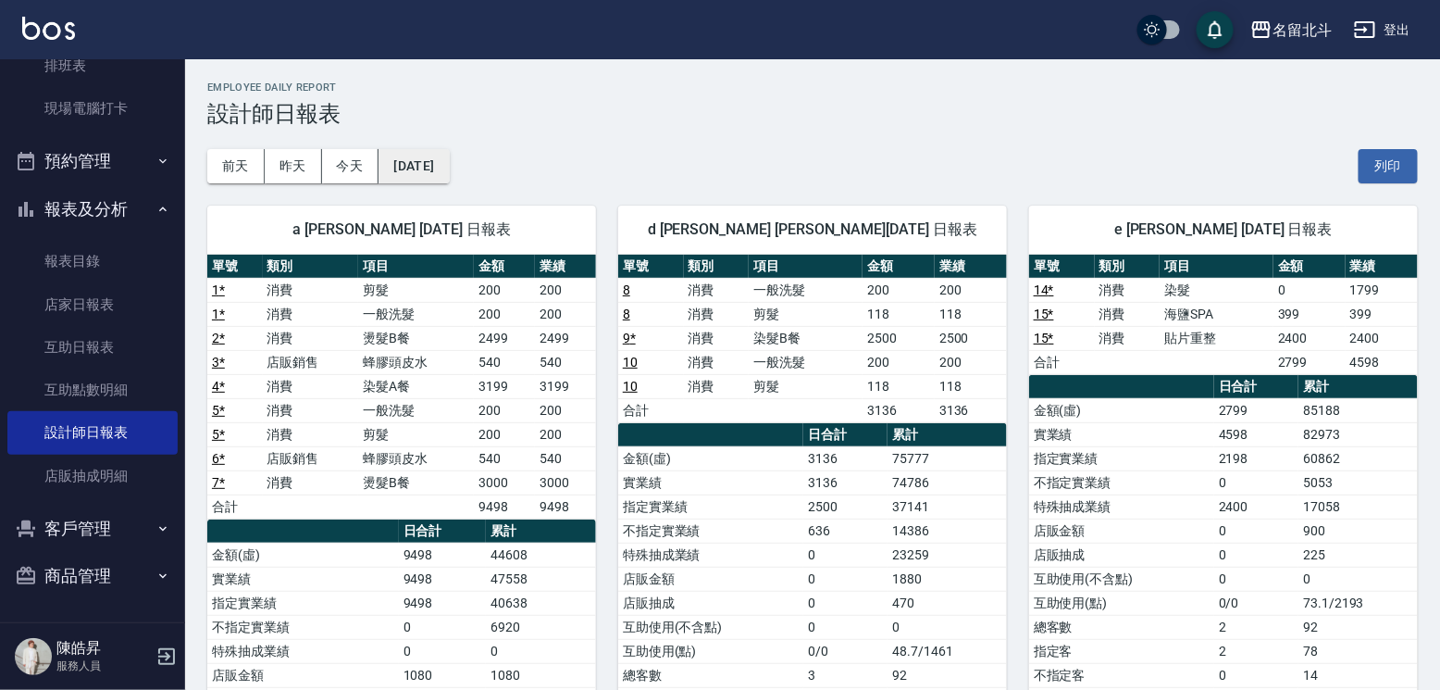
click at [449, 164] on button "[DATE]" at bounding box center [414, 166] width 70 height 34
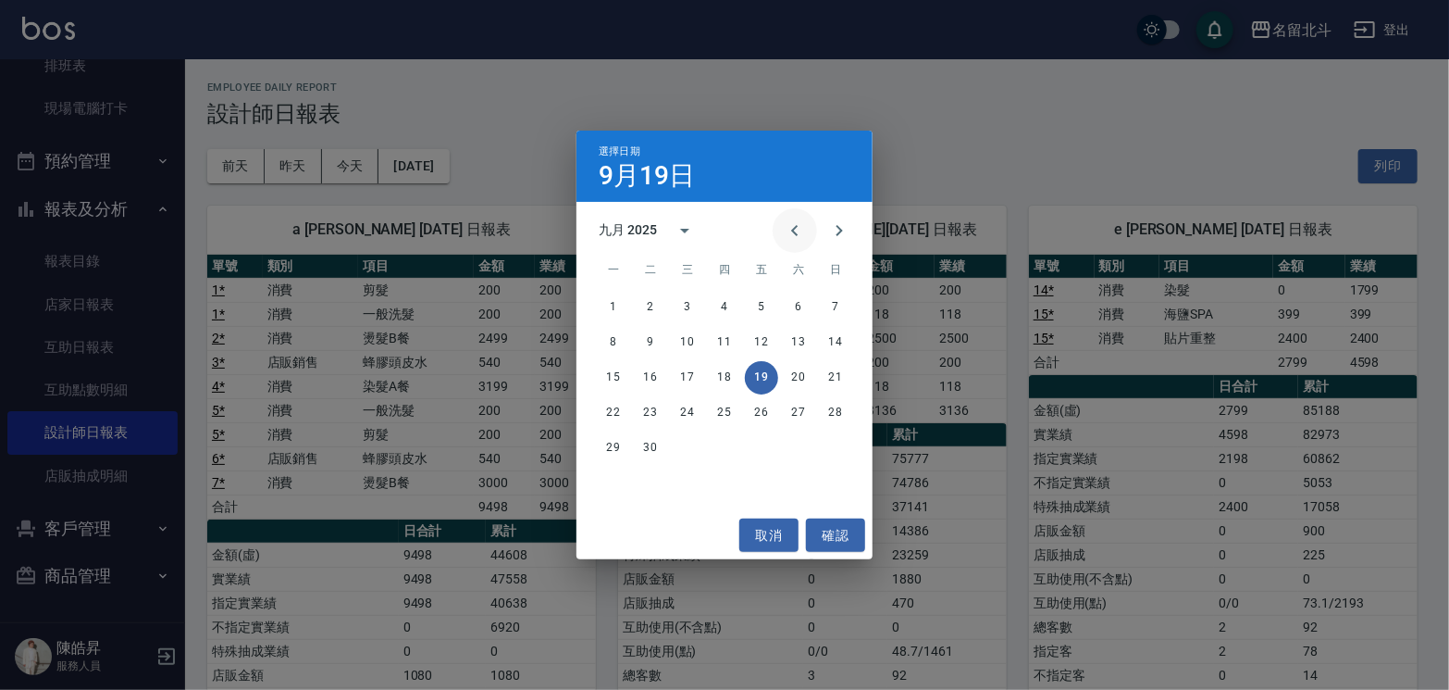
click at [791, 227] on icon "Previous month" at bounding box center [794, 230] width 6 height 11
click at [677, 408] on button "20" at bounding box center [687, 412] width 33 height 33
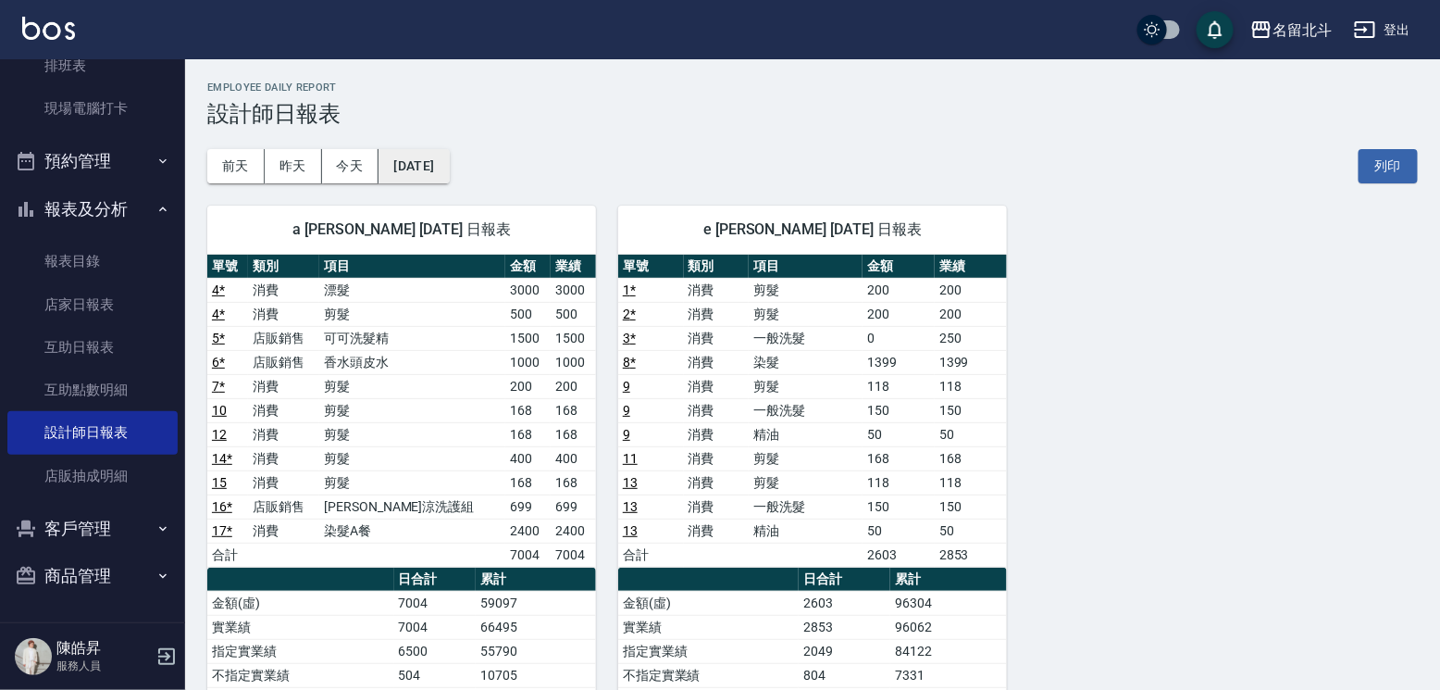
click at [449, 174] on button "[DATE]" at bounding box center [414, 166] width 70 height 34
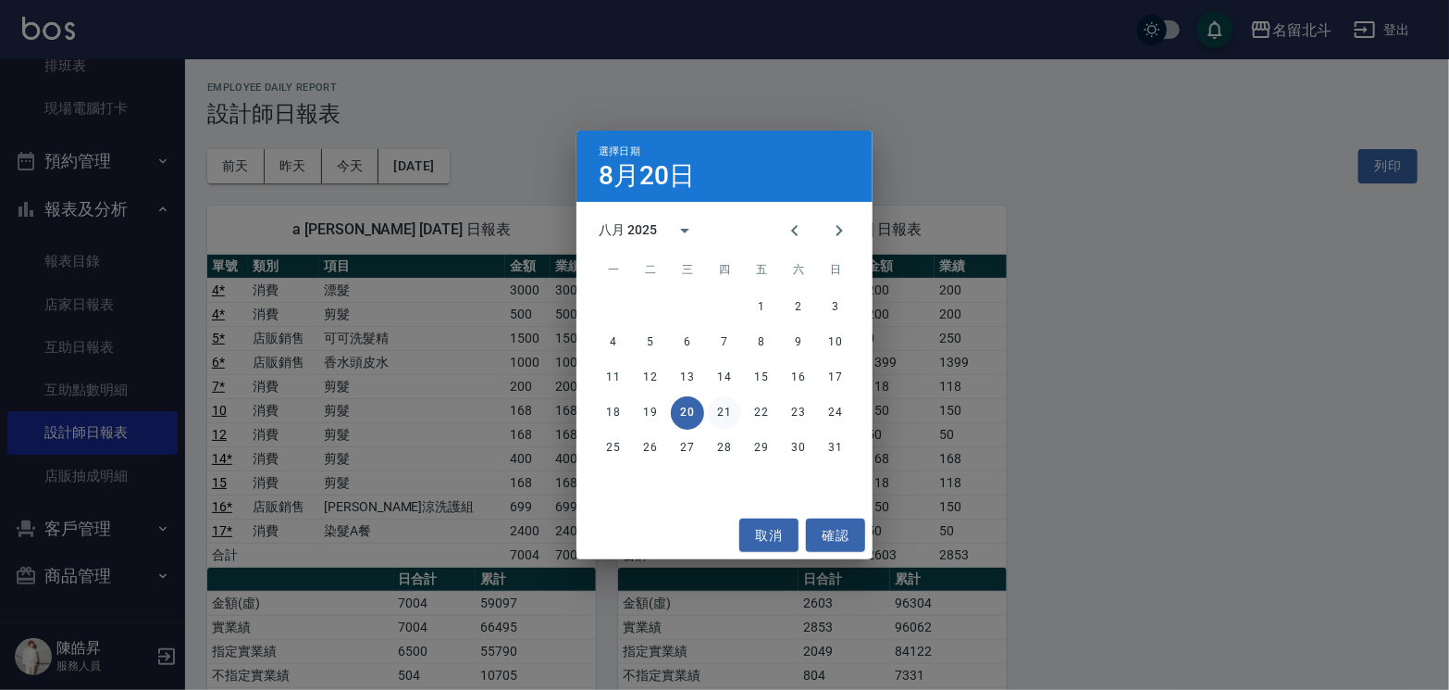
click at [722, 414] on button "21" at bounding box center [724, 412] width 33 height 33
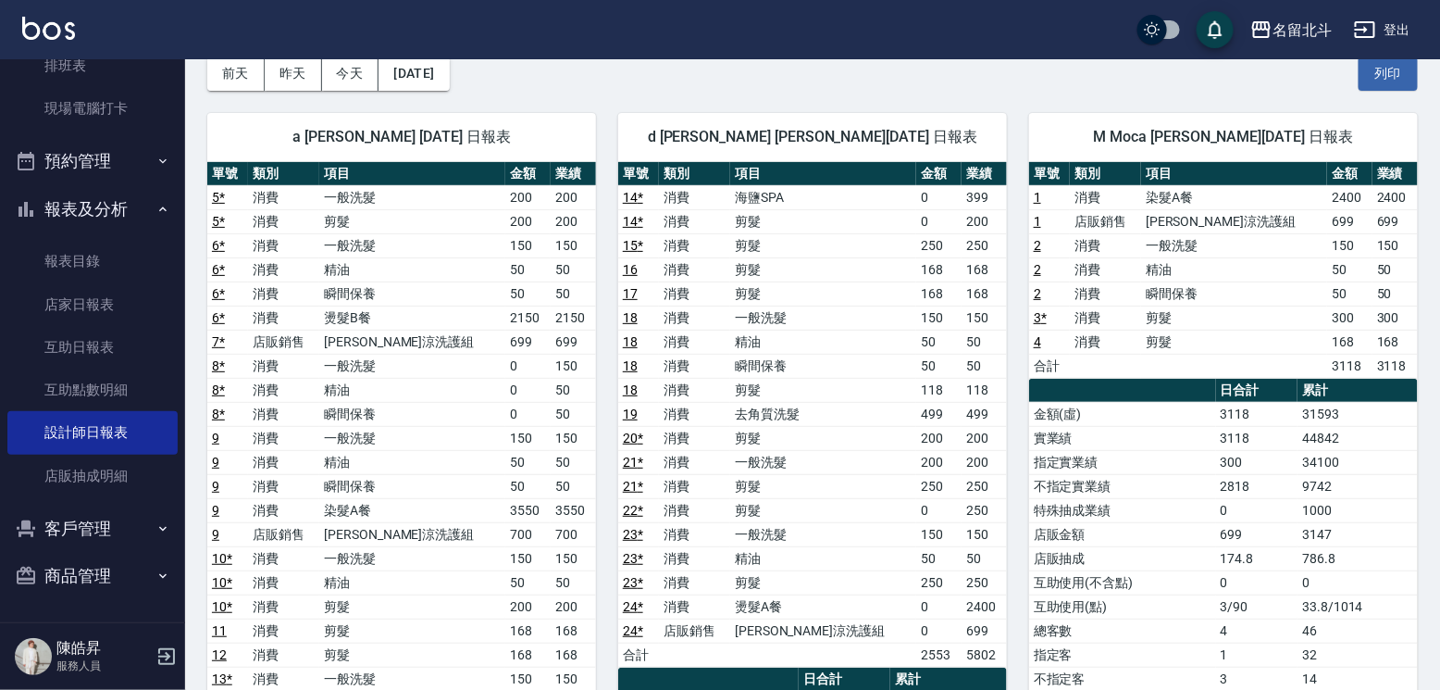
scroll to position [93, 0]
click at [345, 71] on button "今天" at bounding box center [350, 73] width 57 height 34
